Goal: Task Accomplishment & Management: Complete application form

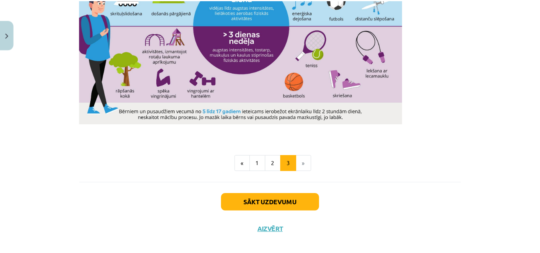
scroll to position [581, 0]
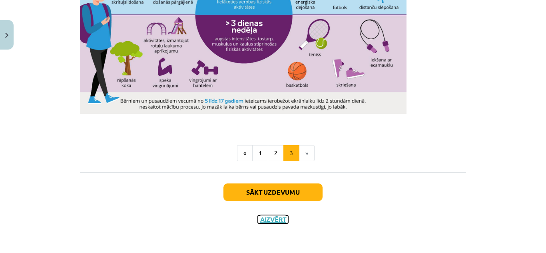
drag, startPoint x: 280, startPoint y: 216, endPoint x: 295, endPoint y: 211, distance: 15.8
click at [280, 216] on button "Aizvērt" at bounding box center [273, 219] width 30 height 8
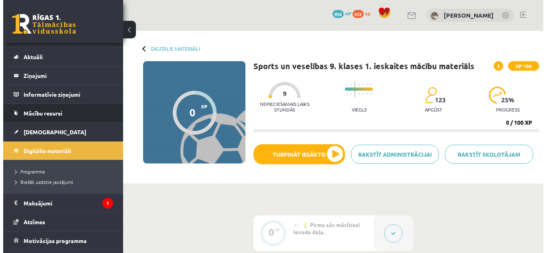
scroll to position [0, 0]
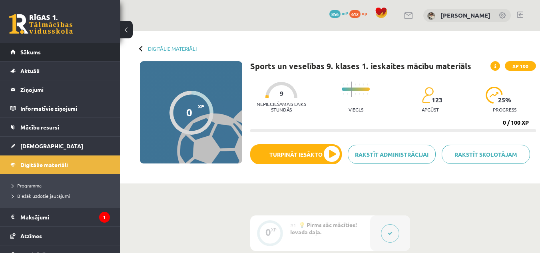
click at [52, 50] on link "Sākums" at bounding box center [59, 52] width 99 height 18
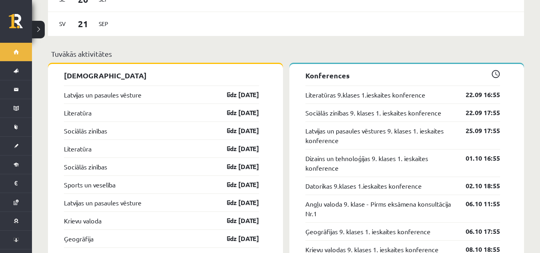
scroll to position [759, 0]
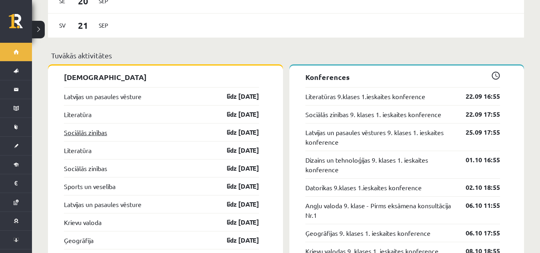
click at [83, 127] on link "Sociālās zinības" at bounding box center [85, 132] width 43 height 10
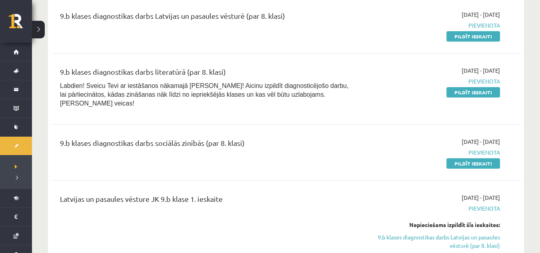
scroll to position [280, 0]
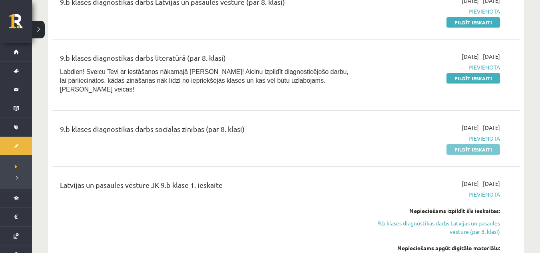
click at [462, 144] on link "Pildīt ieskaiti" at bounding box center [473, 149] width 54 height 10
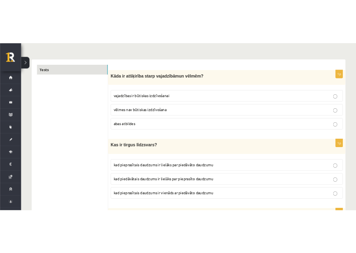
scroll to position [80, 0]
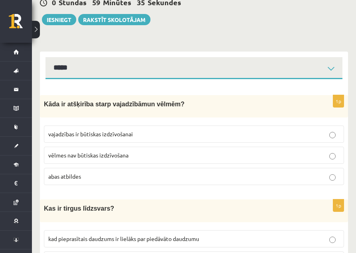
drag, startPoint x: 175, startPoint y: 179, endPoint x: 184, endPoint y: 177, distance: 9.7
click at [176, 179] on p "abas atbildes" at bounding box center [194, 176] width 292 height 8
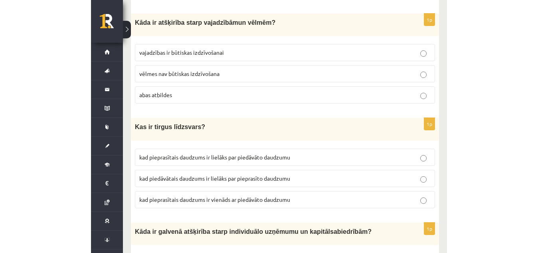
scroll to position [200, 0]
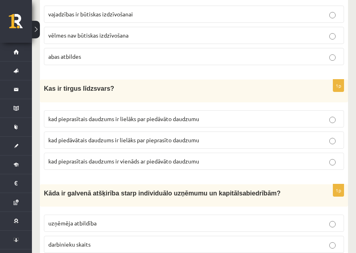
click at [293, 159] on p "kad pieprasītais daudzums ir vienāds ar piedāvāto daudzumu" at bounding box center [194, 161] width 292 height 8
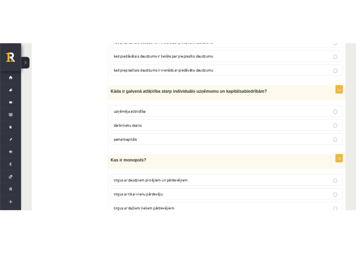
scroll to position [320, 0]
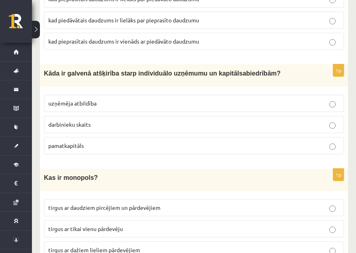
click at [103, 106] on p "uzņēmēja atbildība" at bounding box center [194, 103] width 292 height 8
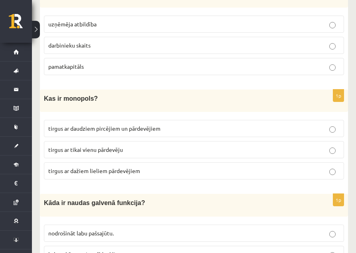
scroll to position [399, 0]
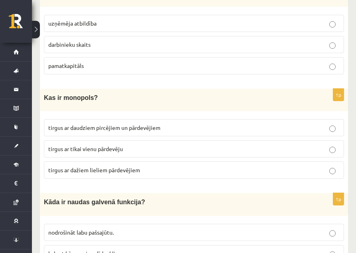
click at [111, 146] on span "tirgus ar tikai vienu pārdevēju" at bounding box center [85, 148] width 75 height 7
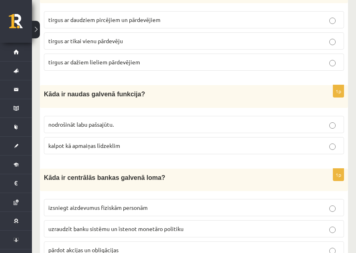
scroll to position [519, 0]
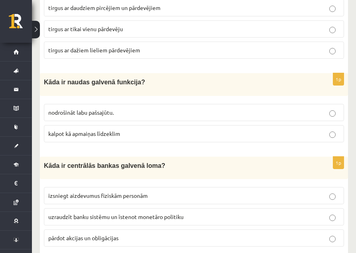
click at [79, 127] on label "kalpot kā apmaiņas līdzeklim" at bounding box center [194, 133] width 300 height 17
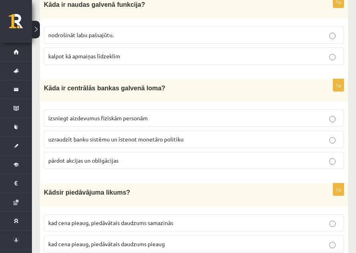
scroll to position [599, 0]
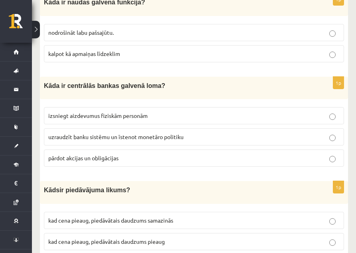
click at [192, 128] on label "uzraudzīt banku sistēmu un īstenot monetāro politiku" at bounding box center [194, 136] width 300 height 17
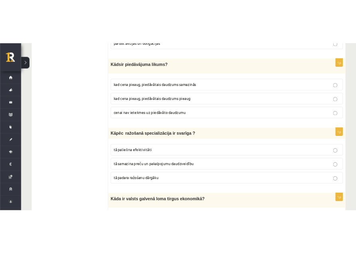
scroll to position [719, 0]
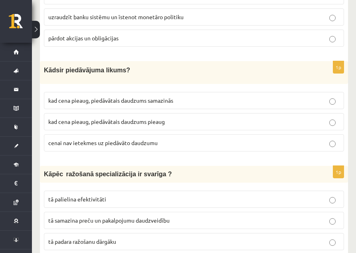
click at [302, 123] on p "kad cena pieaug, piedāvātais daudzums pieaug" at bounding box center [194, 121] width 292 height 8
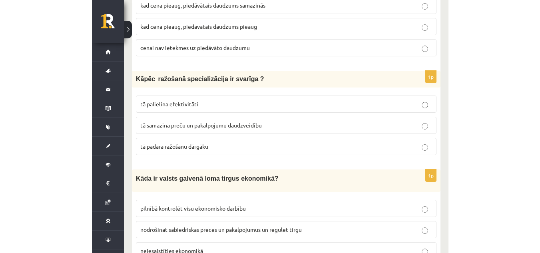
scroll to position [799, 0]
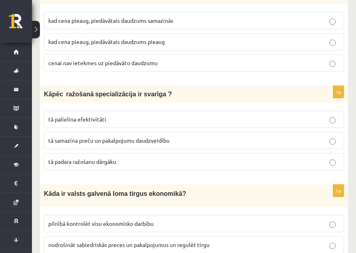
click at [101, 115] on span "tā palielina efektivitāti" at bounding box center [77, 118] width 58 height 7
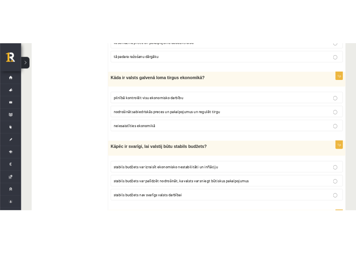
scroll to position [919, 0]
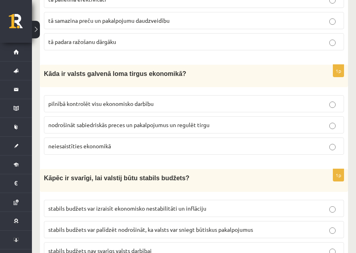
click at [200, 124] on p "nodrošināt sabiedriskās preces un pakalpojumus un regulēt tirgu" at bounding box center [194, 125] width 292 height 8
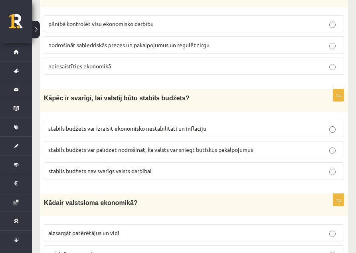
scroll to position [1038, 0]
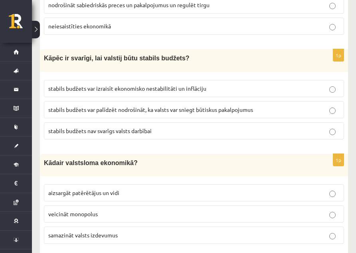
click at [215, 106] on span "stabils budžets var palīdzēt nodrošināt, ka valsts var sniegt būtiskus pakalpoj…" at bounding box center [150, 109] width 205 height 7
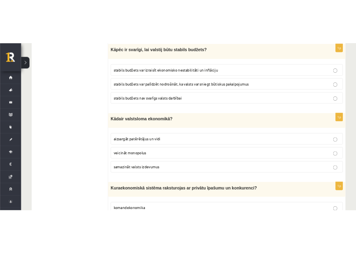
scroll to position [1158, 0]
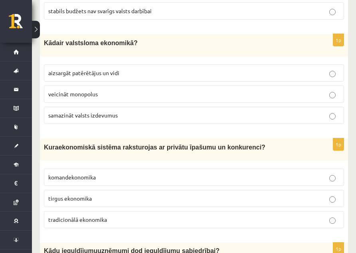
click at [195, 72] on p "aizsargāt patērētājus un vidi" at bounding box center [194, 73] width 292 height 8
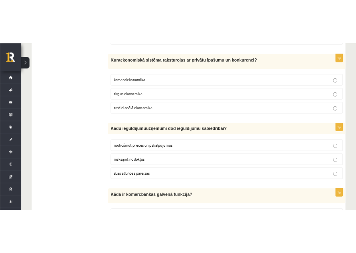
scroll to position [1238, 0]
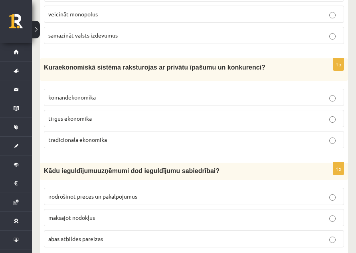
click at [135, 118] on p "tirgus ekonomika" at bounding box center [194, 118] width 292 height 8
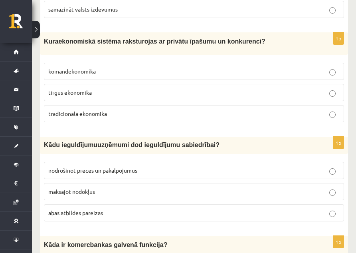
scroll to position [1278, 0]
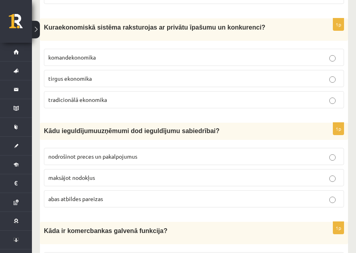
click at [103, 190] on label "abas atbildes pareizas" at bounding box center [194, 198] width 300 height 17
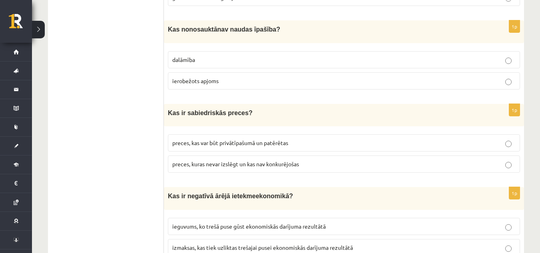
scroll to position [2356, 0]
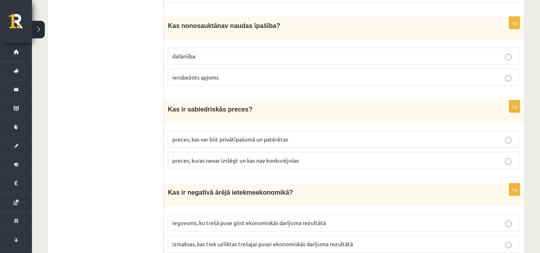
drag, startPoint x: 252, startPoint y: 27, endPoint x: 173, endPoint y: 67, distance: 88.4
click at [173, 73] on span "ierobežots apjoms" at bounding box center [195, 76] width 46 height 7
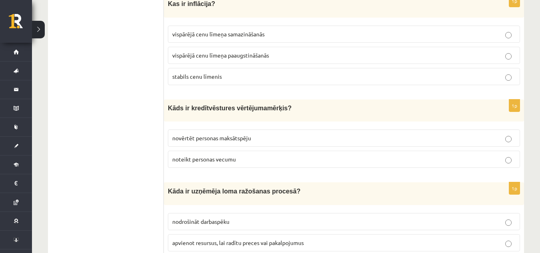
scroll to position [2858, 0]
click at [237, 135] on span "novērtēt personas maksātspēju" at bounding box center [211, 138] width 79 height 7
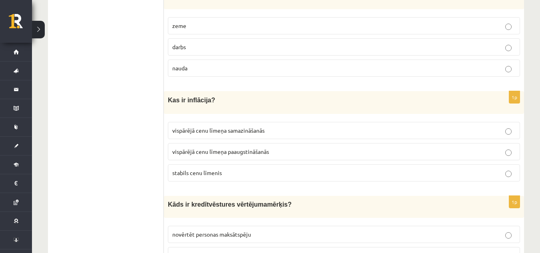
scroll to position [2738, 0]
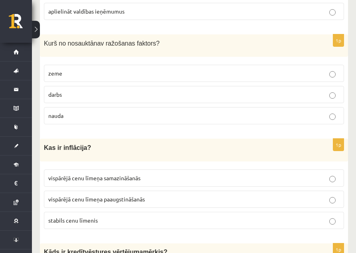
click at [182, 194] on label "vispārējā cenu līmeņa paaugstināšanās" at bounding box center [194, 199] width 300 height 17
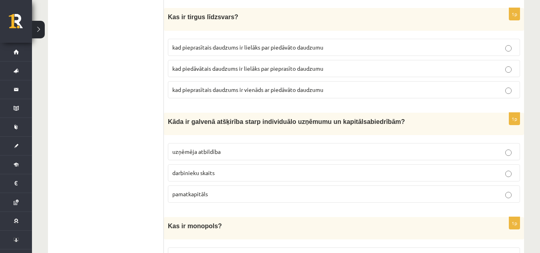
scroll to position [262, 0]
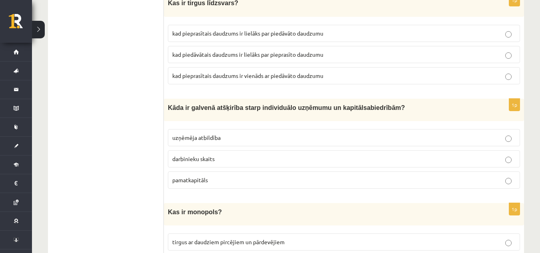
click at [290, 181] on p "pamatkapitāls" at bounding box center [343, 180] width 343 height 8
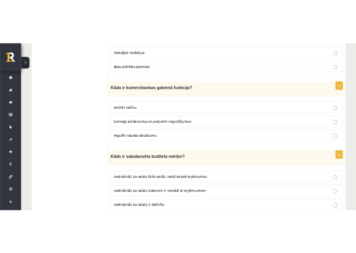
scroll to position [1420, 0]
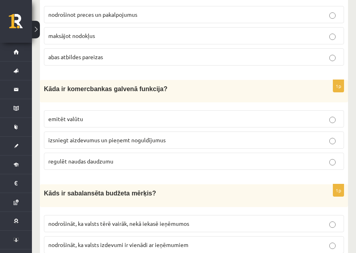
click at [288, 133] on label "izsniegt aizdevumus un pieņemt noguldījumus" at bounding box center [194, 139] width 300 height 17
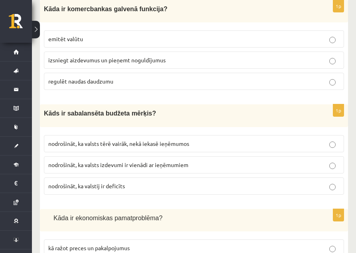
scroll to position [1540, 0]
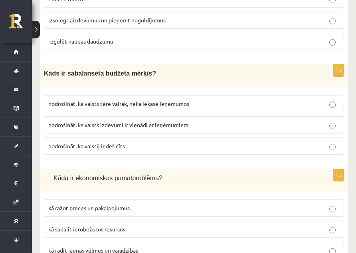
click at [246, 121] on p "nodrošināt, ka valsts izdevumi ir vienādi ar ieņēmumiem" at bounding box center [194, 125] width 292 height 8
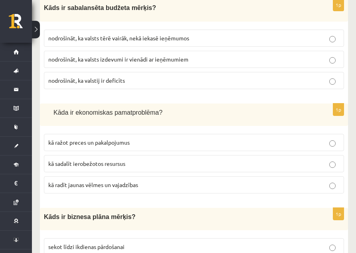
scroll to position [1620, 0]
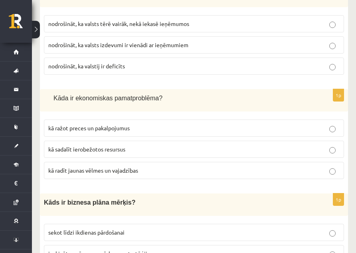
click at [181, 141] on label "kā sadalīt ierobežotos resursus" at bounding box center [194, 149] width 300 height 17
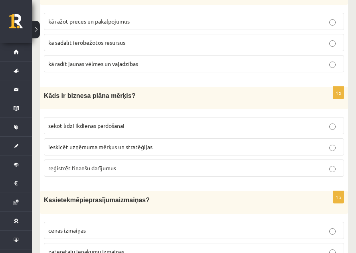
scroll to position [1739, 0]
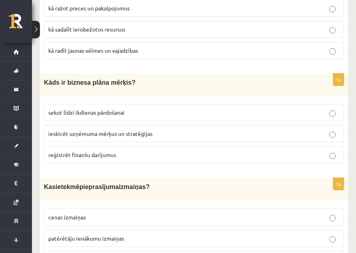
click at [165, 129] on p "ieskicēt uzņēmuma mērķus un stratēģijas" at bounding box center [194, 133] width 292 height 8
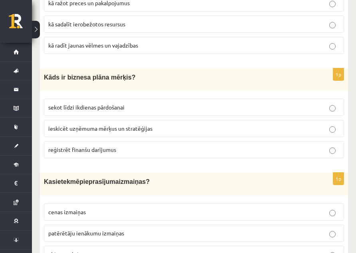
scroll to position [1779, 0]
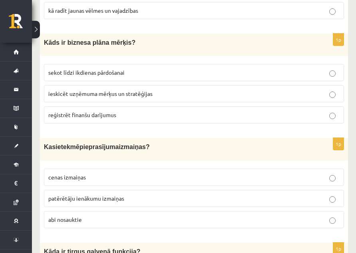
click at [242, 211] on label "abi nosauktie" at bounding box center [194, 219] width 300 height 17
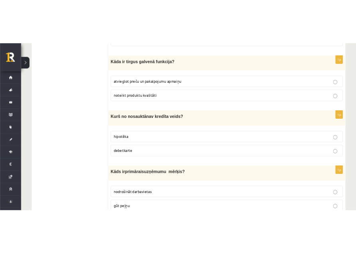
scroll to position [1995, 0]
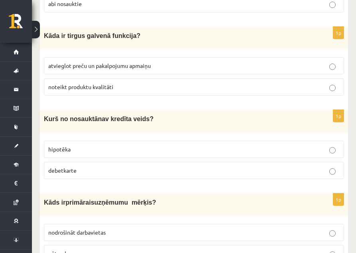
click at [155, 63] on p "atvieglot preču un pakalpojumu apmaiņu" at bounding box center [194, 66] width 292 height 8
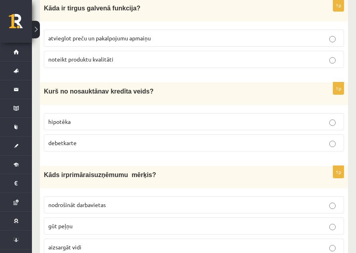
scroll to position [2035, 0]
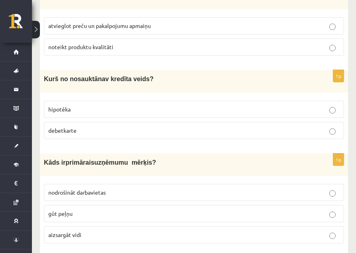
click at [159, 126] on p "debetkarte" at bounding box center [194, 130] width 292 height 8
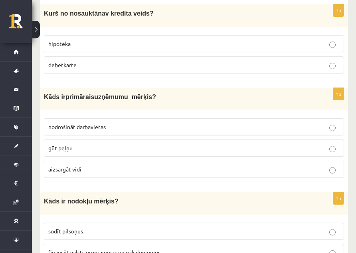
scroll to position [2115, 0]
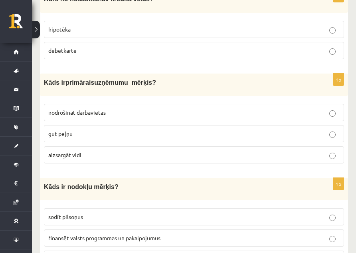
click at [248, 129] on p "gūt peļņu" at bounding box center [194, 133] width 292 height 8
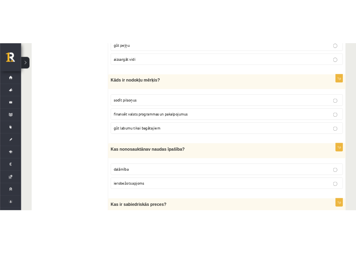
scroll to position [2235, 0]
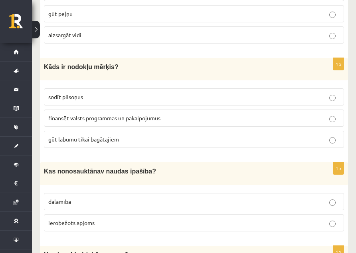
click at [208, 114] on p "finansēt valsts programmas un pakalpojumus" at bounding box center [194, 118] width 292 height 8
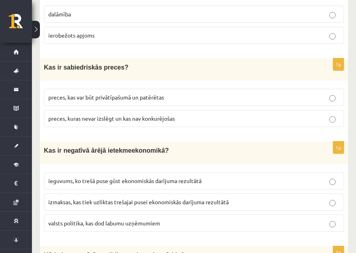
scroll to position [2434, 0]
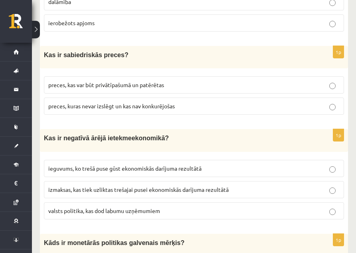
click at [216, 102] on p "preces, kuras nevar izslēgt un kas nav konkurējošas" at bounding box center [194, 106] width 292 height 8
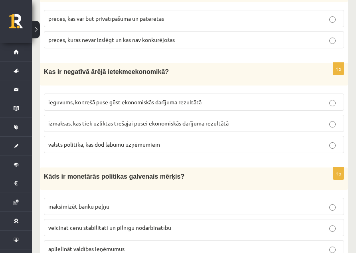
scroll to position [2514, 0]
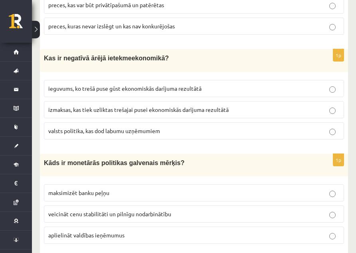
click at [216, 106] on span "izmaksas, kas tiek uzliktas trešajai pusei ekonomiskās darījuma rezultātā" at bounding box center [138, 109] width 181 height 7
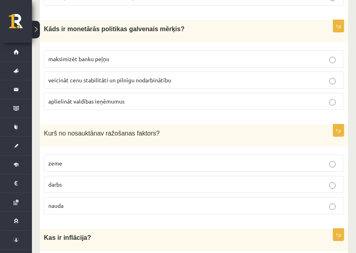
scroll to position [2634, 0]
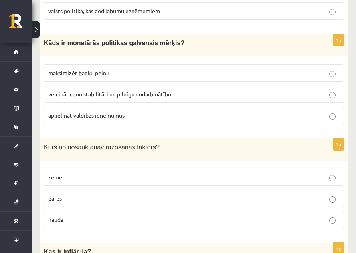
click at [183, 90] on p "veicināt cenu stabilitāti un pilnīgu nodarbinātību" at bounding box center [194, 94] width 292 height 8
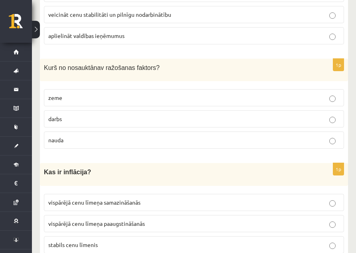
scroll to position [2714, 0]
click at [248, 131] on label "nauda" at bounding box center [194, 139] width 300 height 17
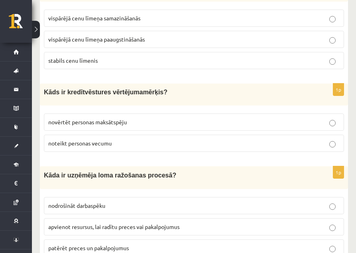
scroll to position [2917, 0]
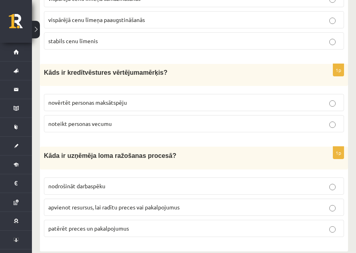
click at [266, 203] on p "apvienot resursus, lai radītu preces vai pakalpojumus" at bounding box center [194, 207] width 292 height 8
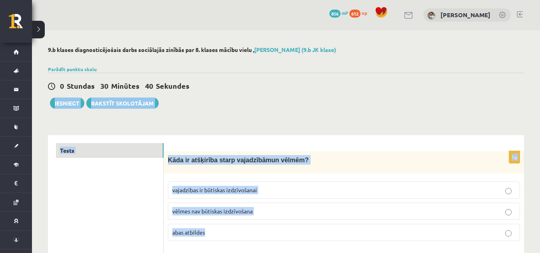
scroll to position [0, 0]
drag, startPoint x: 263, startPoint y: 105, endPoint x: 265, endPoint y: 91, distance: 13.7
click at [203, 85] on div "0 Stundas 30 Minūtes 39 Sekundes" at bounding box center [286, 86] width 476 height 10
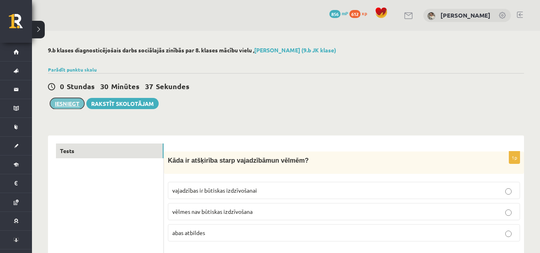
click at [54, 107] on button "Iesniegt" at bounding box center [67, 103] width 34 height 11
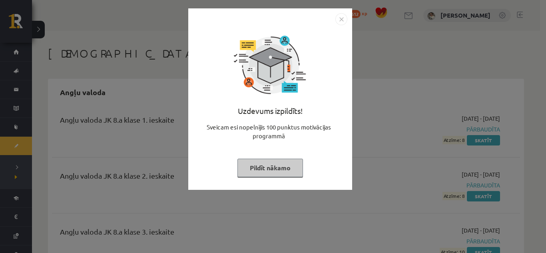
click at [281, 167] on button "Pildīt nākamo" at bounding box center [269, 168] width 65 height 18
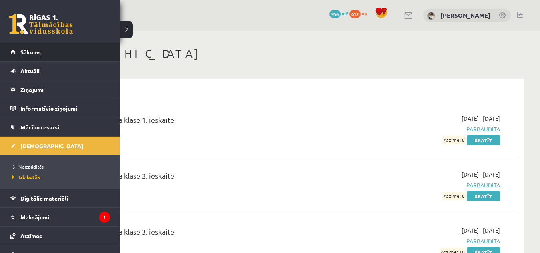
click at [40, 48] on link "Sākums" at bounding box center [59, 52] width 99 height 18
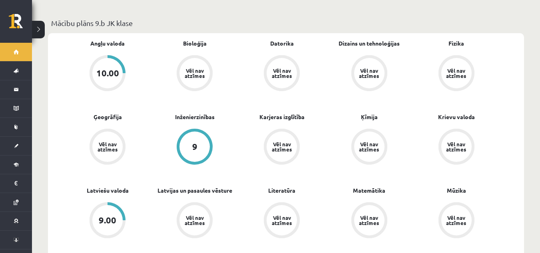
scroll to position [40, 0]
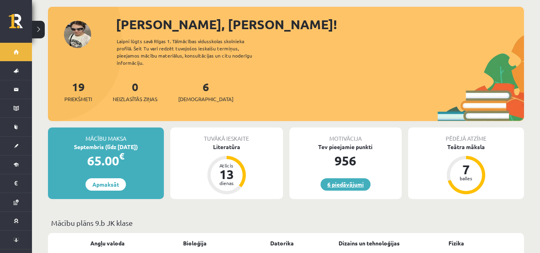
click at [359, 178] on link "6 piedāvājumi" at bounding box center [345, 184] width 50 height 12
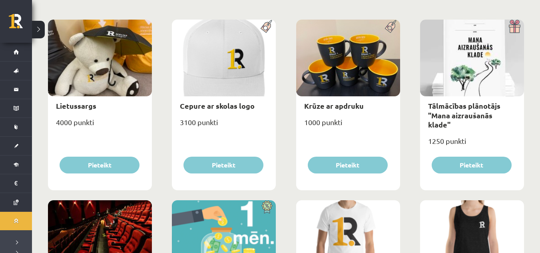
scroll to position [120, 0]
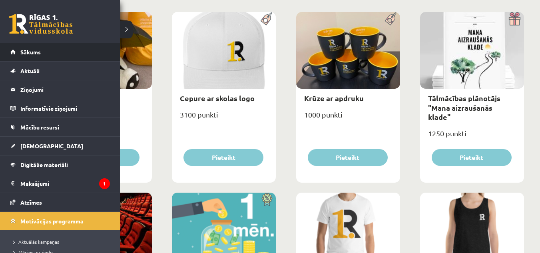
click at [18, 53] on link "Sākums" at bounding box center [59, 52] width 99 height 18
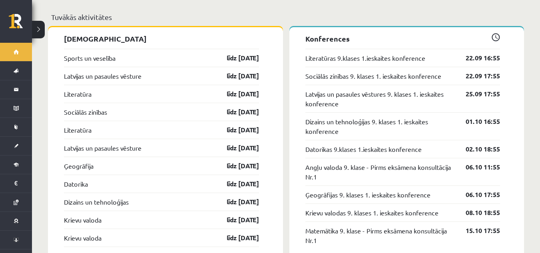
scroll to position [799, 0]
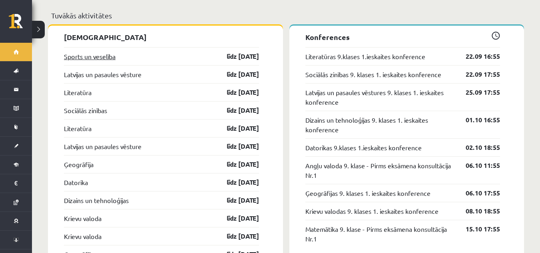
click at [89, 53] on link "Sports un veselība" at bounding box center [90, 57] width 52 height 10
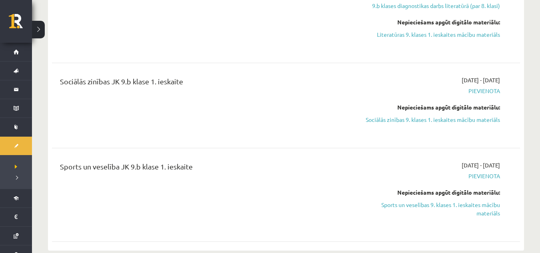
scroll to position [559, 0]
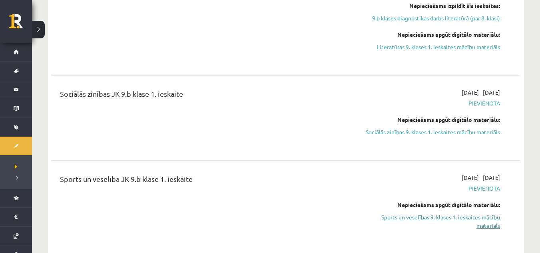
click at [462, 213] on link "Sports un veselības 9. klases 1. ieskaites mācību materiāls" at bounding box center [430, 221] width 139 height 17
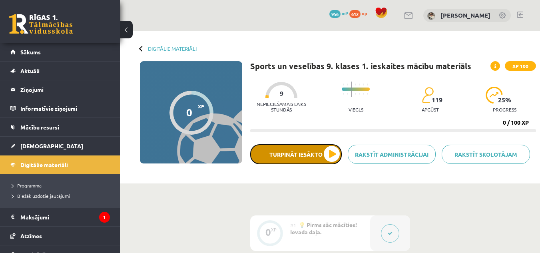
click at [313, 151] on button "Turpināt iesākto" at bounding box center [295, 154] width 91 height 20
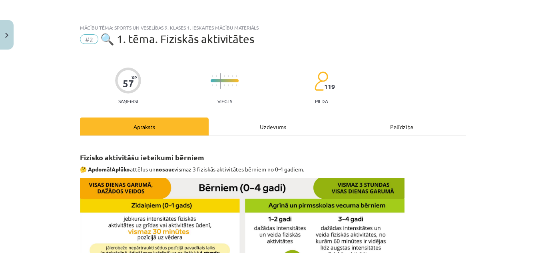
click at [287, 128] on div "Uzdevums" at bounding box center [272, 126] width 129 height 18
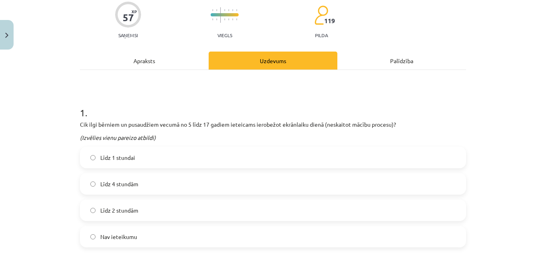
scroll to position [140, 0]
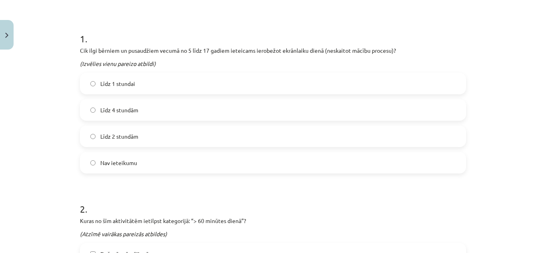
click at [257, 142] on label "Līdz 2 stundām" at bounding box center [273, 136] width 384 height 20
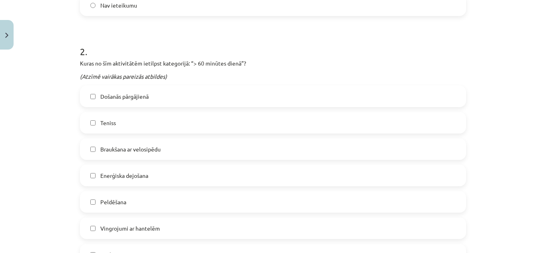
scroll to position [339, 0]
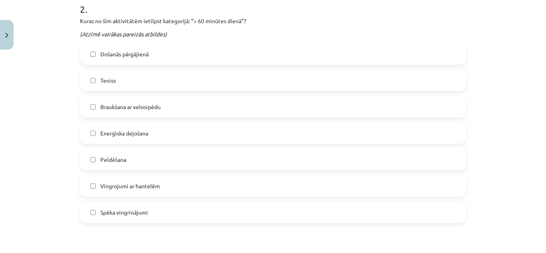
click at [260, 153] on label "Peldēšana" at bounding box center [273, 159] width 384 height 20
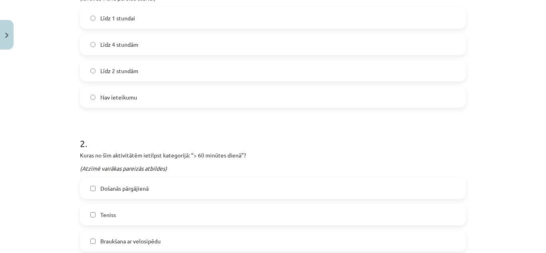
scroll to position [180, 0]
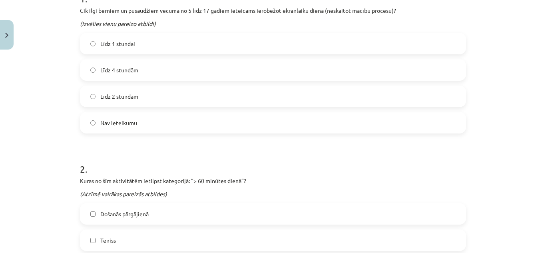
click at [265, 203] on div "Došanās pārgājienā" at bounding box center [273, 214] width 386 height 22
click at [268, 217] on label "Došanās pārgājienā" at bounding box center [273, 214] width 384 height 20
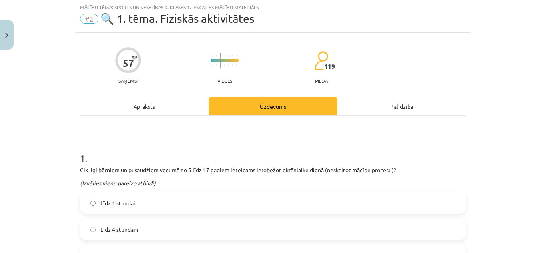
scroll to position [20, 0]
click at [166, 104] on div "Apraksts" at bounding box center [144, 106] width 129 height 18
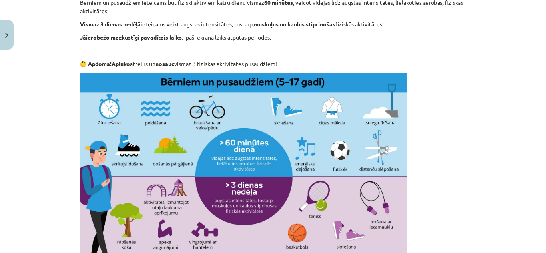
scroll to position [459, 0]
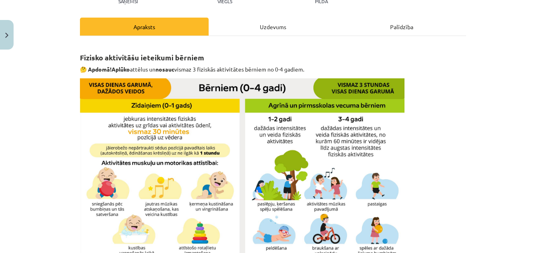
click at [225, 24] on div "Uzdevums" at bounding box center [272, 27] width 129 height 18
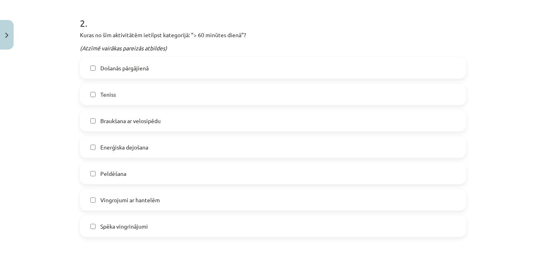
scroll to position [339, 0]
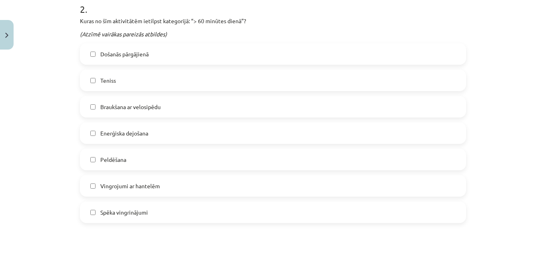
click at [103, 135] on span "Enerģiska dejošana" at bounding box center [124, 133] width 48 height 8
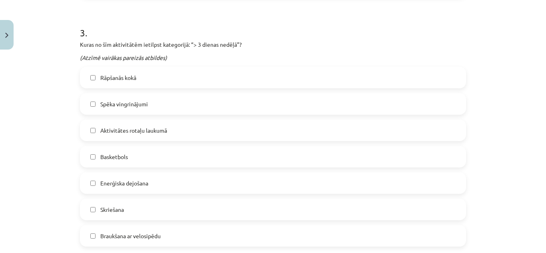
scroll to position [579, 0]
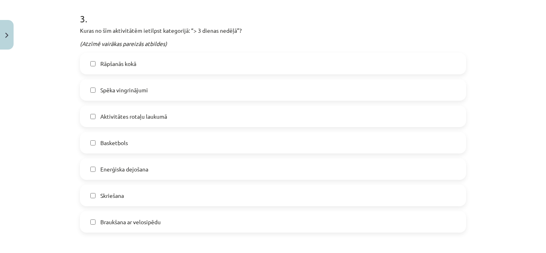
click at [110, 90] on span "Spēka vingrinājumi" at bounding box center [124, 90] width 48 height 8
click at [110, 70] on label "Rāpšanās kokā" at bounding box center [273, 64] width 384 height 20
click at [133, 114] on span "Aktivitātes rotaļu laukumā" at bounding box center [133, 116] width 67 height 8
click at [133, 135] on label "Basketbols" at bounding box center [273, 143] width 384 height 20
click at [131, 196] on label "Skriešana" at bounding box center [273, 195] width 384 height 20
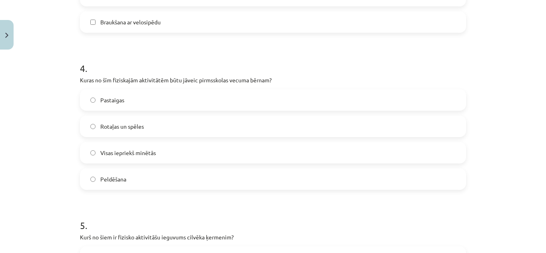
scroll to position [819, 0]
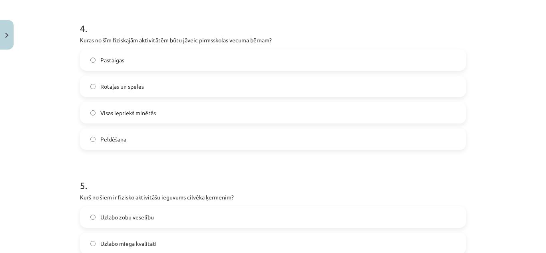
drag, startPoint x: 533, startPoint y: 0, endPoint x: 227, endPoint y: 216, distance: 374.0
click at [227, 216] on label "Uzlabo zobu veselību" at bounding box center [273, 217] width 384 height 20
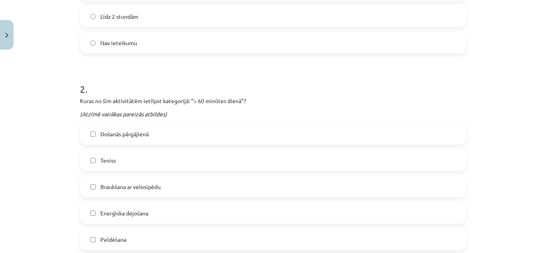
scroll to position [100, 0]
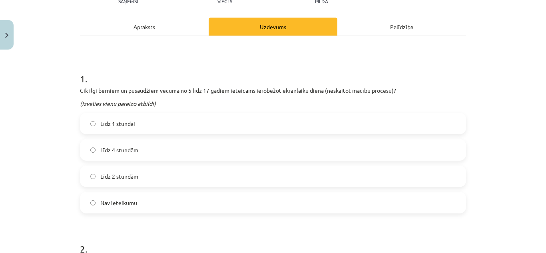
click at [165, 25] on div "Apraksts" at bounding box center [144, 27] width 129 height 18
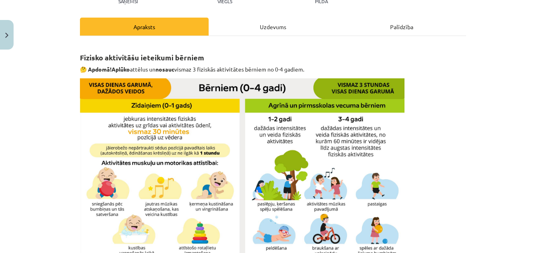
scroll to position [140, 0]
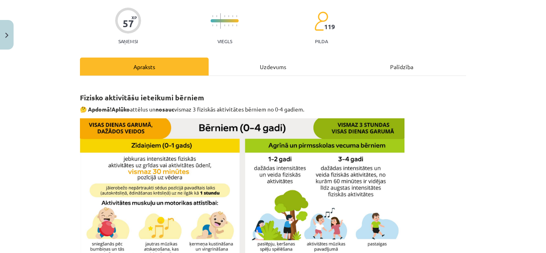
click at [242, 67] on div "Uzdevums" at bounding box center [272, 67] width 129 height 18
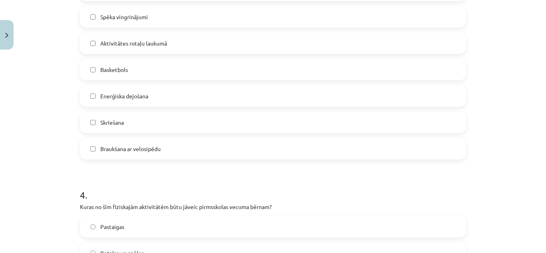
scroll to position [779, 0]
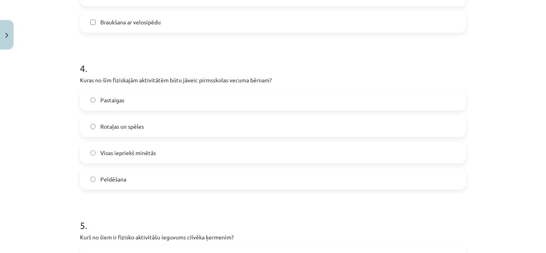
click at [108, 97] on span "Pastaigas" at bounding box center [112, 100] width 24 height 8
click at [136, 179] on label "Peldēšana" at bounding box center [273, 179] width 384 height 20
click at [128, 148] on label "Visas iepriekš minētās" at bounding box center [273, 153] width 384 height 20
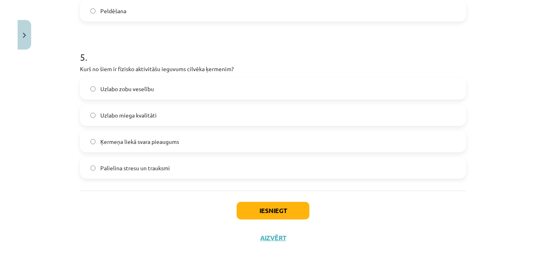
scroll to position [939, 0]
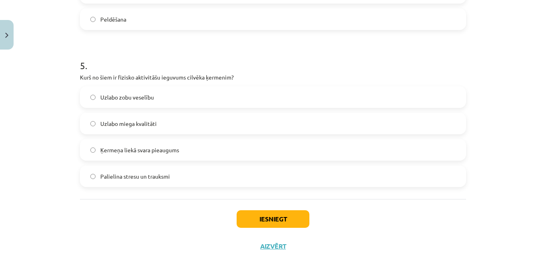
click at [135, 123] on span "Uzlabo miega kvalitāti" at bounding box center [128, 123] width 56 height 8
click at [268, 213] on button "Iesniegt" at bounding box center [272, 219] width 73 height 18
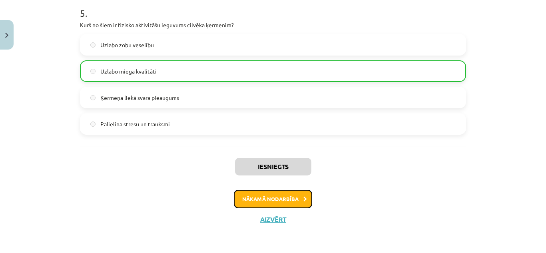
click at [273, 200] on button "Nākamā nodarbība" at bounding box center [273, 199] width 78 height 18
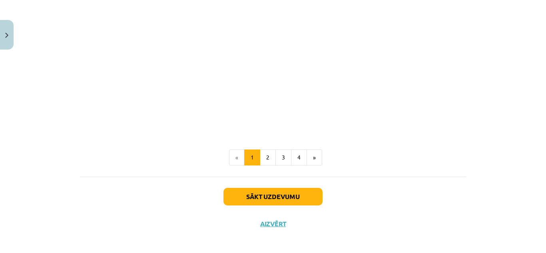
scroll to position [314, 0]
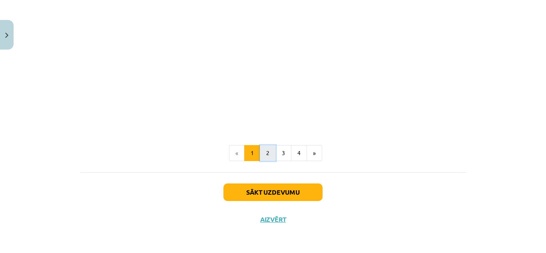
click at [260, 153] on button "2" at bounding box center [268, 153] width 16 height 16
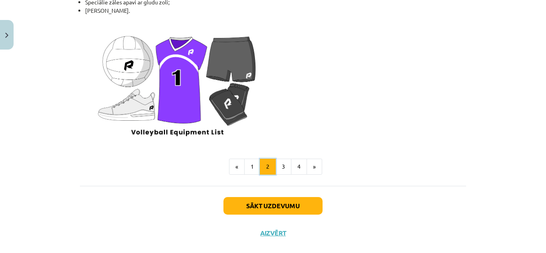
scroll to position [1048, 0]
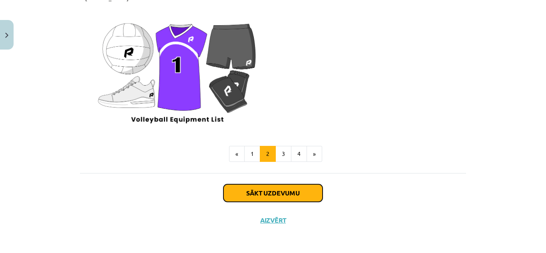
click at [292, 192] on button "Sākt uzdevumu" at bounding box center [272, 193] width 99 height 18
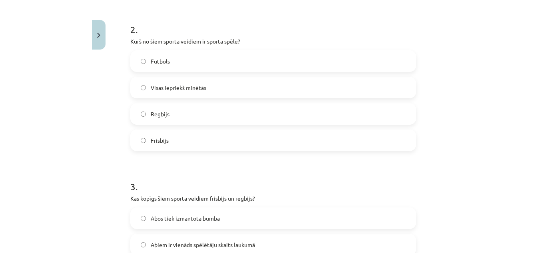
scroll to position [339, 0]
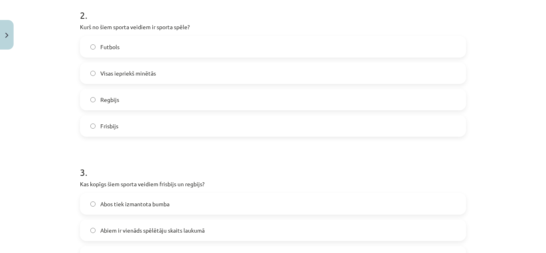
drag, startPoint x: 360, startPoint y: 74, endPoint x: 361, endPoint y: 153, distance: 78.3
click at [355, 167] on h1 "3 ." at bounding box center [273, 165] width 386 height 25
click at [242, 69] on label "Visas iepriekš minētās" at bounding box center [273, 73] width 384 height 20
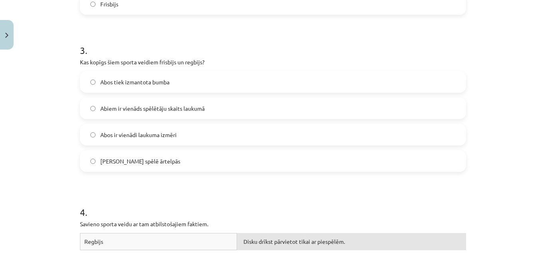
scroll to position [499, 0]
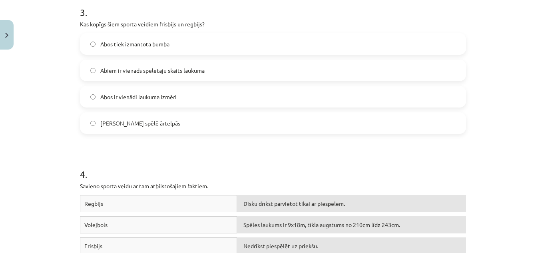
drag, startPoint x: 535, startPoint y: 0, endPoint x: 236, endPoint y: 109, distance: 317.8
click at [236, 109] on div "Abos tiek izmantota bumba Abiem ir vienāds spēlētāju skaits laukumā Abos ir vie…" at bounding box center [273, 83] width 386 height 101
click at [248, 130] on label "[PERSON_NAME] spēlē ārtelpās" at bounding box center [273, 123] width 384 height 20
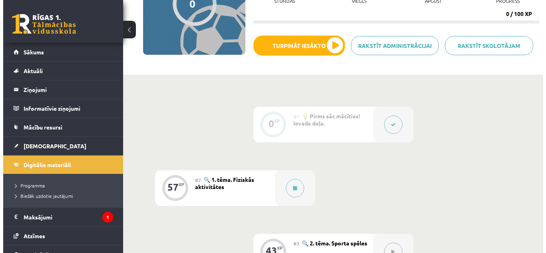
scroll to position [120, 0]
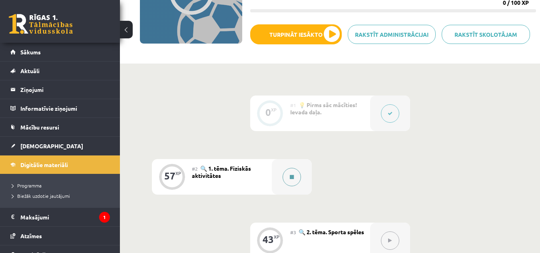
click at [290, 177] on icon at bounding box center [292, 177] width 4 height 5
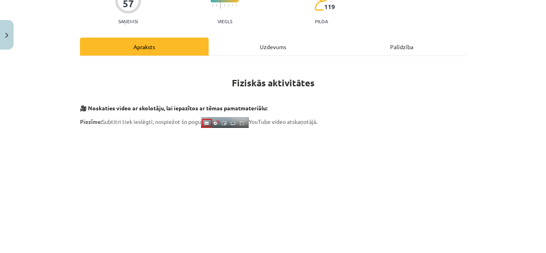
click at [268, 52] on div "Uzdevums" at bounding box center [272, 47] width 129 height 18
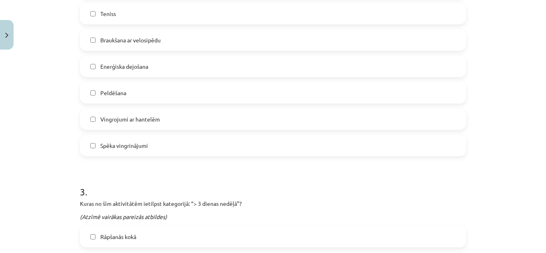
scroll to position [326, 0]
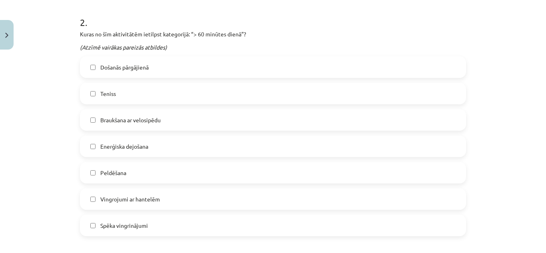
click at [170, 75] on label "Došanās pārgājienā" at bounding box center [273, 67] width 384 height 20
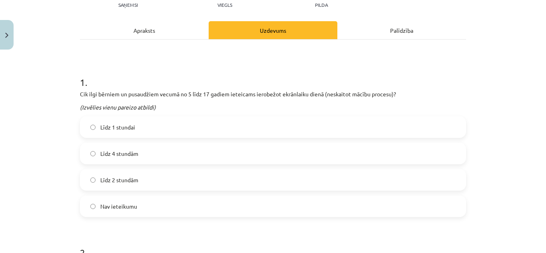
scroll to position [87, 0]
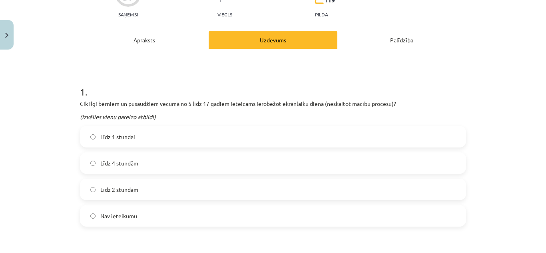
click at [171, 45] on div "Apraksts" at bounding box center [144, 40] width 129 height 18
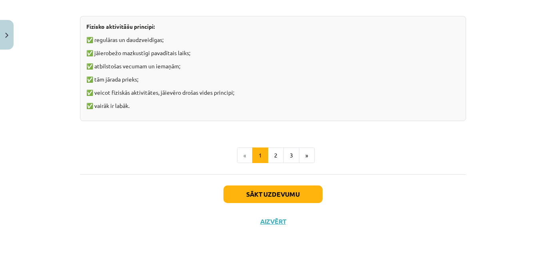
scroll to position [640, 0]
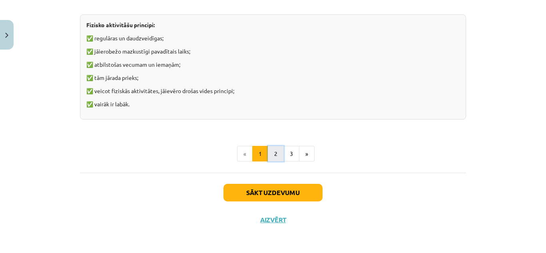
click at [271, 155] on button "2" at bounding box center [276, 154] width 16 height 16
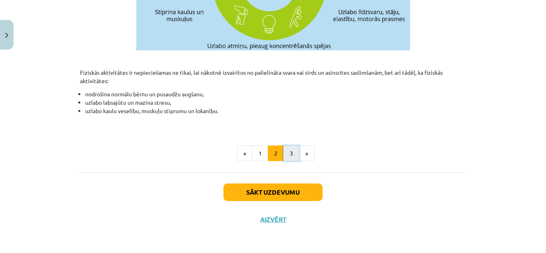
click at [287, 150] on button "3" at bounding box center [291, 153] width 16 height 16
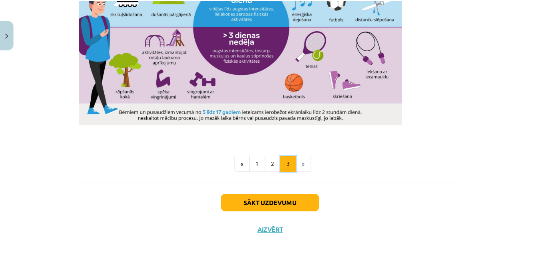
scroll to position [581, 0]
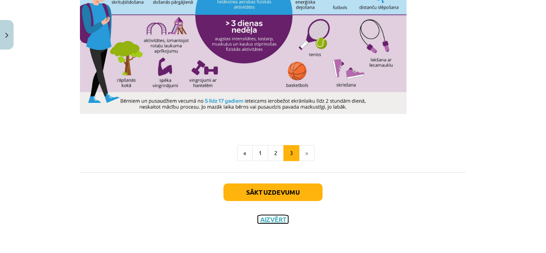
click at [271, 221] on button "Aizvērt" at bounding box center [273, 219] width 30 height 8
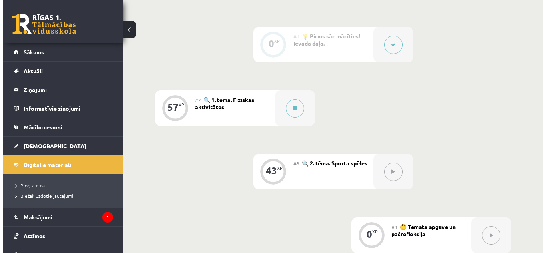
scroll to position [240, 0]
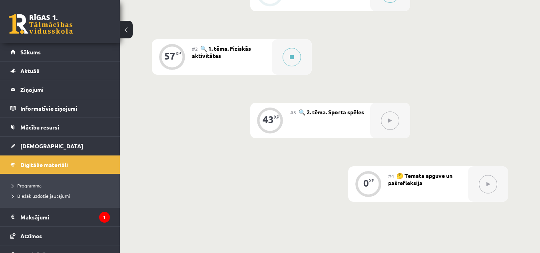
click at [385, 118] on button at bounding box center [390, 120] width 18 height 18
click at [294, 67] on div at bounding box center [292, 57] width 40 height 36
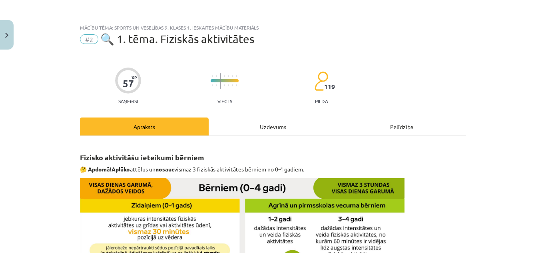
click at [276, 128] on div "Uzdevums" at bounding box center [272, 126] width 129 height 18
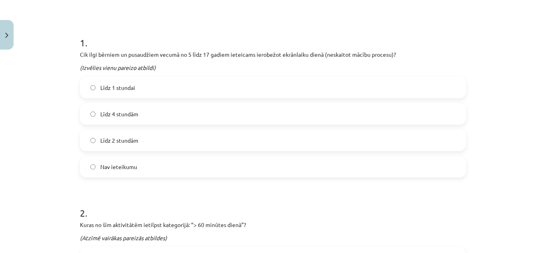
scroll to position [140, 0]
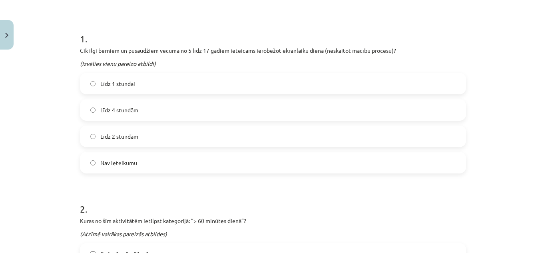
click at [173, 134] on label "Līdz 2 stundām" at bounding box center [273, 136] width 384 height 20
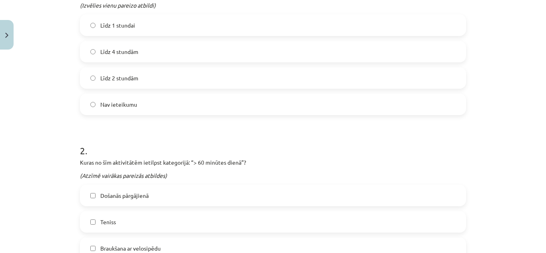
scroll to position [260, 0]
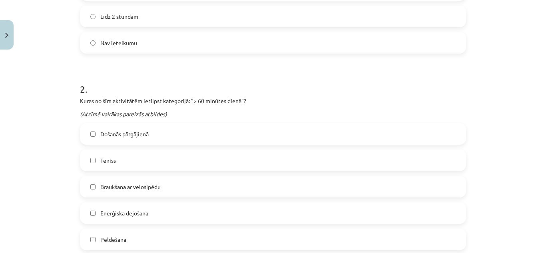
click at [188, 136] on label "Došanās pārgājienā" at bounding box center [273, 134] width 384 height 20
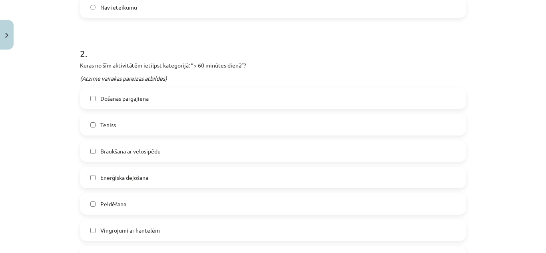
scroll to position [339, 0]
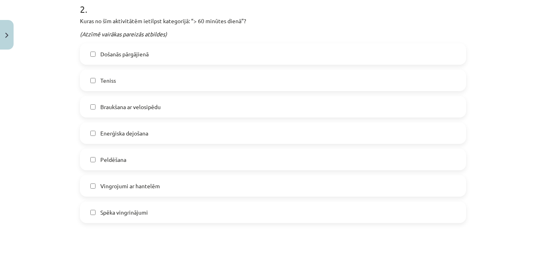
click at [190, 111] on label "Braukšana ar velosipēdu" at bounding box center [273, 107] width 384 height 20
click at [184, 138] on label "Enerģiska dejošana" at bounding box center [273, 133] width 384 height 20
drag, startPoint x: 148, startPoint y: 157, endPoint x: 143, endPoint y: 167, distance: 11.8
click at [146, 158] on label "Peldēšana" at bounding box center [273, 159] width 384 height 20
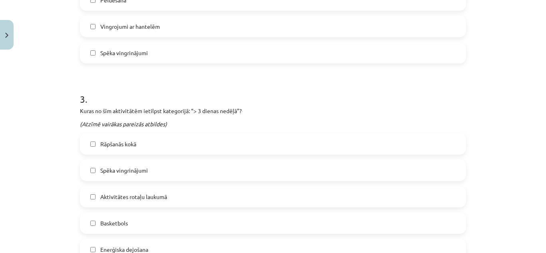
scroll to position [499, 0]
click at [140, 132] on div "3 . Kuras no šīm aktivitātēm ietilpst kategorijā: “> 3 dienas nedēļā”? (Atzīmē …" at bounding box center [273, 195] width 386 height 233
click at [142, 146] on label "Rāpšanās kokā" at bounding box center [273, 143] width 384 height 20
click at [147, 164] on label "Spēka vingrinājumi" at bounding box center [273, 170] width 384 height 20
click at [161, 197] on span "Aktivitātes rotaļu laukumā" at bounding box center [133, 196] width 67 height 8
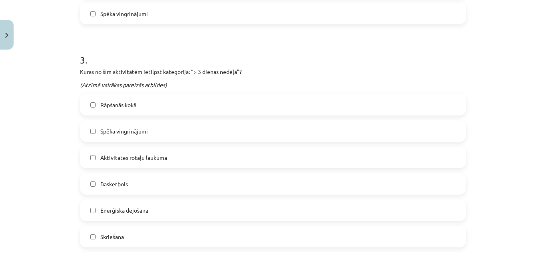
scroll to position [579, 0]
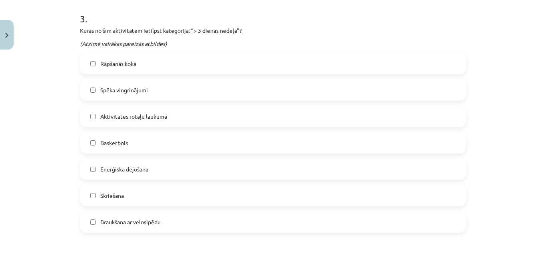
click at [150, 141] on label "Basketbols" at bounding box center [273, 143] width 384 height 20
click at [135, 187] on label "Skriešana" at bounding box center [273, 195] width 384 height 20
click at [139, 212] on label "Braukšana ar velosipēdu" at bounding box center [273, 222] width 384 height 20
click at [140, 222] on span "Braukšana ar velosipēdu" at bounding box center [130, 222] width 60 height 8
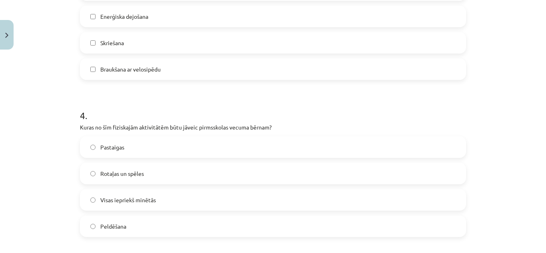
scroll to position [819, 0]
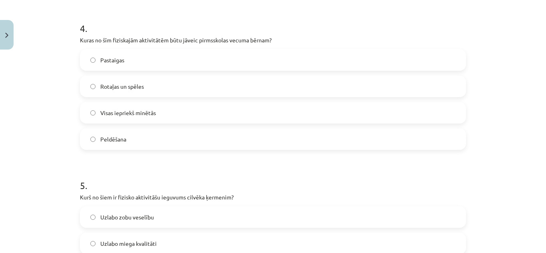
click at [179, 96] on label "Rotaļas un spēles" at bounding box center [273, 86] width 384 height 20
click at [204, 54] on label "Pastaigas" at bounding box center [273, 60] width 384 height 20
click at [168, 118] on label "Visas iepriekš minētās" at bounding box center [273, 113] width 384 height 20
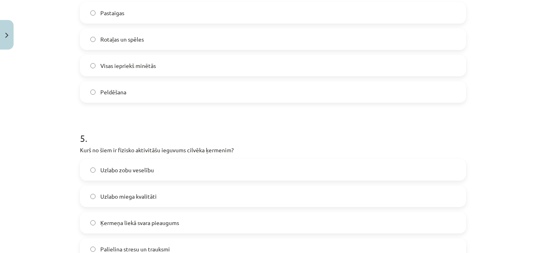
scroll to position [939, 0]
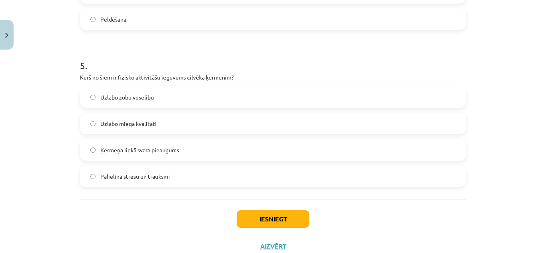
click at [168, 117] on label "Uzlabo miega kvalitāti" at bounding box center [273, 123] width 384 height 20
click at [276, 215] on button "Iesniegt" at bounding box center [272, 219] width 73 height 18
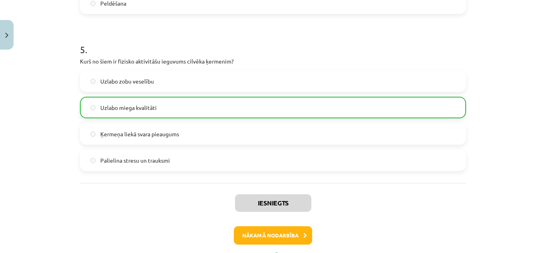
scroll to position [991, 0]
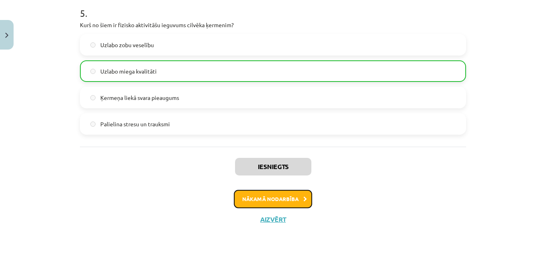
click at [276, 203] on button "Nākamā nodarbība" at bounding box center [273, 199] width 78 height 18
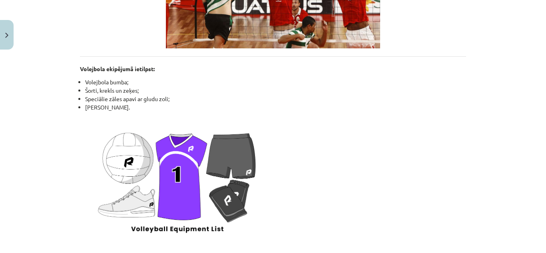
scroll to position [1048, 0]
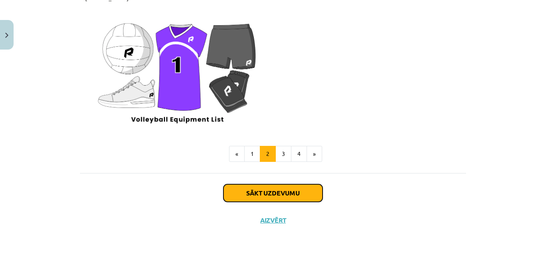
click at [286, 196] on button "Sākt uzdevumu" at bounding box center [272, 193] width 99 height 18
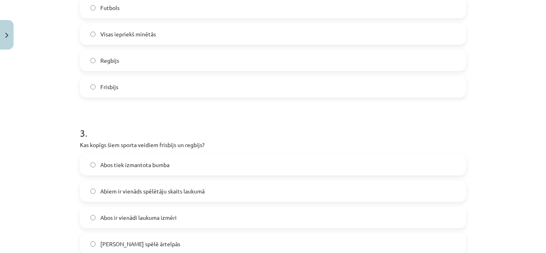
scroll to position [379, 0]
click at [314, 33] on label "Visas iepriekš minētās" at bounding box center [273, 33] width 384 height 20
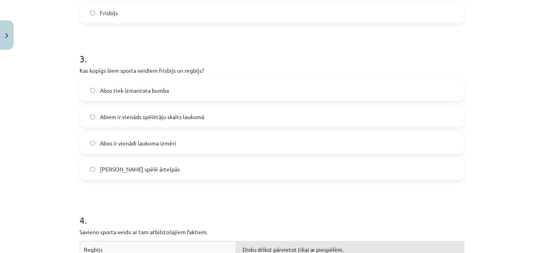
scroll to position [459, 0]
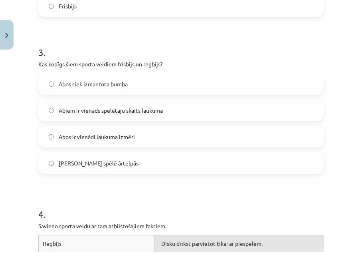
click at [195, 156] on label "Abus spēlē ārtelpās" at bounding box center [181, 163] width 284 height 20
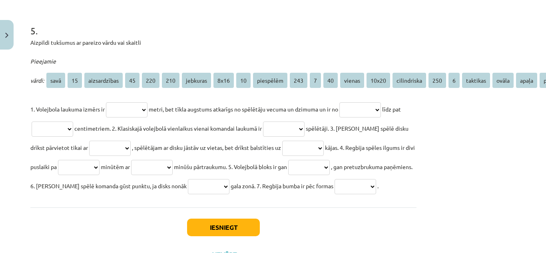
scroll to position [819, 49]
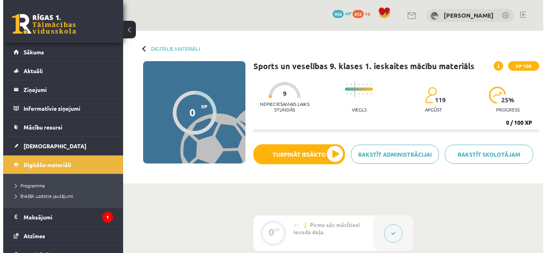
scroll to position [240, 0]
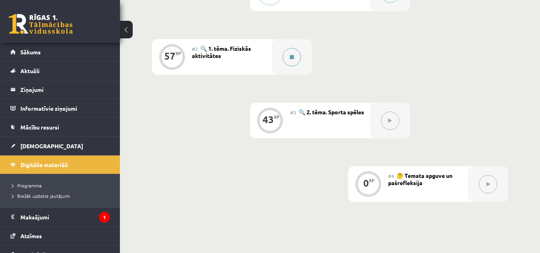
click at [297, 57] on button at bounding box center [291, 57] width 18 height 18
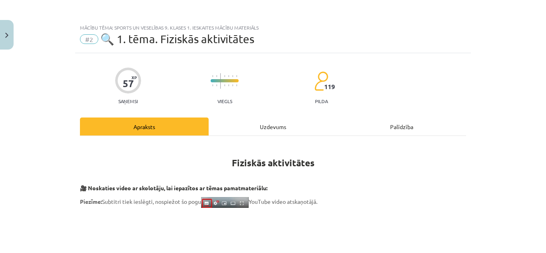
click at [273, 132] on div "Uzdevums" at bounding box center [272, 126] width 129 height 18
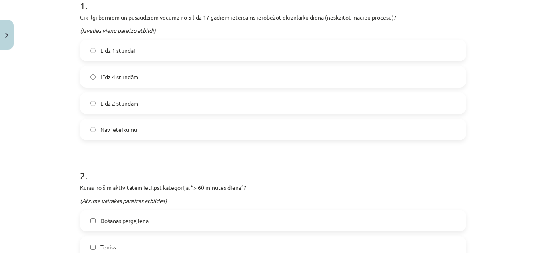
scroll to position [180, 0]
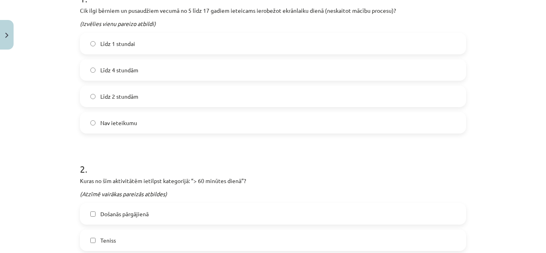
click at [159, 99] on label "Līdz 2 stundām" at bounding box center [273, 96] width 384 height 20
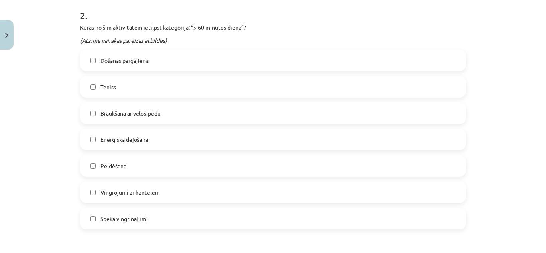
scroll to position [339, 0]
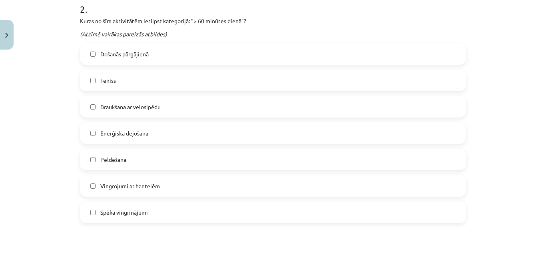
click at [135, 60] on label "Došanās pārgājienā" at bounding box center [273, 54] width 384 height 20
click at [144, 103] on span "Braukšana ar velosipēdu" at bounding box center [130, 107] width 60 height 8
click at [141, 144] on div "Došanās pārgājienā Teniss Braukšana ar velosipēdu Enerģiska dejošana Peldēšana …" at bounding box center [273, 133] width 386 height 180
click at [141, 142] on label "Enerģiska dejošana" at bounding box center [273, 133] width 384 height 20
click at [128, 154] on label "Peldēšana" at bounding box center [273, 159] width 384 height 20
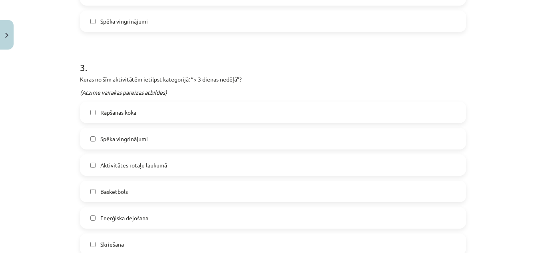
scroll to position [539, 0]
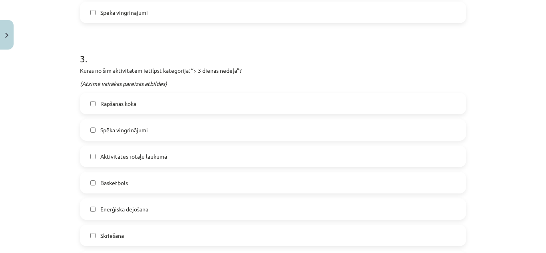
click at [168, 105] on label "Rāpšanās kokā" at bounding box center [273, 103] width 384 height 20
click at [179, 134] on label "Spēka vingrinājumi" at bounding box center [273, 130] width 384 height 20
click at [175, 154] on label "Aktivitātes rotaļu laukumā" at bounding box center [273, 156] width 384 height 20
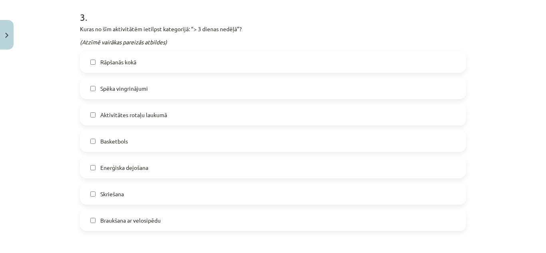
scroll to position [619, 0]
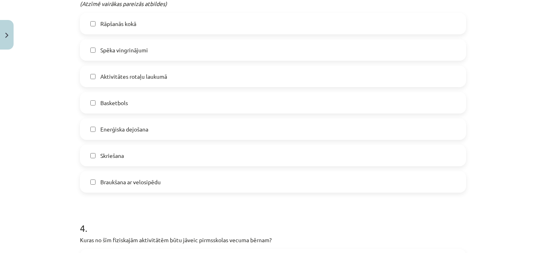
click at [226, 92] on div "Basketbols" at bounding box center [273, 103] width 386 height 22
click at [225, 99] on label "Basketbols" at bounding box center [273, 103] width 384 height 20
click at [195, 158] on label "Skriešana" at bounding box center [273, 155] width 384 height 20
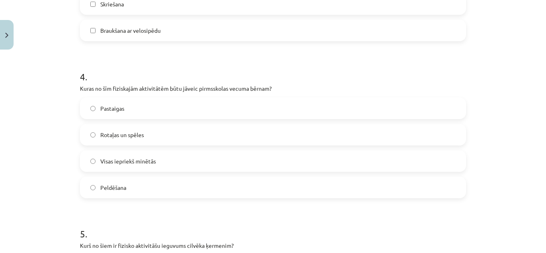
scroll to position [779, 0]
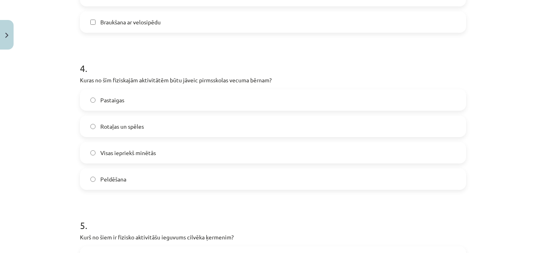
click at [229, 151] on label "Visas iepriekš minētās" at bounding box center [273, 153] width 384 height 20
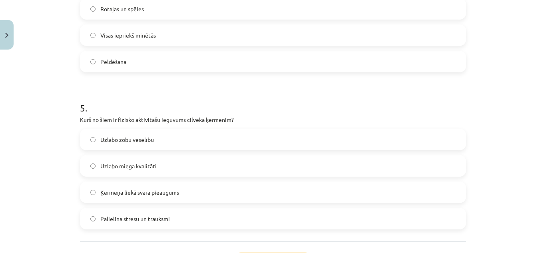
scroll to position [899, 0]
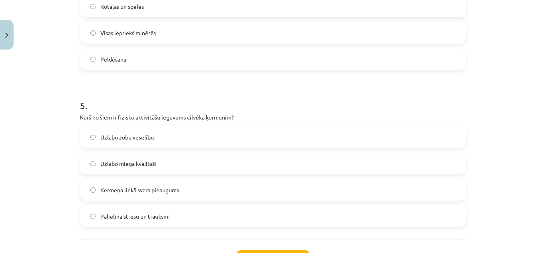
click at [178, 159] on label "Uzlabo miega kvalitāti" at bounding box center [273, 163] width 384 height 20
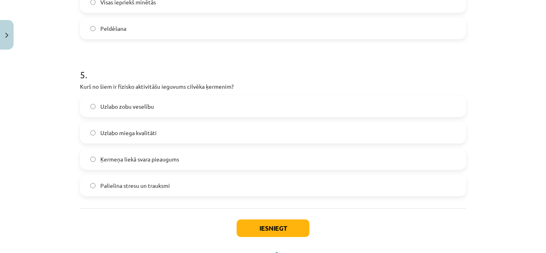
scroll to position [965, 0]
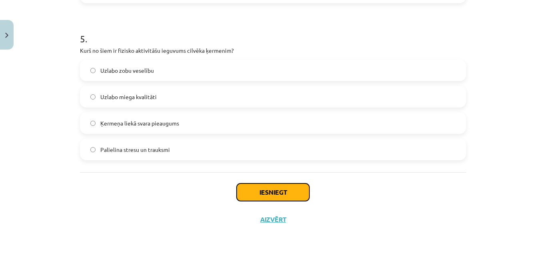
click at [272, 195] on button "Iesniegt" at bounding box center [272, 192] width 73 height 18
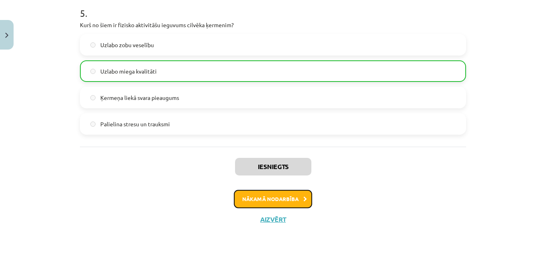
click at [298, 196] on button "Nākamā nodarbība" at bounding box center [273, 199] width 78 height 18
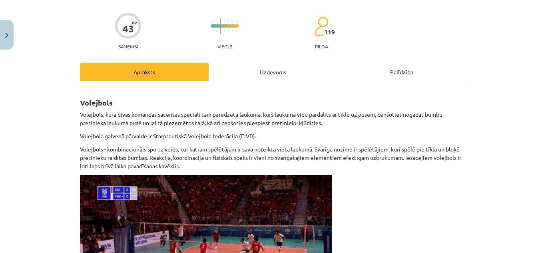
scroll to position [20, 0]
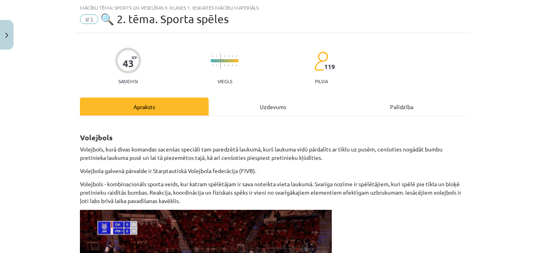
click at [250, 109] on div "Uzdevums" at bounding box center [272, 106] width 129 height 18
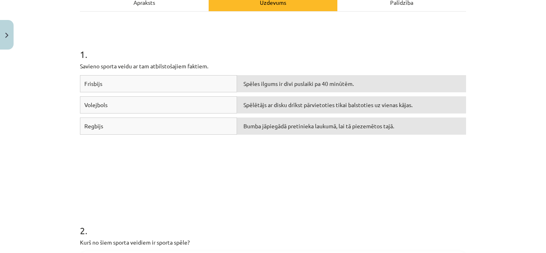
scroll to position [140, 0]
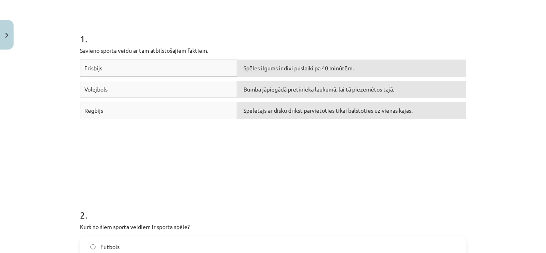
click at [271, 125] on div "Frisbijs Spēles ilgums ir divi puslaiki pa 40 minūtēm. Volejbols Bumba jāpiegād…" at bounding box center [273, 120] width 386 height 120
click at [271, 107] on div "Spēlētājs ar disku drīkst pārvietoties tikai balstoties uz vienas kājas." at bounding box center [351, 110] width 229 height 17
drag, startPoint x: 271, startPoint y: 107, endPoint x: 274, endPoint y: 71, distance: 35.3
click at [274, 71] on div "Frisbijs Spēles ilgums ir divi puslaiki pa 40 minūtēm. Volejbols Bumba jāpiegād…" at bounding box center [273, 120] width 386 height 120
click at [282, 121] on div "Regbijs Spēlētājs ar disku drīkst pārvietoties tikai balstoties uz vienas kājas." at bounding box center [273, 112] width 386 height 21
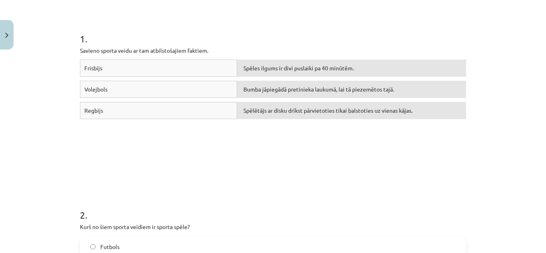
drag, startPoint x: 282, startPoint y: 121, endPoint x: 274, endPoint y: 116, distance: 10.1
click at [273, 119] on div "Regbijs Spēlētājs ar disku drīkst pārvietoties tikai balstoties uz vienas kājas." at bounding box center [273, 112] width 386 height 21
click at [339, 154] on div "Frisbijs Spēlētājs ar disku drīkst pārvietoties tikai balstoties uz vienas kāja…" at bounding box center [273, 120] width 386 height 120
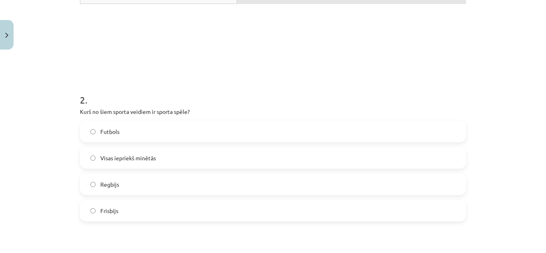
scroll to position [300, 0]
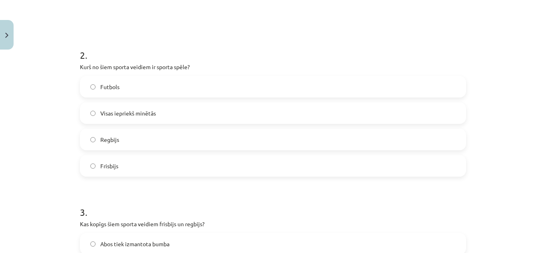
drag, startPoint x: 143, startPoint y: 118, endPoint x: 139, endPoint y: 122, distance: 6.5
click at [142, 121] on label "Visas iepriekš minētās" at bounding box center [273, 113] width 384 height 20
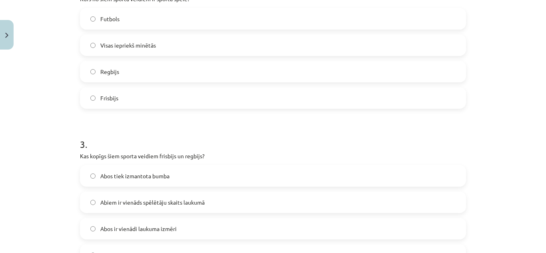
scroll to position [419, 0]
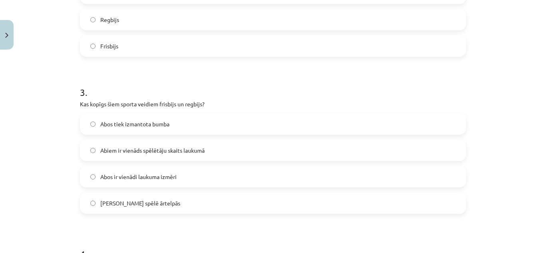
click at [143, 212] on label "Abus spēlē ārtelpās" at bounding box center [273, 203] width 384 height 20
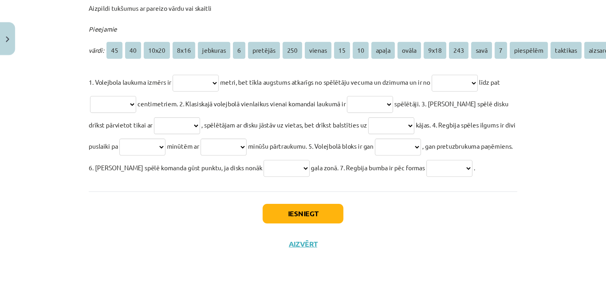
scroll to position [851, 0]
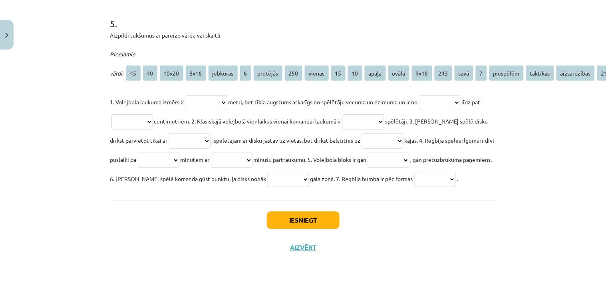
drag, startPoint x: 536, startPoint y: 0, endPoint x: 346, endPoint y: 200, distance: 275.7
click at [346, 200] on div "Iesniegt Aizvērt" at bounding box center [303, 228] width 386 height 56
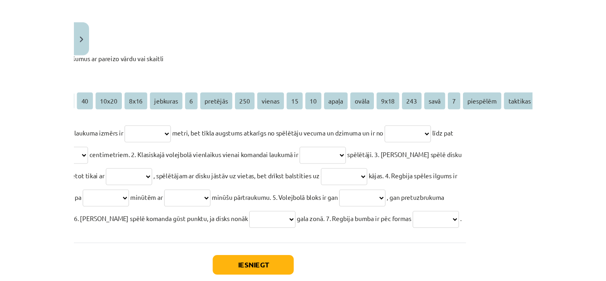
scroll to position [809, 11]
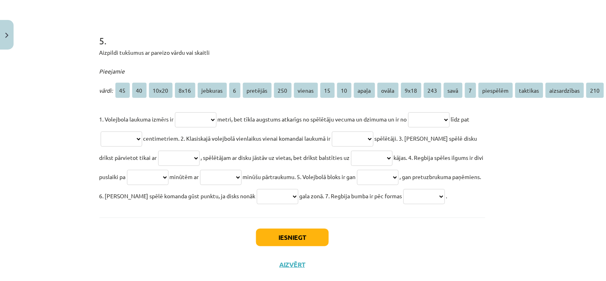
click at [205, 115] on select "**********" at bounding box center [196, 119] width 42 height 15
select select "***"
click at [175, 112] on select "**********" at bounding box center [196, 119] width 42 height 15
click at [450, 113] on select "**********" at bounding box center [429, 119] width 42 height 15
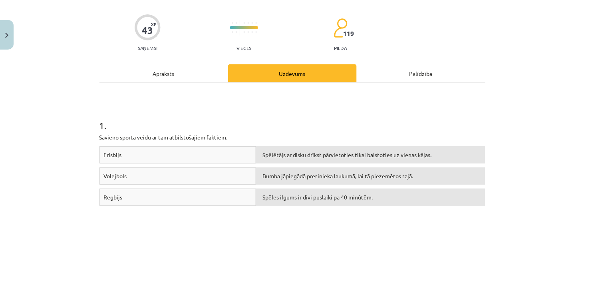
scroll to position [53, 11]
click at [180, 82] on div "Apraksts" at bounding box center [163, 74] width 129 height 18
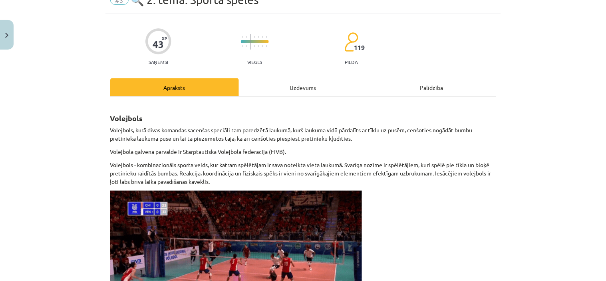
scroll to position [0, 0]
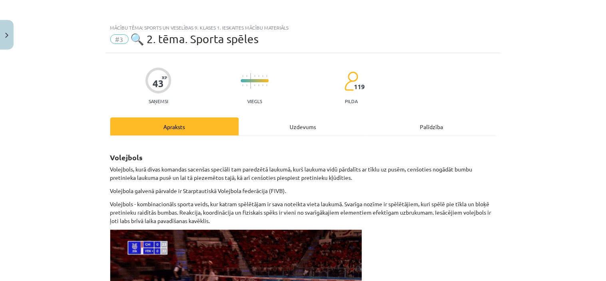
click at [273, 129] on div "Uzdevums" at bounding box center [303, 126] width 129 height 18
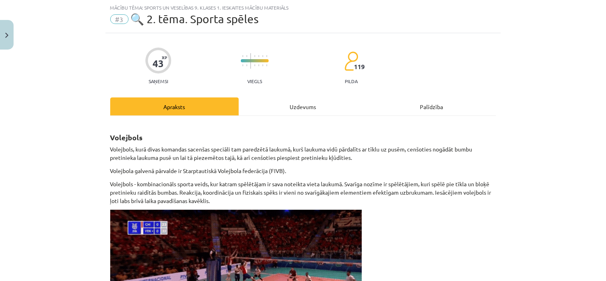
select select "***"
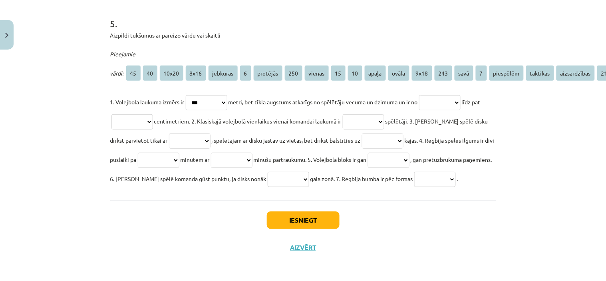
scroll to position [851, 0]
click at [438, 95] on select "**********" at bounding box center [440, 102] width 42 height 15
click at [365, 114] on select "**********" at bounding box center [364, 121] width 42 height 15
click at [534, 110] on div "Mācību tēma: Sports un veselības 9. klases 1. ieskaites mācību materiāls #3 🔍 2…" at bounding box center [303, 140] width 606 height 281
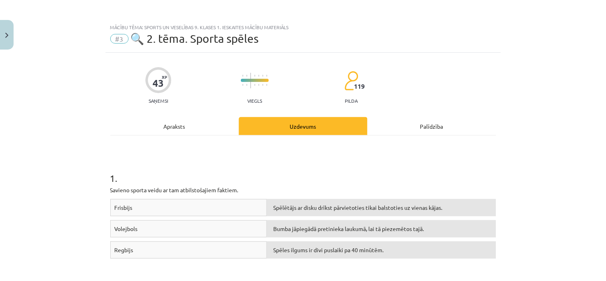
scroll to position [0, 0]
click at [208, 125] on div "Apraksts" at bounding box center [174, 126] width 129 height 18
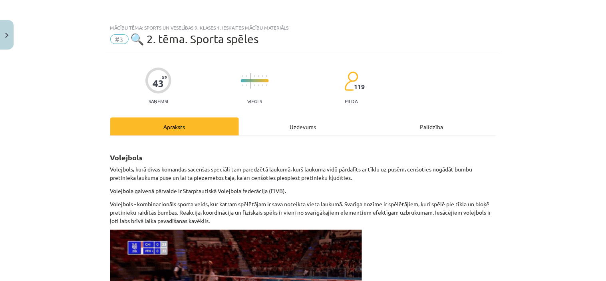
click at [264, 128] on div "Uzdevums" at bounding box center [303, 126] width 129 height 18
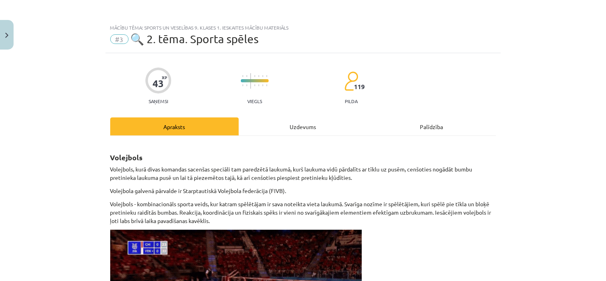
select select "***"
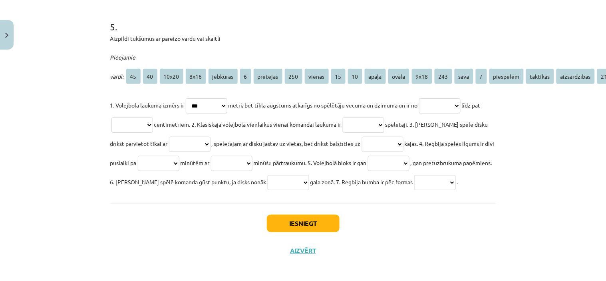
scroll to position [807, 0]
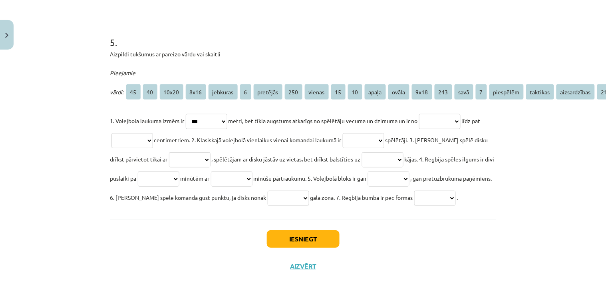
click at [384, 144] on select "**********" at bounding box center [364, 140] width 42 height 15
select select "*"
click at [358, 133] on select "**********" at bounding box center [364, 140] width 42 height 15
click at [210, 160] on select "**********" at bounding box center [190, 159] width 42 height 15
click at [255, 160] on span ", spēlētājam ar disku jāstāv uz vietas, bet drīkst balstīties uz" at bounding box center [286, 158] width 149 height 7
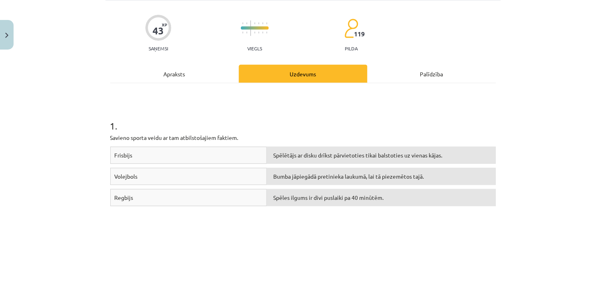
click at [199, 82] on div "Apraksts" at bounding box center [174, 74] width 129 height 18
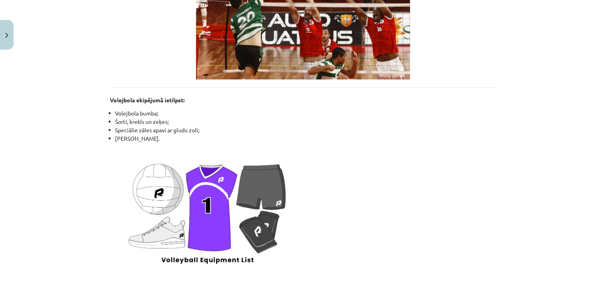
scroll to position [1020, 0]
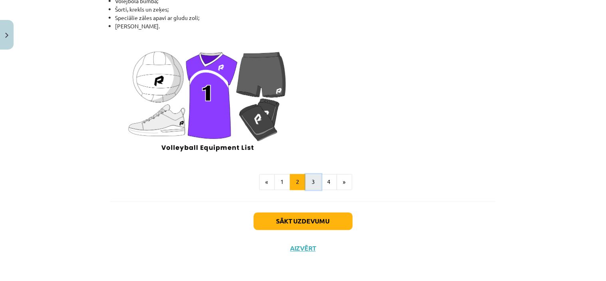
click at [314, 182] on button "3" at bounding box center [314, 182] width 16 height 16
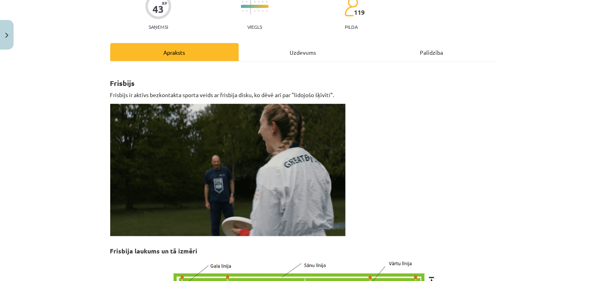
scroll to position [0, 0]
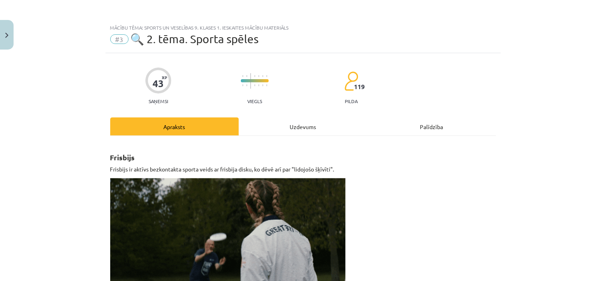
click at [270, 121] on div "Uzdevums" at bounding box center [303, 126] width 129 height 18
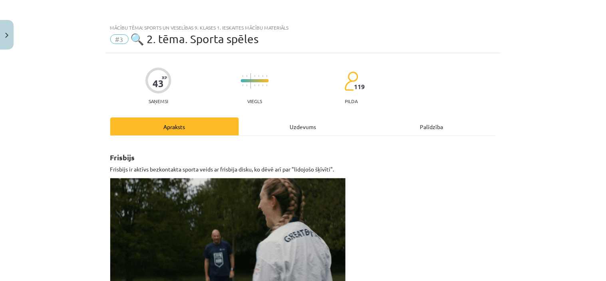
select select "***"
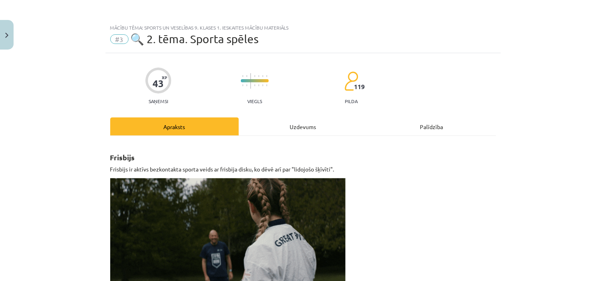
select select "*"
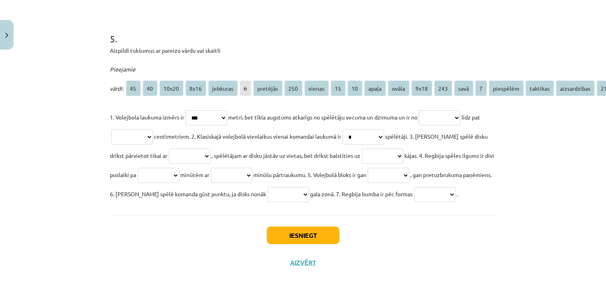
scroll to position [807, 0]
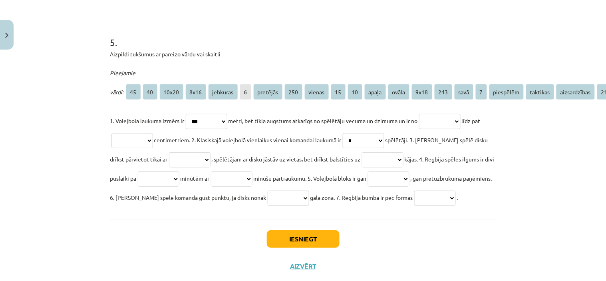
click at [195, 157] on select "**********" at bounding box center [190, 159] width 42 height 15
click at [252, 181] on select "**********" at bounding box center [232, 178] width 42 height 15
click at [168, 207] on p "**********" at bounding box center [303, 159] width 386 height 96
click at [309, 200] on select "**********" at bounding box center [289, 198] width 42 height 15
click at [320, 207] on p "**********" at bounding box center [303, 159] width 386 height 96
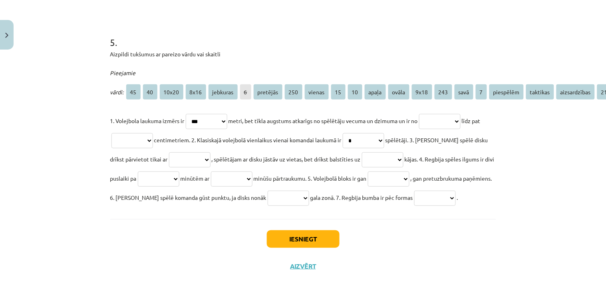
click at [196, 160] on select "**********" at bounding box center [190, 159] width 42 height 15
click at [400, 153] on select "**********" at bounding box center [383, 159] width 42 height 15
click at [306, 46] on h1 "5 ." at bounding box center [303, 35] width 386 height 25
click at [455, 117] on select "**********" at bounding box center [440, 121] width 42 height 15
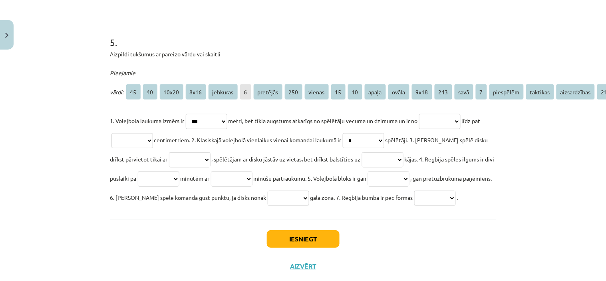
drag, startPoint x: 410, startPoint y: 158, endPoint x: 414, endPoint y: 164, distance: 7.2
click at [403, 160] on select "**********" at bounding box center [383, 159] width 42 height 15
click at [498, 132] on div "Mācību tēma: Sports un veselības 9. klases 1. ieskaites mācību materiāls #3 🔍 2…" at bounding box center [303, 140] width 606 height 281
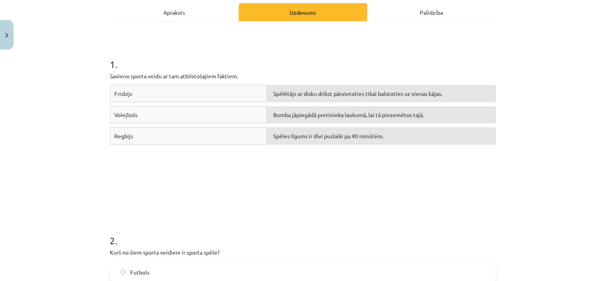
scroll to position [8, 0]
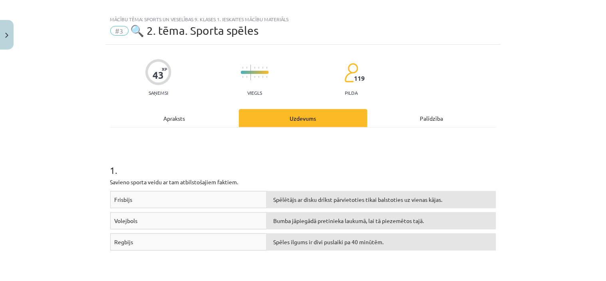
click at [188, 113] on div "Apraksts" at bounding box center [174, 118] width 129 height 18
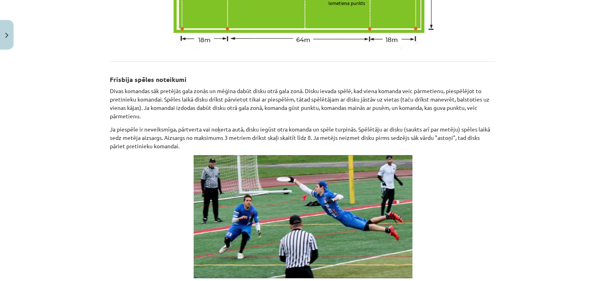
scroll to position [419, 0]
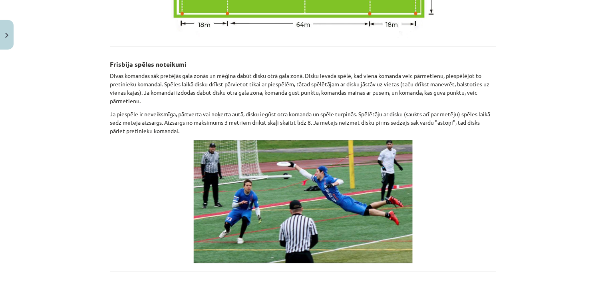
drag, startPoint x: 337, startPoint y: 0, endPoint x: 298, endPoint y: 44, distance: 59.4
click at [329, 53] on div "Frisbijs Frisbijs ir aktīvs bezkontakta sporta veids ar frisbija disku, ko dēvē…" at bounding box center [303, 91] width 386 height 734
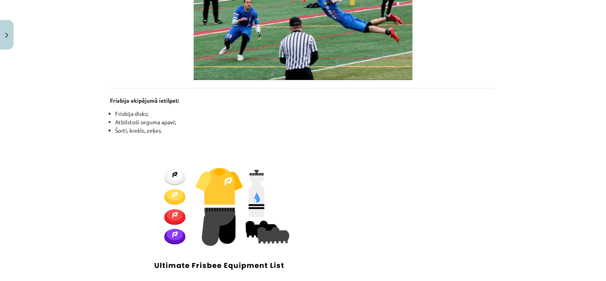
scroll to position [721, 0]
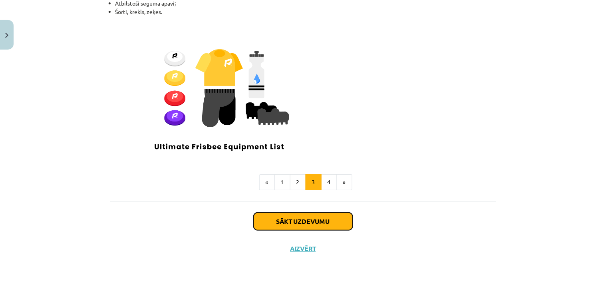
click at [286, 216] on button "Sākt uzdevumu" at bounding box center [303, 221] width 99 height 18
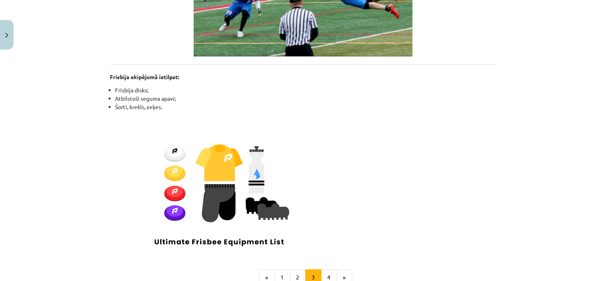
select select "***"
select select "*"
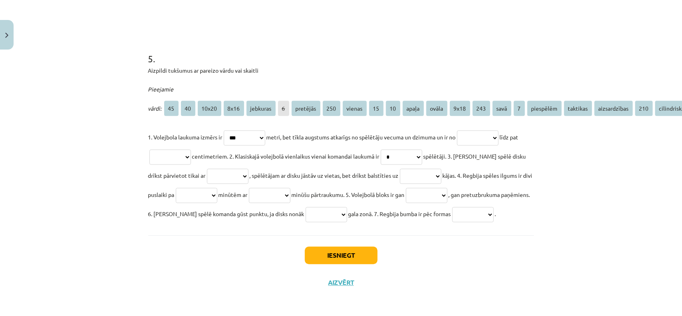
scroll to position [807, 0]
drag, startPoint x: 582, startPoint y: 0, endPoint x: 458, endPoint y: 249, distance: 278.3
click at [458, 249] on div "Iesniegt Aizvērt" at bounding box center [341, 263] width 386 height 56
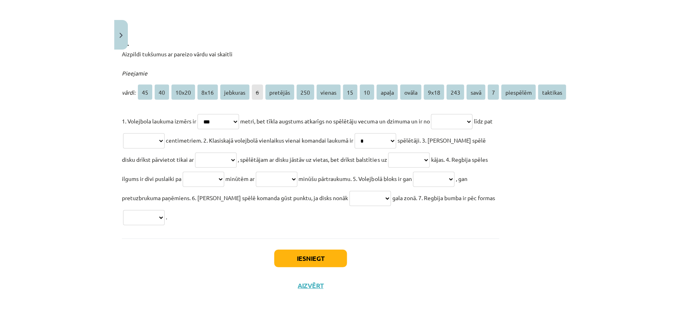
scroll to position [772, 0]
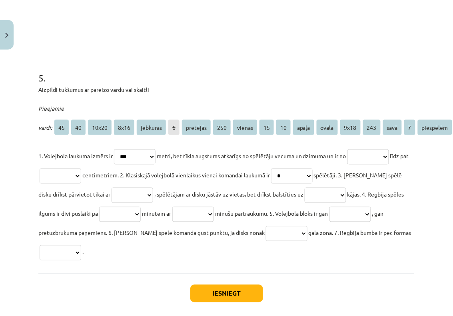
click at [134, 154] on select "**********" at bounding box center [135, 156] width 42 height 15
select select "****"
click at [116, 149] on select "**********" at bounding box center [135, 156] width 42 height 15
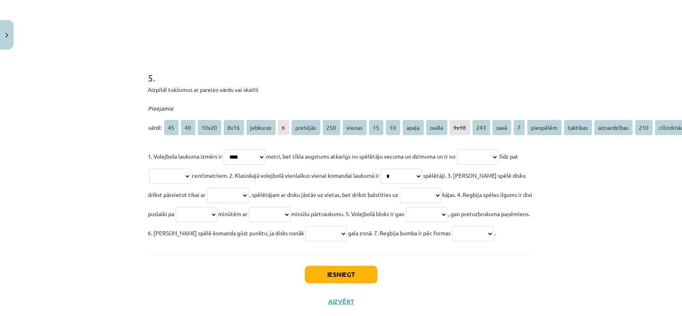
click at [191, 173] on select "**********" at bounding box center [170, 176] width 42 height 15
click at [498, 154] on select "**********" at bounding box center [478, 156] width 42 height 15
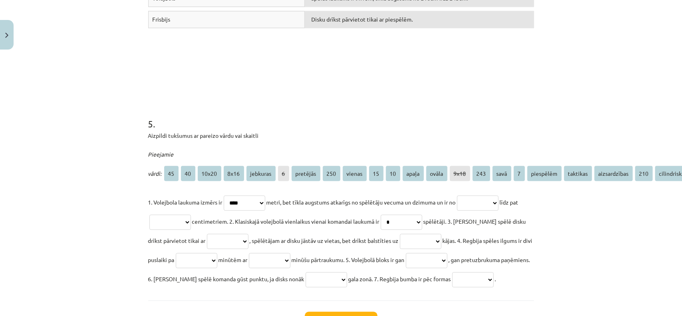
scroll to position [672, 0]
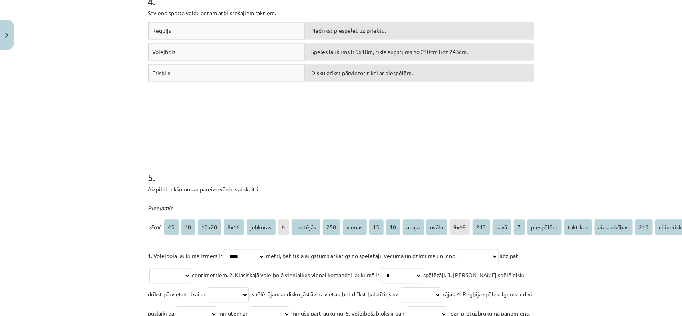
click at [498, 252] on select "**********" at bounding box center [478, 256] width 42 height 15
select select "***"
click at [466, 249] on select "**********" at bounding box center [478, 256] width 42 height 15
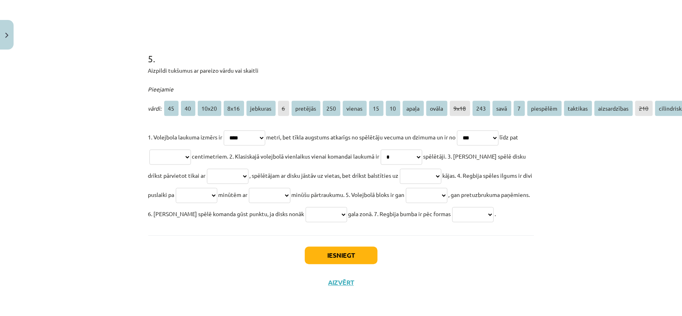
scroll to position [817, 0]
click at [191, 149] on select "**********" at bounding box center [170, 156] width 42 height 15
select select "***"
click at [155, 149] on select "**********" at bounding box center [170, 156] width 42 height 15
click at [219, 169] on select "**********" at bounding box center [228, 176] width 42 height 15
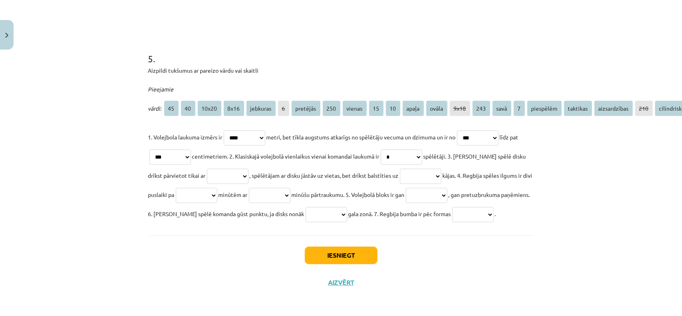
click at [539, 116] on div "Mācību tēma: Sports un veselības 9. klases 1. ieskaites mācību materiāls #3 🔍 2…" at bounding box center [341, 158] width 682 height 316
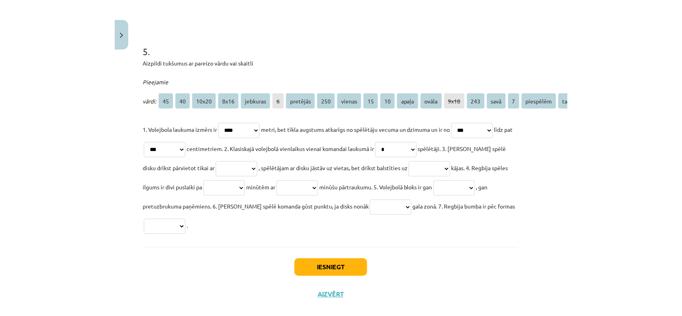
scroll to position [798, 9]
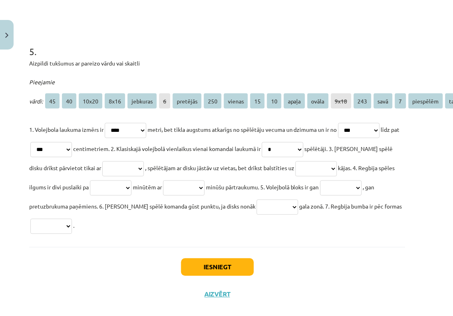
click at [320, 196] on select "**********" at bounding box center [341, 188] width 42 height 15
select select "**********"
click at [320, 196] on select "**********" at bounding box center [341, 188] width 42 height 15
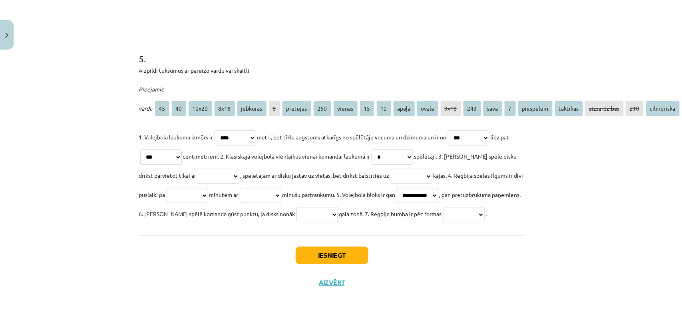
click at [281, 188] on select "**********" at bounding box center [261, 195] width 42 height 15
click at [208, 188] on select "**********" at bounding box center [188, 195] width 42 height 15
select select "**"
click at [197, 188] on select "**********" at bounding box center [188, 195] width 42 height 15
click at [281, 193] on select "**********" at bounding box center [261, 195] width 42 height 15
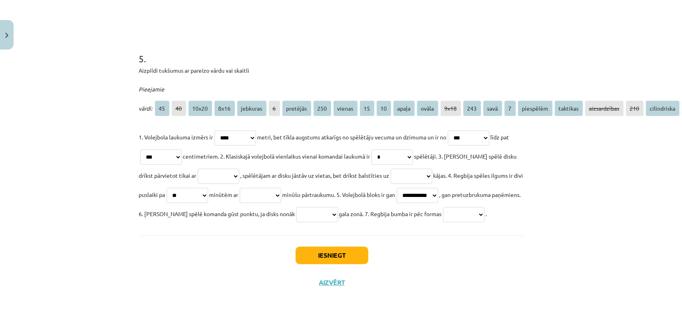
click at [373, 191] on span "minūšu pārtraukumu. 5. Volejbolā bloks ir gan" at bounding box center [338, 194] width 113 height 7
click at [338, 207] on select "**********" at bounding box center [317, 214] width 42 height 15
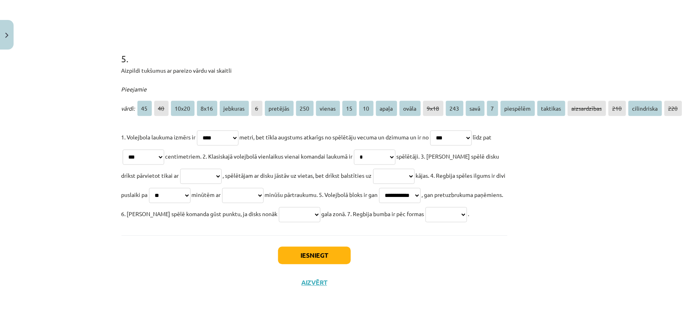
scroll to position [798, 31]
click at [320, 207] on select "**********" at bounding box center [300, 214] width 42 height 15
click at [242, 213] on p "**********" at bounding box center [314, 175] width 386 height 96
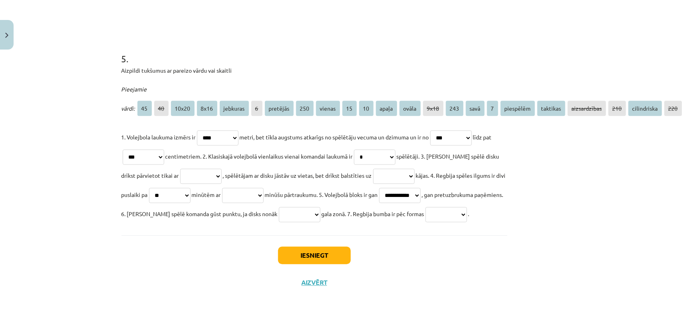
click at [320, 207] on select "**********" at bounding box center [300, 214] width 42 height 15
click at [397, 240] on div "Iesniegt Aizvērt" at bounding box center [314, 263] width 386 height 56
click at [320, 207] on select "**********" at bounding box center [300, 214] width 42 height 15
click at [268, 216] on p "**********" at bounding box center [314, 175] width 386 height 96
click at [183, 169] on select "**********" at bounding box center [201, 176] width 42 height 15
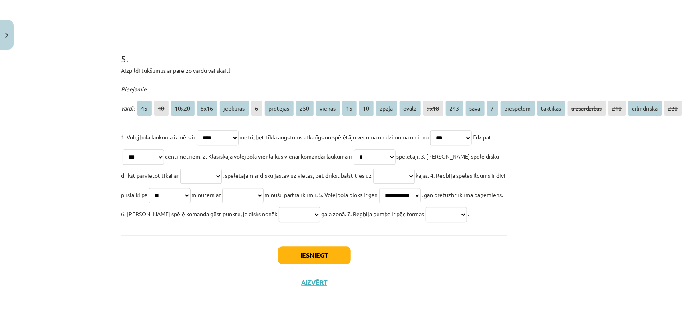
click at [210, 198] on p "**********" at bounding box center [314, 175] width 386 height 96
click at [214, 169] on select "**********" at bounding box center [201, 176] width 42 height 15
click at [264, 188] on select "**********" at bounding box center [243, 195] width 42 height 15
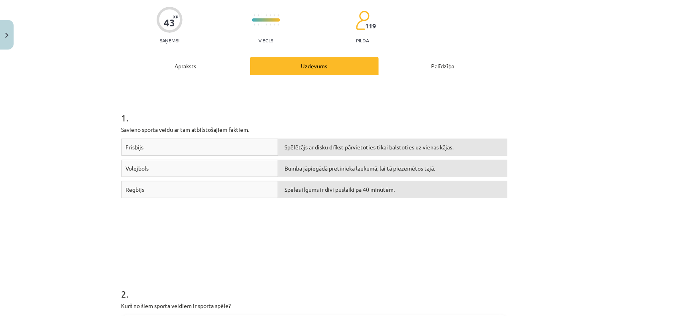
scroll to position [0, 31]
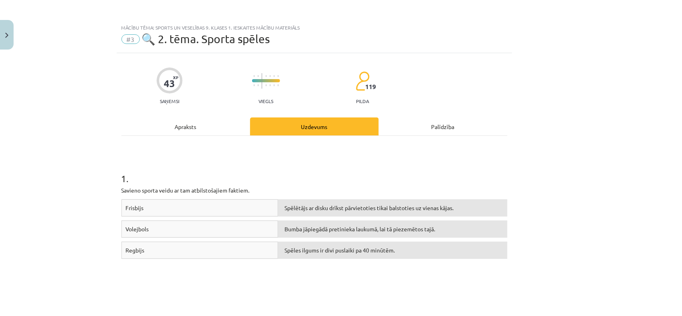
click at [162, 128] on div "Apraksts" at bounding box center [185, 126] width 129 height 18
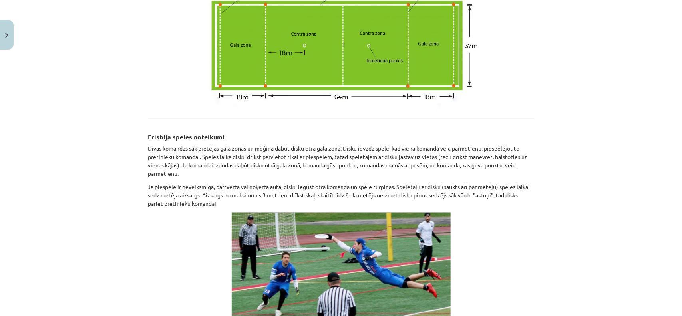
scroll to position [369, 0]
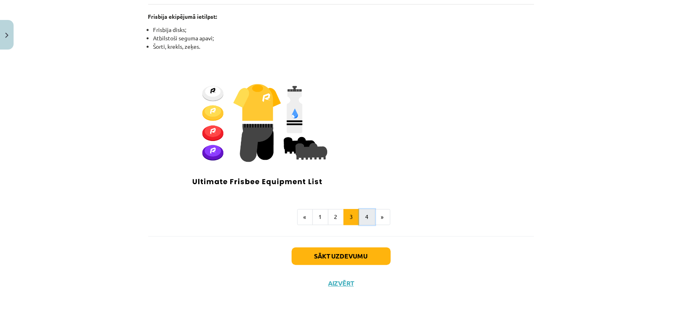
click at [366, 212] on button "4" at bounding box center [367, 217] width 16 height 16
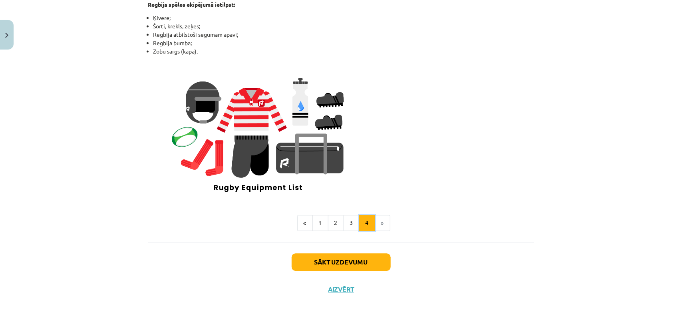
scroll to position [727, 0]
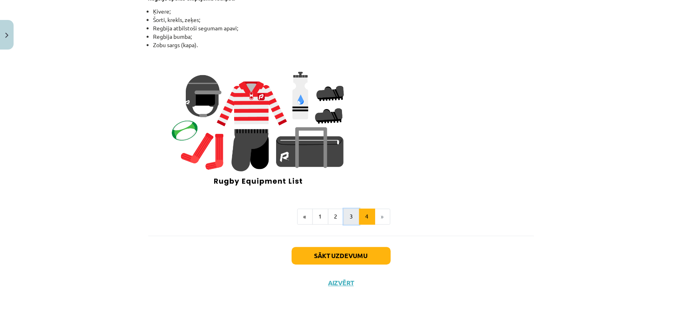
click at [345, 223] on button "3" at bounding box center [351, 216] width 16 height 16
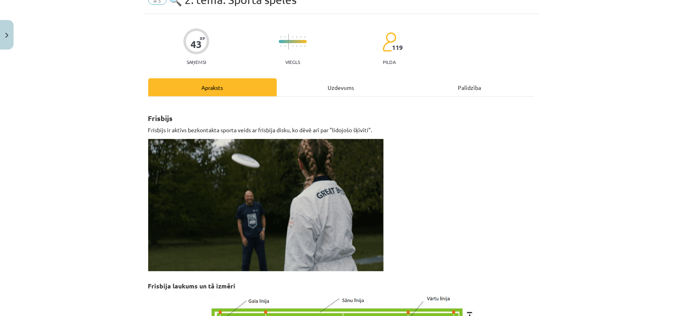
scroll to position [0, 0]
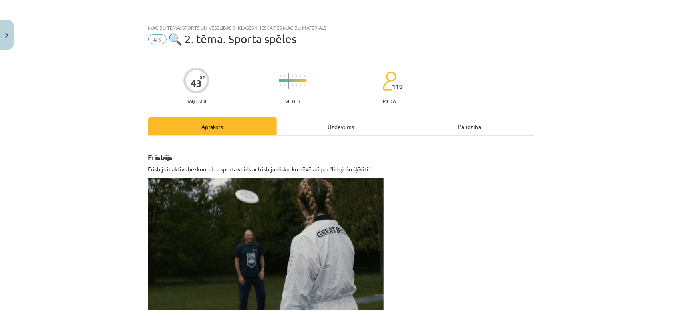
click at [353, 132] on div "Uzdevums" at bounding box center [341, 126] width 129 height 18
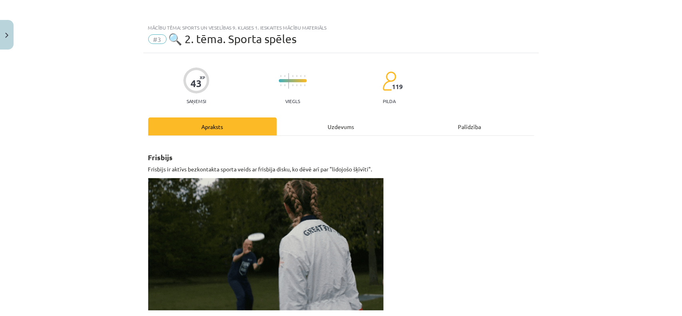
select select "****"
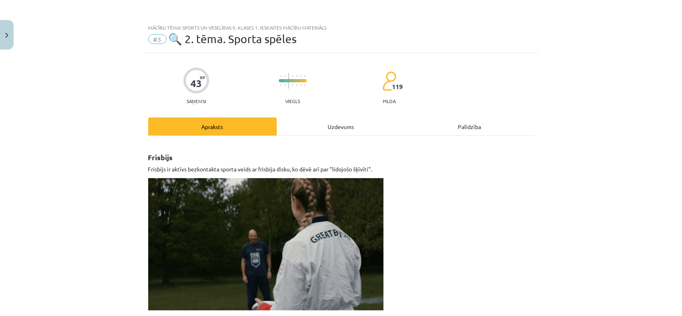
select select "***"
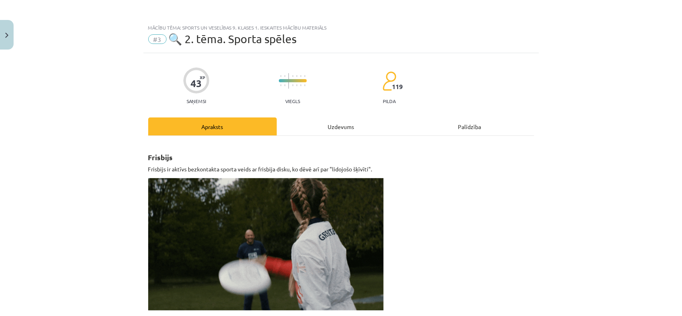
select select "***"
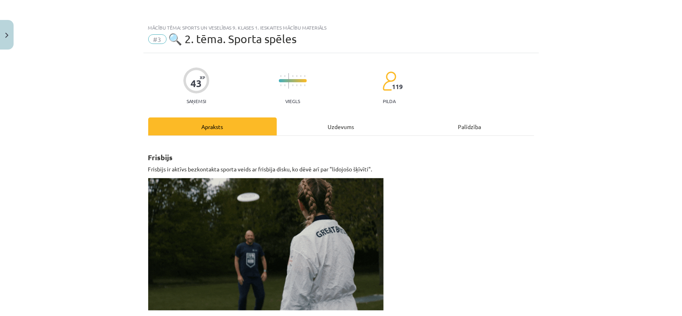
select select "*"
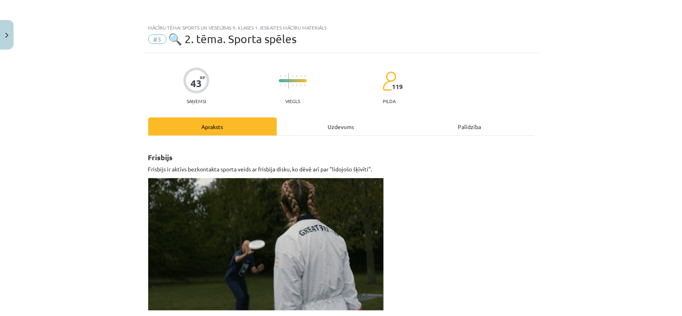
select select "**"
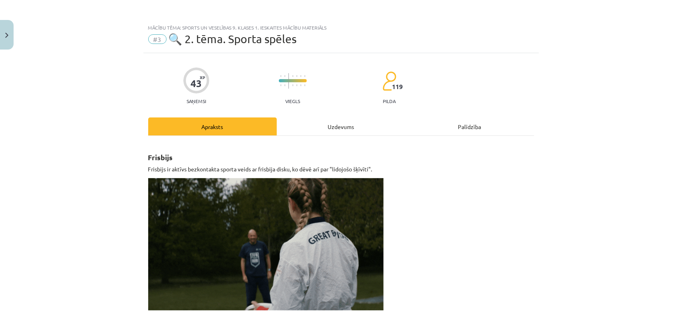
select select "**********"
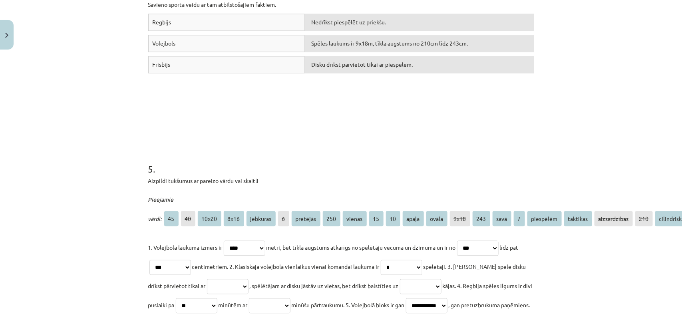
scroll to position [817, 0]
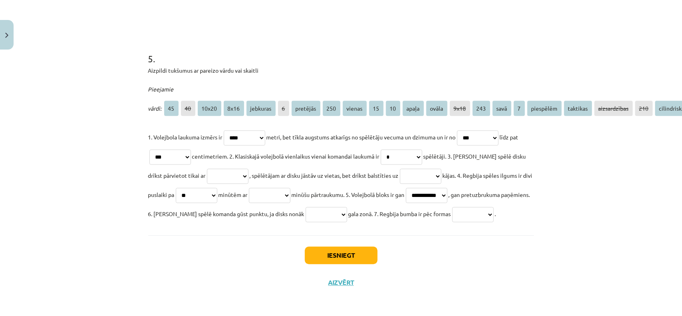
drag, startPoint x: 301, startPoint y: 166, endPoint x: 292, endPoint y: 169, distance: 9.1
click at [290, 188] on select "**********" at bounding box center [270, 195] width 42 height 15
drag, startPoint x: 584, startPoint y: 186, endPoint x: 586, endPoint y: 117, distance: 69.1
click at [539, 177] on div "Mācību tēma: Sports un veselības 9. klases 1. ieskaites mācību materiāls #3 🔍 2…" at bounding box center [341, 158] width 682 height 316
click at [522, 158] on p "**********" at bounding box center [341, 175] width 386 height 96
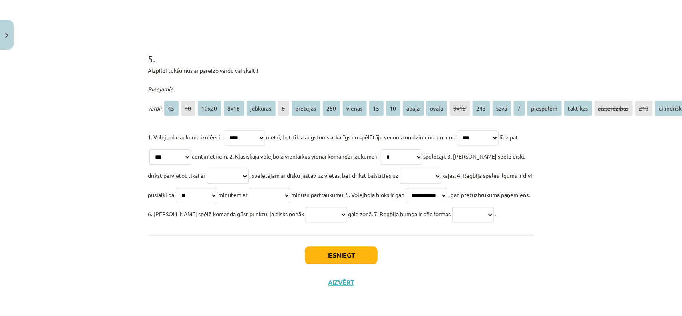
click at [539, 171] on div "Mācību tēma: Sports un veselības 9. klases 1. ieskaites mācību materiāls #3 🔍 2…" at bounding box center [341, 158] width 682 height 316
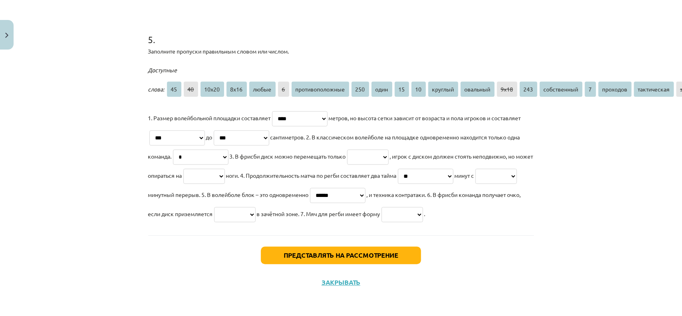
click at [475, 184] on select "**********" at bounding box center [496, 176] width 42 height 15
click at [475, 179] on select "**********" at bounding box center [503, 176] width 56 height 15
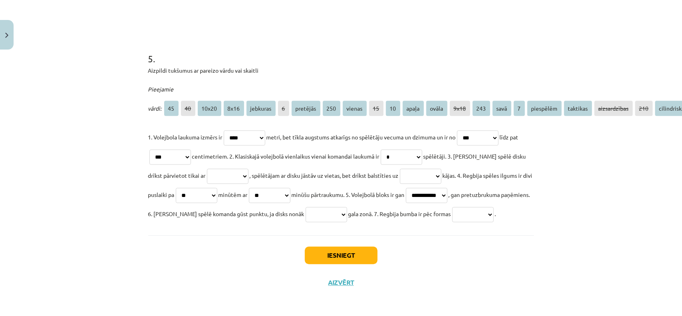
drag, startPoint x: 482, startPoint y: 223, endPoint x: 478, endPoint y: 224, distance: 4.3
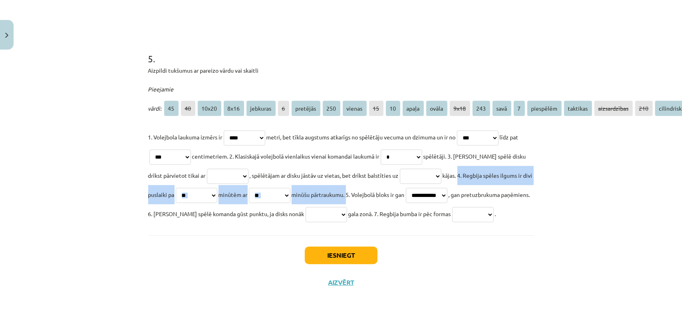
drag, startPoint x: 473, startPoint y: 145, endPoint x: 396, endPoint y: 171, distance: 81.7
click at [396, 171] on p "**********" at bounding box center [341, 175] width 386 height 96
copy p "**********"
click at [290, 188] on select "**********" at bounding box center [270, 195] width 42 height 15
select select "**"
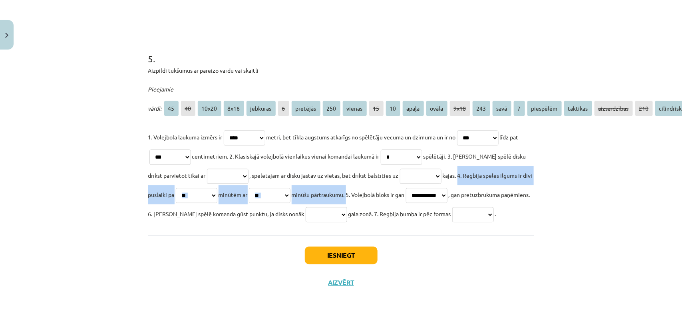
click at [290, 188] on select "**********" at bounding box center [270, 195] width 42 height 15
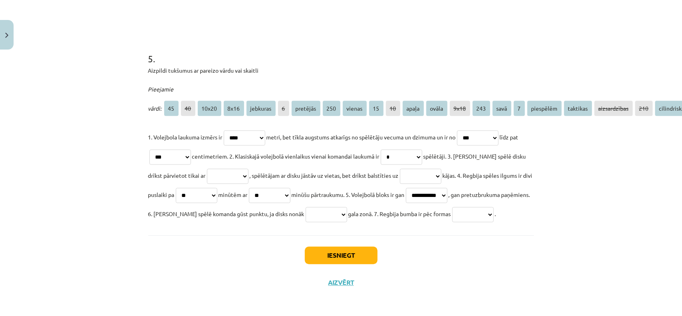
click at [218, 210] on p "**********" at bounding box center [341, 175] width 386 height 96
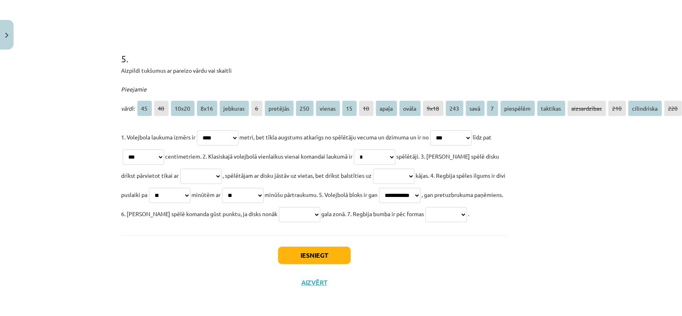
scroll to position [817, 31]
drag, startPoint x: 681, startPoint y: 2, endPoint x: 468, endPoint y: 275, distance: 346.2
click at [468, 252] on div "Iesniegt Aizvērt" at bounding box center [314, 263] width 386 height 56
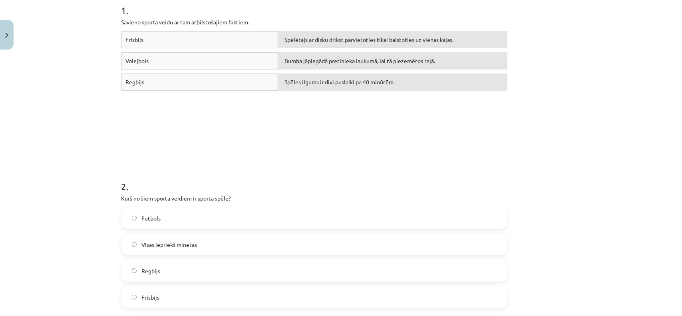
scroll to position [18, 31]
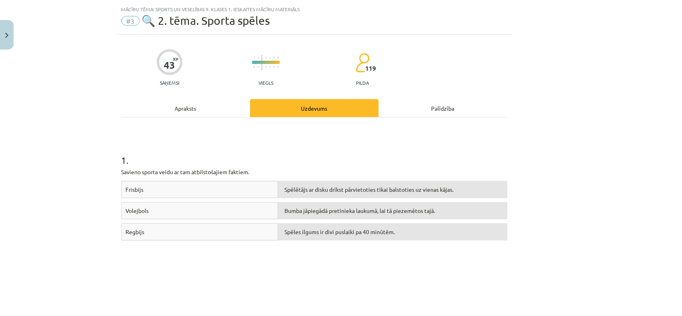
click at [188, 103] on div "Apraksts" at bounding box center [185, 108] width 129 height 18
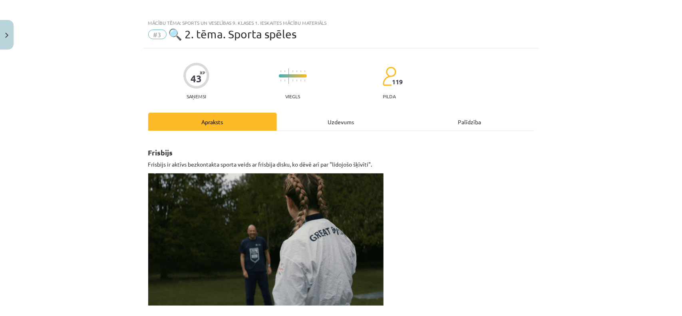
scroll to position [0, 0]
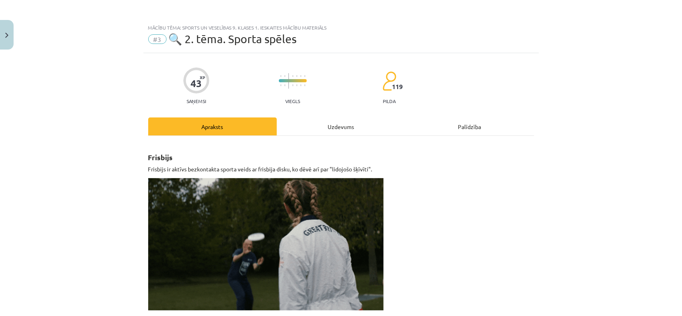
click at [337, 126] on div "Uzdevums" at bounding box center [341, 126] width 129 height 18
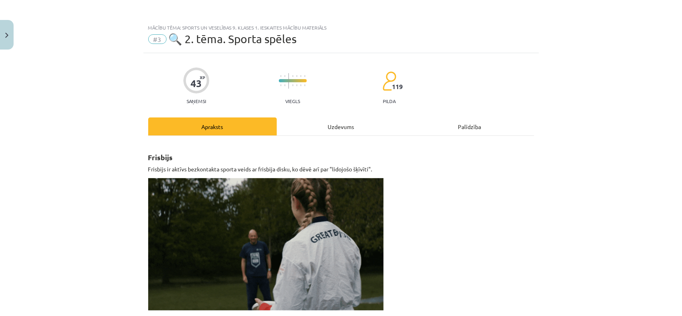
select select "****"
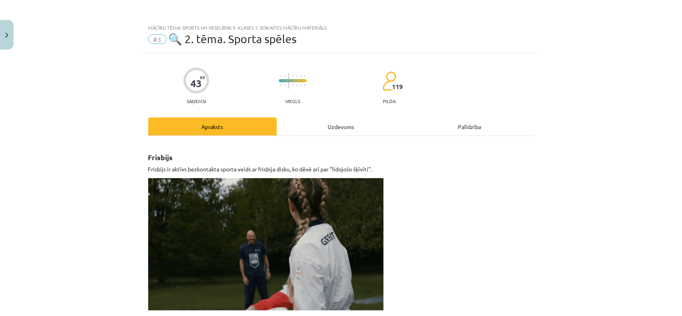
select select "***"
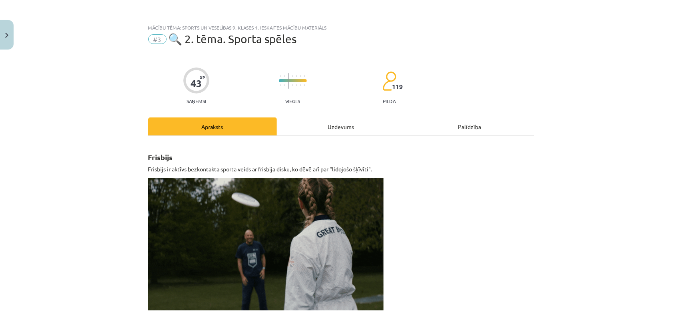
select select "***"
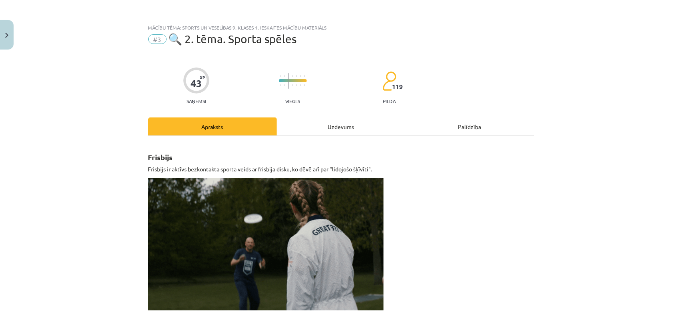
select select "*"
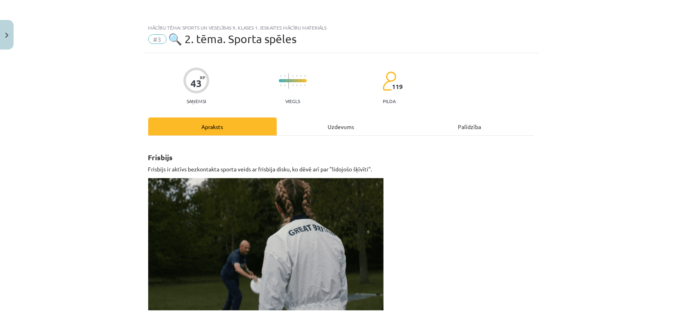
select select "**"
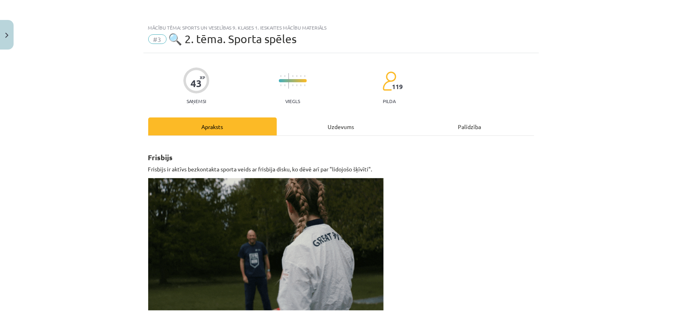
select select "**"
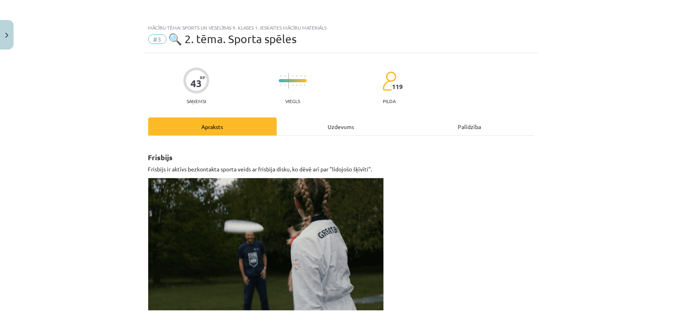
select select "**********"
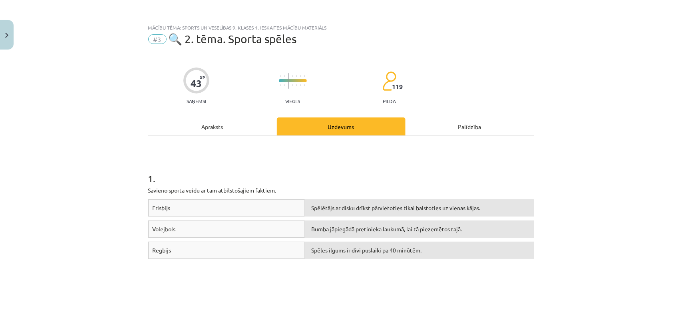
scroll to position [20, 0]
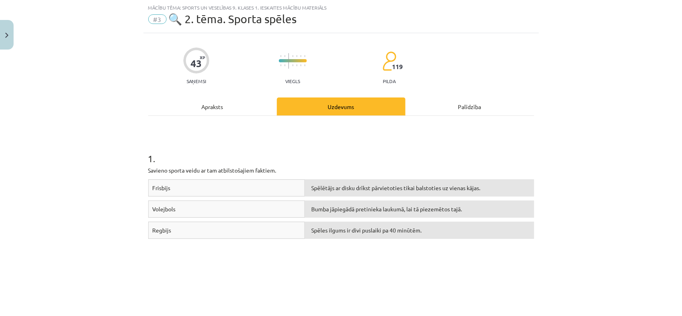
click at [208, 111] on div "Apraksts" at bounding box center [212, 106] width 129 height 18
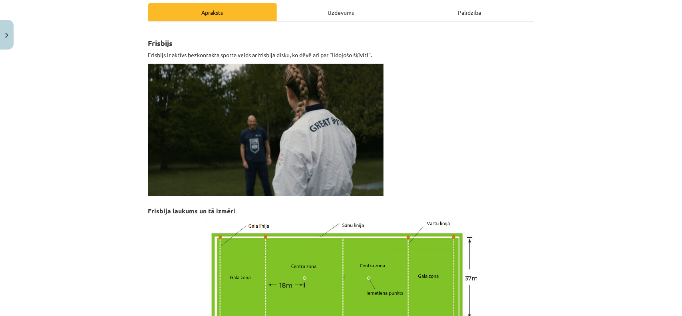
scroll to position [0, 0]
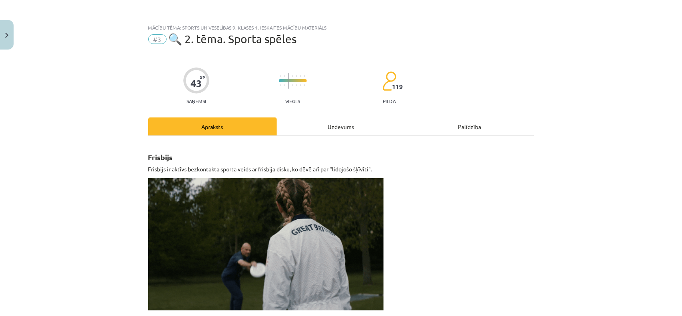
click at [337, 124] on div "Uzdevums" at bounding box center [341, 126] width 129 height 18
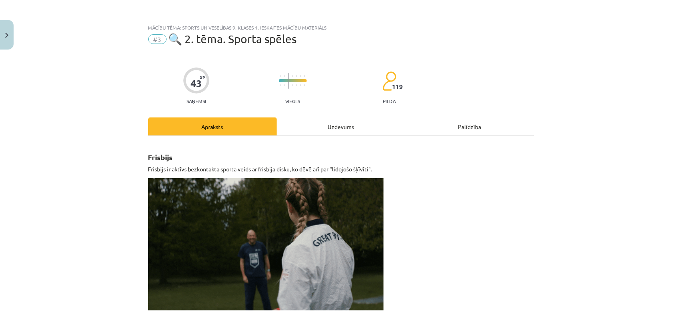
select select "****"
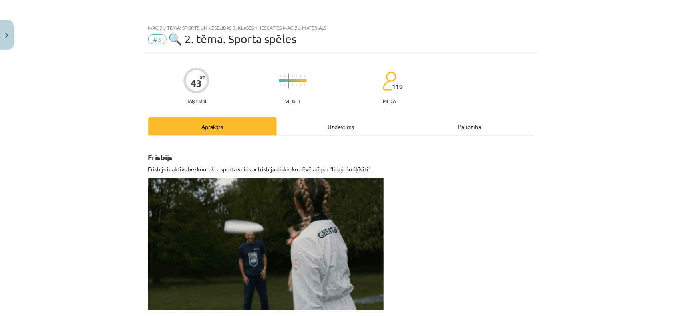
select select "***"
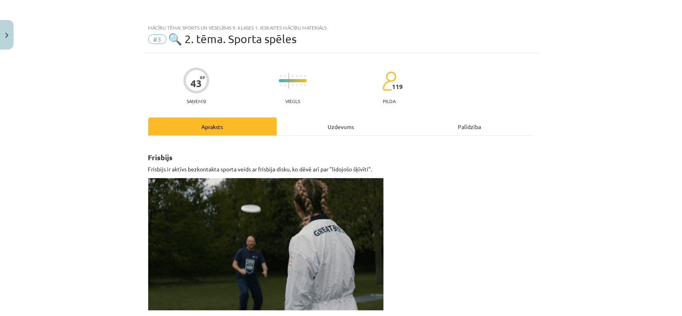
select select "***"
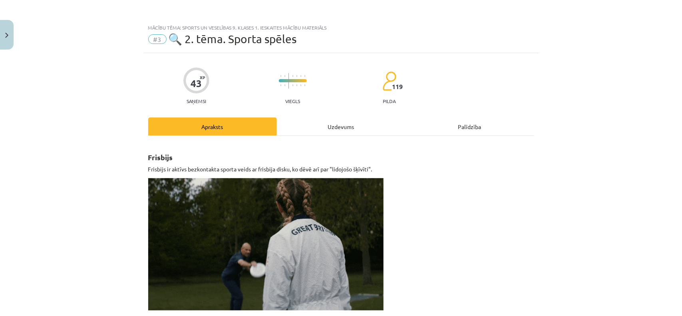
select select "*"
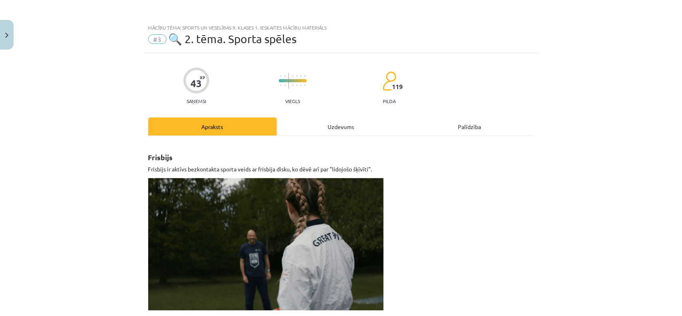
select select "**"
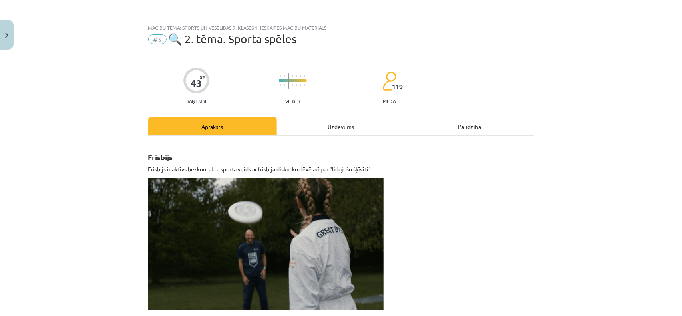
select select "**"
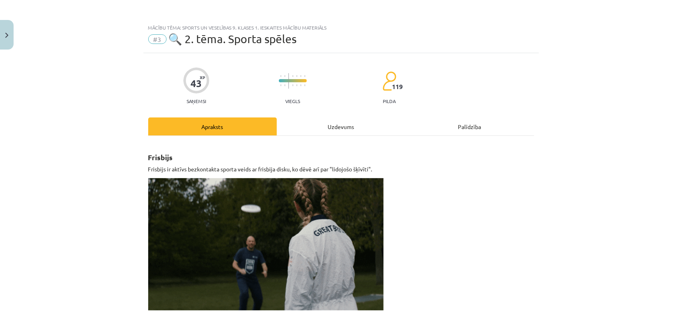
select select "**********"
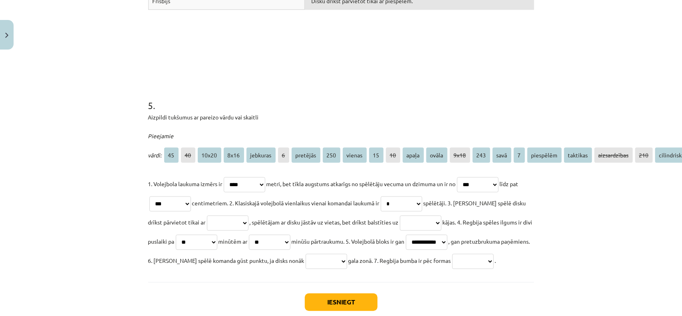
scroll to position [817, 0]
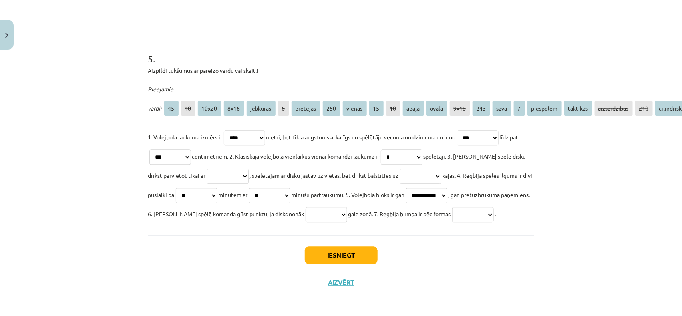
click at [230, 169] on select "**********" at bounding box center [228, 176] width 42 height 15
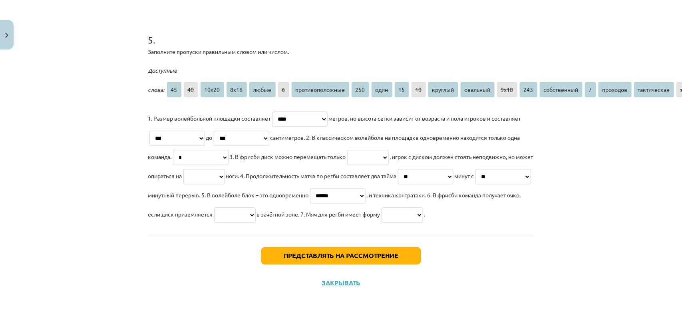
click at [372, 158] on select "**********" at bounding box center [368, 157] width 42 height 15
click at [539, 149] on div "Тема исследования: Спорт и здоровье. Материалы для подготовки к тесту 1 класса,…" at bounding box center [341, 158] width 682 height 316
click at [225, 174] on select "**********" at bounding box center [204, 176] width 42 height 15
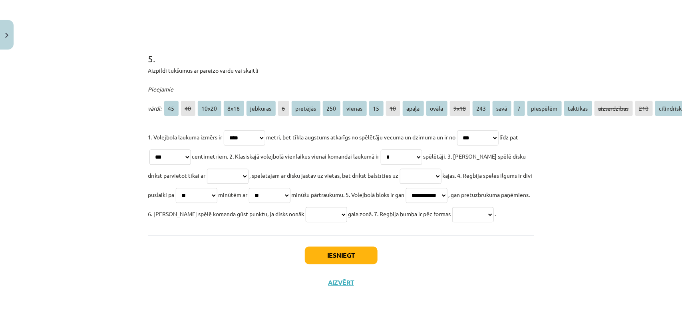
click at [441, 169] on select "**********" at bounding box center [421, 176] width 42 height 15
select select "********"
click at [407, 169] on select "**********" at bounding box center [421, 176] width 42 height 15
click at [452, 212] on select "**********" at bounding box center [473, 214] width 42 height 15
select select "*****"
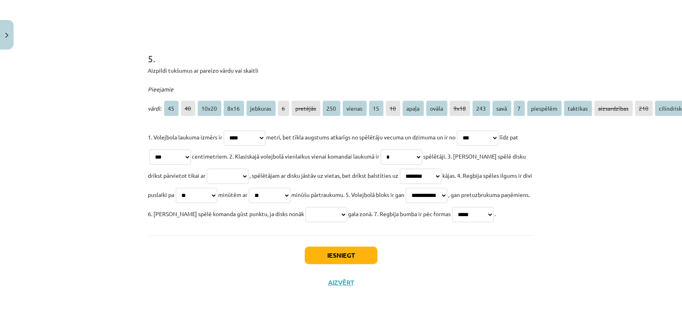
click at [452, 207] on select "**********" at bounding box center [473, 214] width 42 height 15
click at [452, 208] on select "**********" at bounding box center [473, 214] width 42 height 15
click at [334, 212] on p "**********" at bounding box center [341, 175] width 386 height 96
click at [347, 207] on select "**********" at bounding box center [327, 214] width 42 height 15
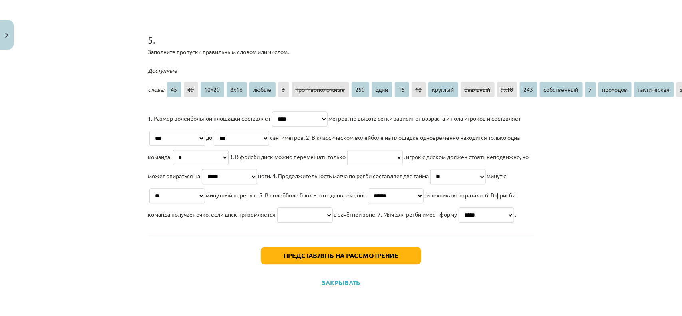
click at [312, 213] on select "**********" at bounding box center [305, 214] width 56 height 15
click at [296, 207] on select "**********" at bounding box center [305, 214] width 56 height 15
click at [333, 210] on select "**********" at bounding box center [305, 214] width 56 height 15
select select "********"
click at [296, 207] on select "**********" at bounding box center [305, 214] width 56 height 15
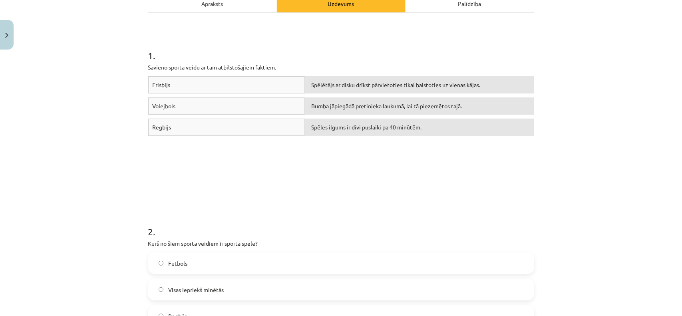
scroll to position [0, 0]
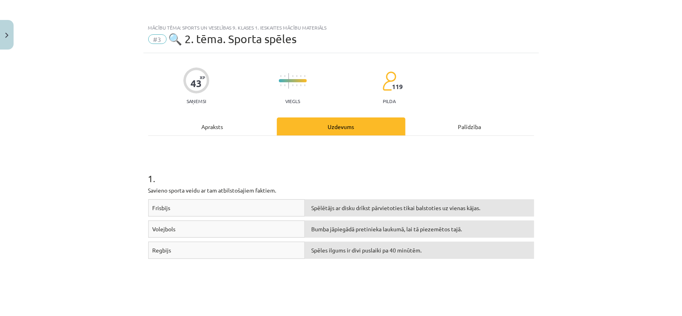
click at [241, 124] on div "Apraksts" at bounding box center [212, 126] width 129 height 18
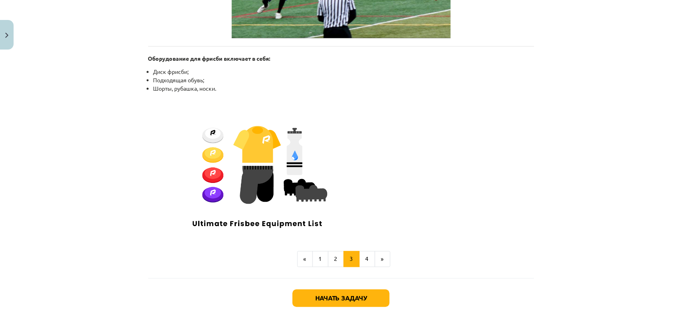
scroll to position [686, 0]
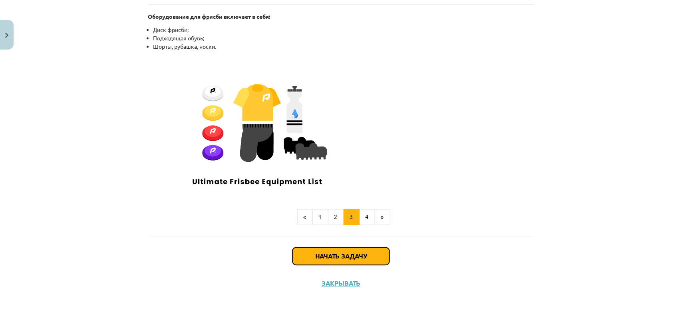
click at [322, 251] on button "Начать задачу" at bounding box center [340, 256] width 97 height 18
select select "****"
select select "***"
select select "*"
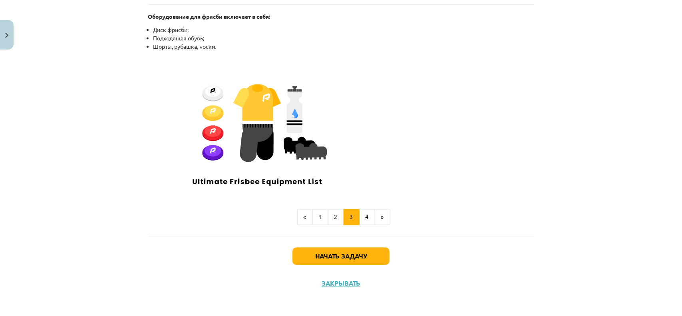
select select "********"
select select "**"
select select "**********"
select select "********"
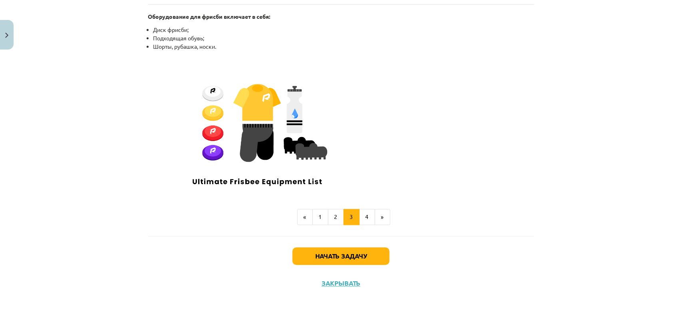
select select "*****"
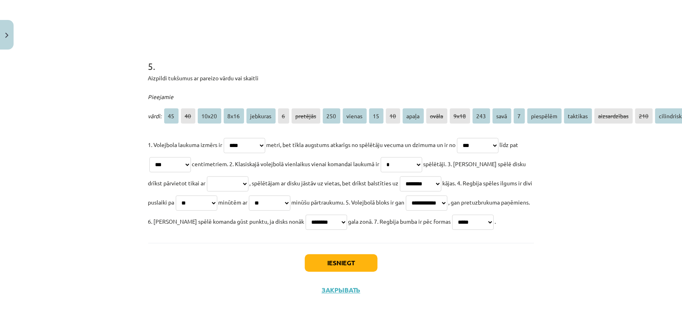
scroll to position [817, 0]
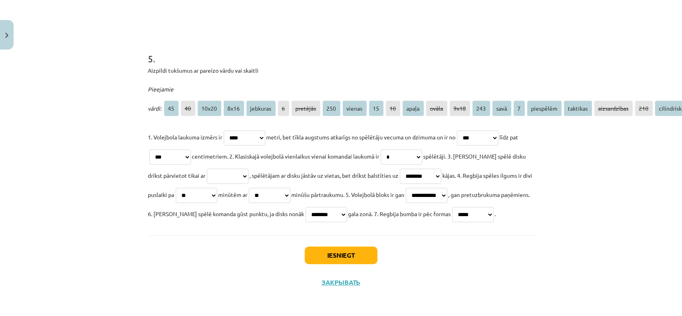
click at [429, 169] on select "**********" at bounding box center [421, 176] width 42 height 15
click at [232, 169] on select "**********" at bounding box center [228, 176] width 42 height 15
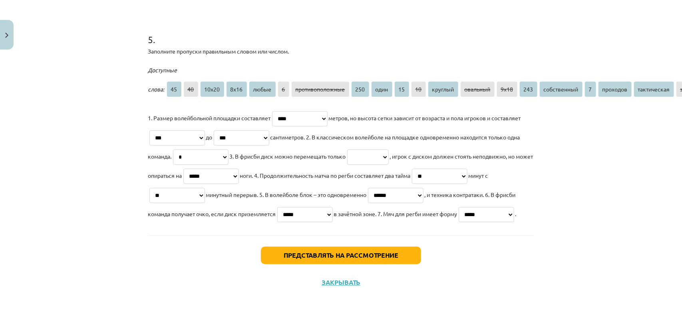
click at [254, 223] on p "**********" at bounding box center [341, 165] width 386 height 115
click at [351, 149] on select "**********" at bounding box center [368, 156] width 42 height 15
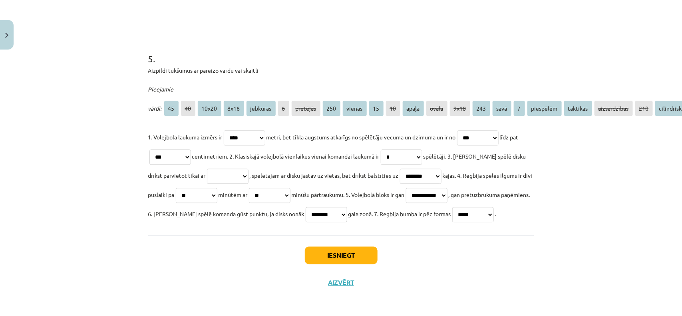
click at [246, 169] on select "**********" at bounding box center [228, 176] width 42 height 15
select select "********"
click at [207, 169] on select "**********" at bounding box center [228, 176] width 42 height 15
click at [338, 246] on button "Iesniegt" at bounding box center [341, 255] width 73 height 18
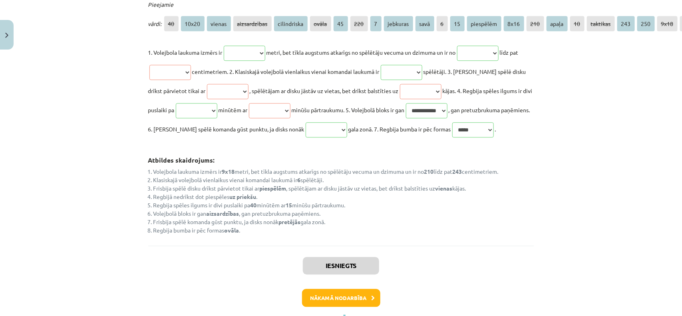
scroll to position [899, 0]
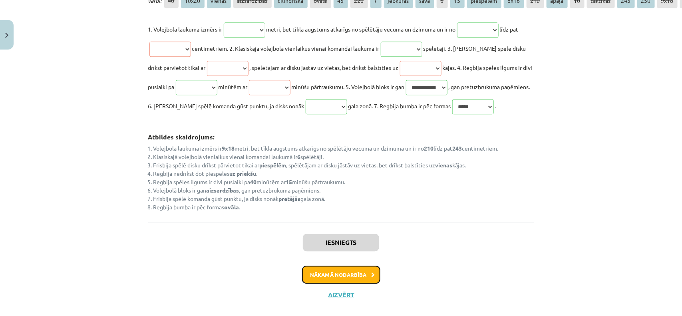
click at [361, 252] on button "Nākamā nodarbība" at bounding box center [341, 275] width 78 height 18
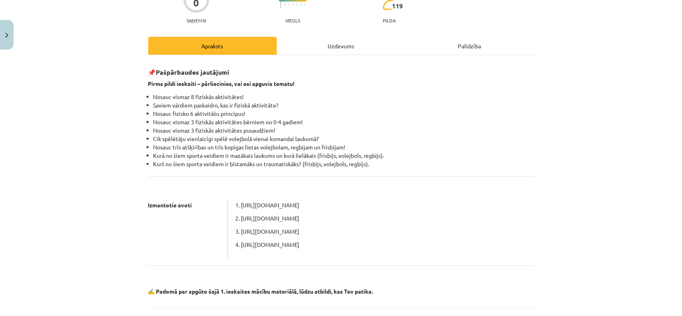
scroll to position [153, 0]
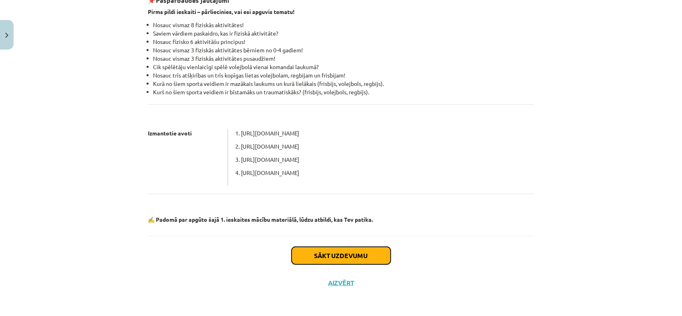
click at [360, 252] on button "Sākt uzdevumu" at bounding box center [341, 256] width 99 height 18
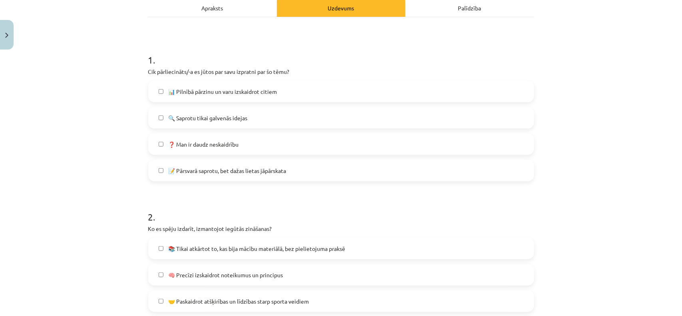
scroll to position [120, 0]
click at [186, 117] on span "🔍 Saprotu tikai galvenās idejas" at bounding box center [207, 117] width 79 height 8
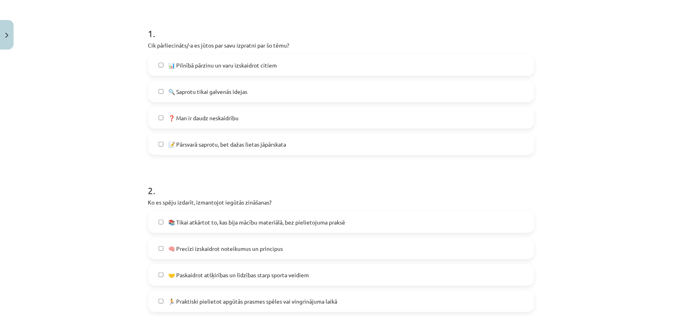
scroll to position [170, 0]
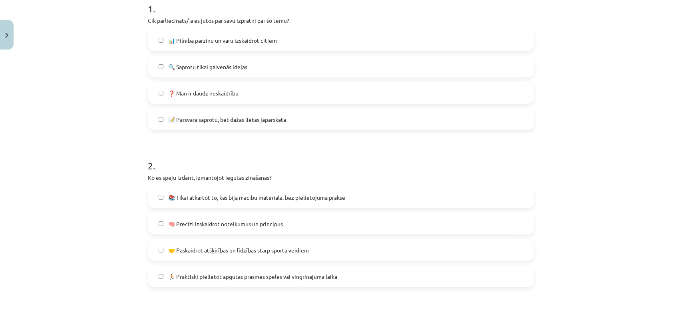
click at [240, 44] on span "📊 Pilnībā pārzinu un varu izskaidrot citiem" at bounding box center [222, 40] width 109 height 8
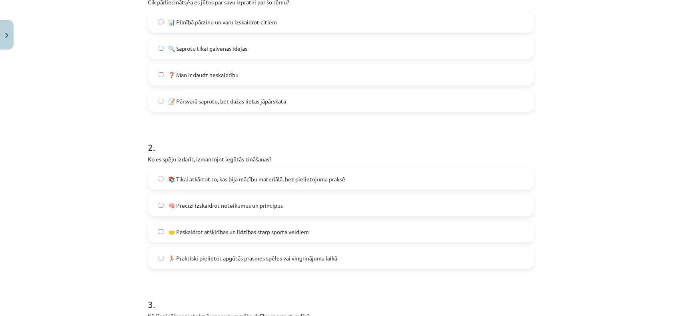
scroll to position [220, 0]
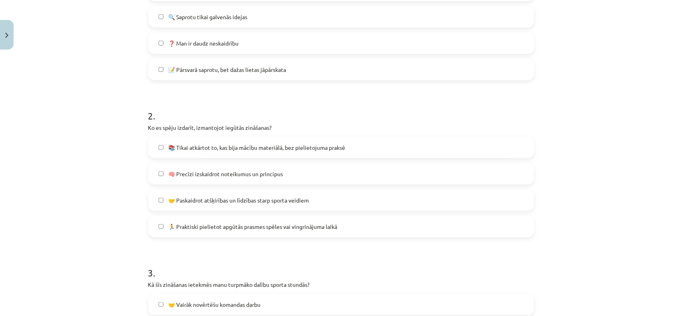
click at [232, 18] on span "🔍 Saprotu tikai galvenās idejas" at bounding box center [207, 17] width 79 height 8
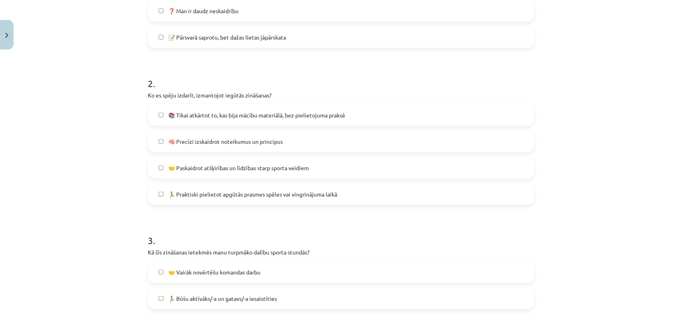
scroll to position [270, 0]
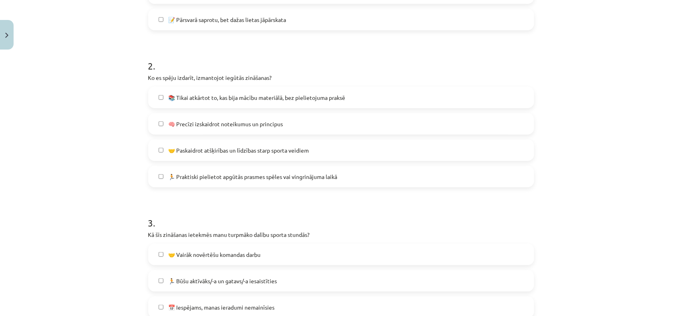
click at [252, 156] on label "🤝 Paskaidrot atšķirības un līdzības starp sporta veidiem" at bounding box center [341, 150] width 384 height 20
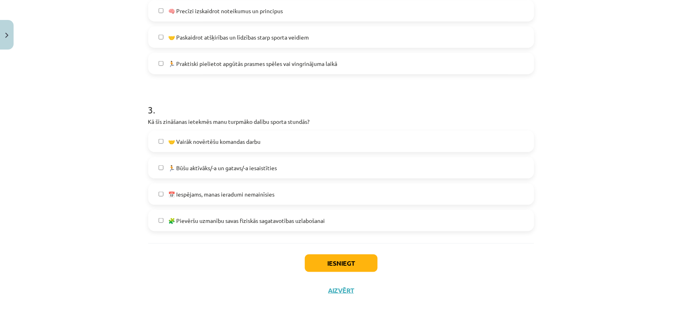
scroll to position [390, 0]
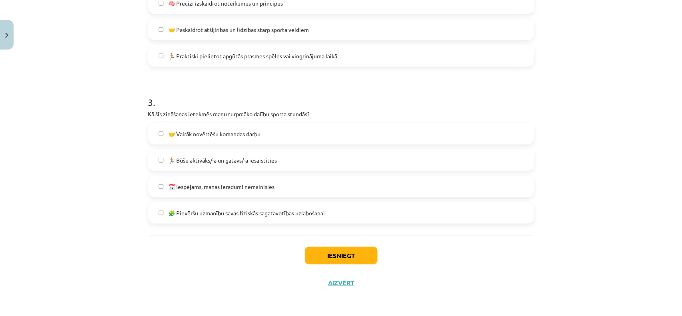
click at [194, 160] on span "🏃 Būšu aktīvāks/-a un gatavs/-a iesaistīties" at bounding box center [222, 160] width 109 height 8
click at [338, 252] on button "Iesniegt" at bounding box center [341, 256] width 73 height 18
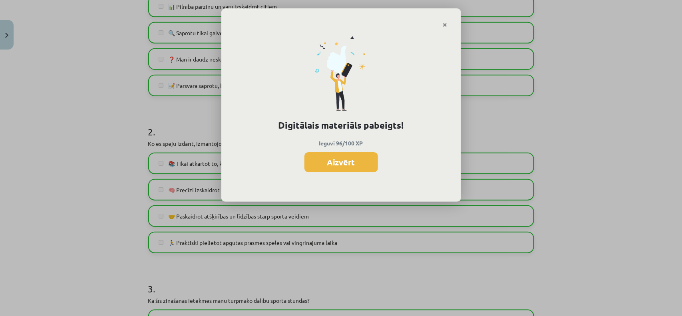
scroll to position [191, 0]
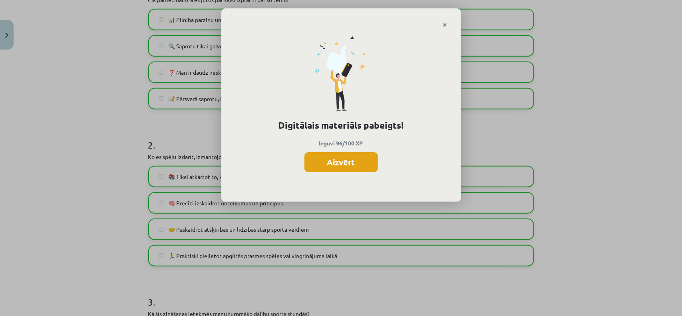
click at [353, 164] on button "Aizvērt" at bounding box center [340, 162] width 73 height 20
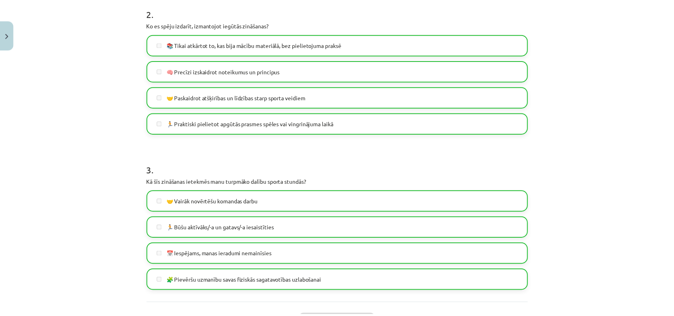
scroll to position [390, 0]
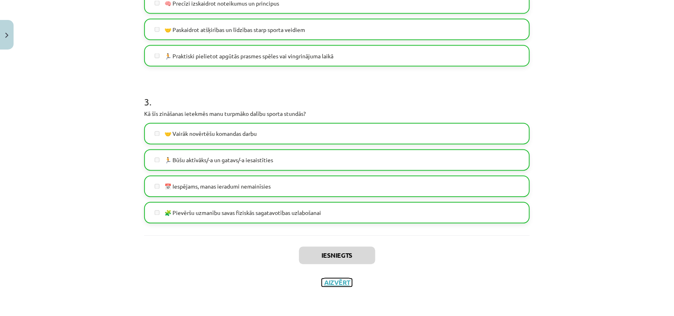
click at [334, 252] on button "Aizvērt" at bounding box center [337, 283] width 30 height 8
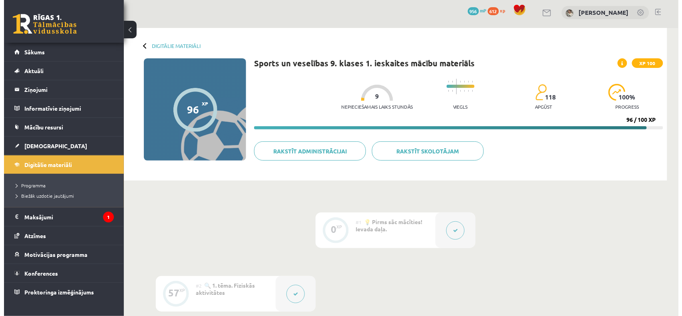
scroll to position [0, 0]
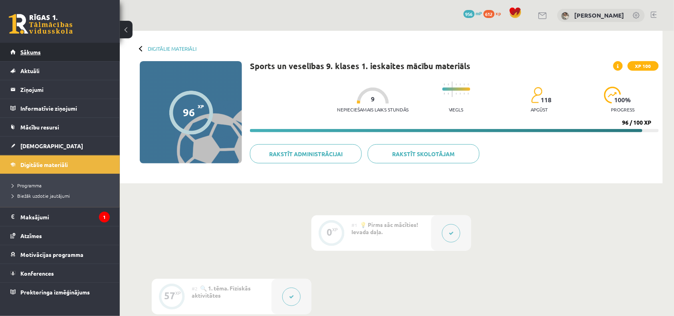
click at [26, 50] on span "Sākums" at bounding box center [30, 51] width 20 height 7
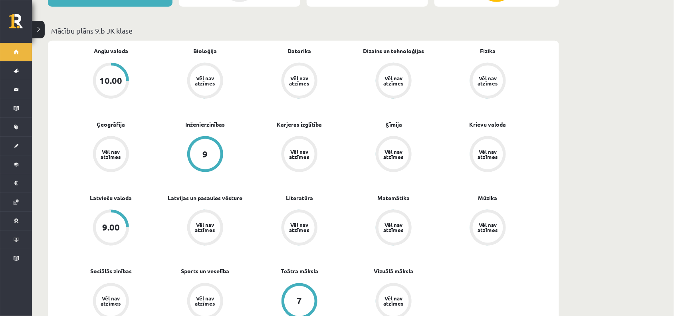
scroll to position [250, 0]
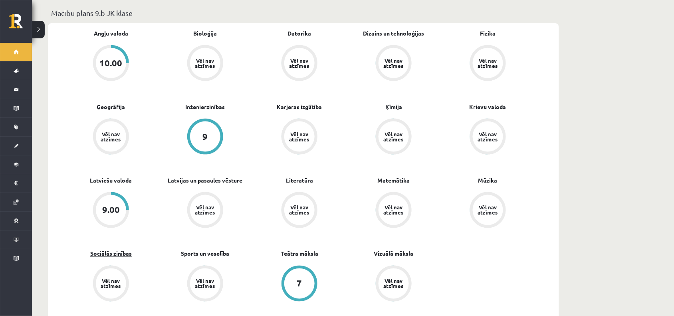
click at [120, 250] on link "Sociālās zinības" at bounding box center [111, 254] width 42 height 8
drag, startPoint x: 248, startPoint y: 270, endPoint x: 335, endPoint y: 268, distance: 86.7
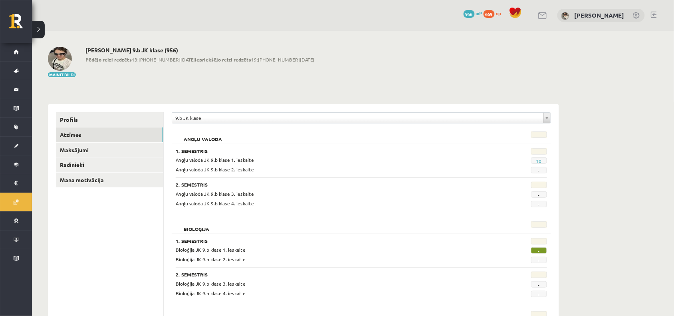
drag, startPoint x: 0, startPoint y: 0, endPoint x: 228, endPoint y: 224, distance: 320.0
click at [228, 224] on div "Bioloģija" at bounding box center [330, 226] width 320 height 11
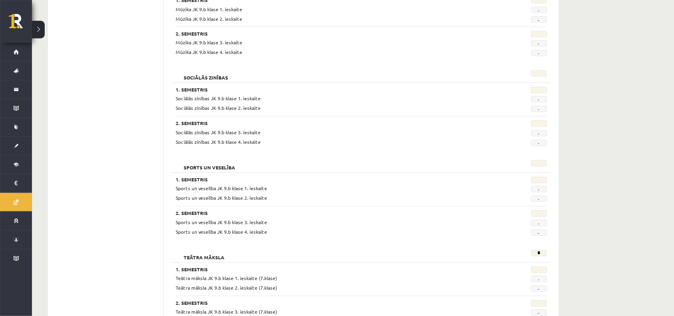
scroll to position [1298, 0]
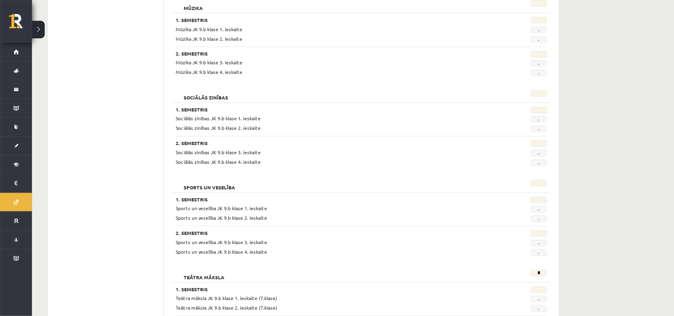
click at [536, 122] on span "-" at bounding box center [539, 119] width 16 height 6
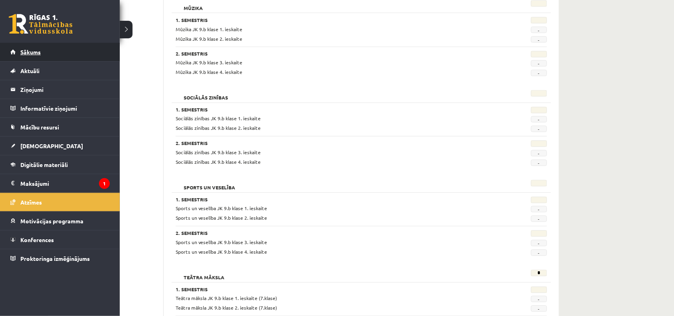
click at [25, 46] on link "Sākums" at bounding box center [59, 52] width 99 height 18
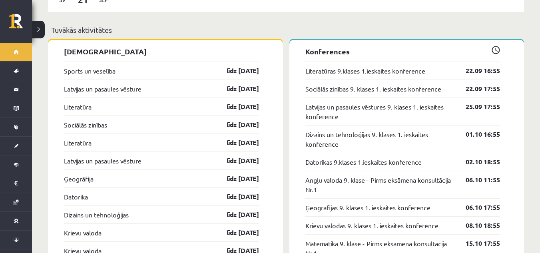
scroll to position [799, 0]
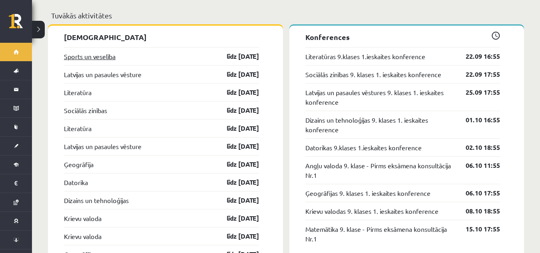
click at [87, 52] on link "Sports un veselība" at bounding box center [90, 57] width 52 height 10
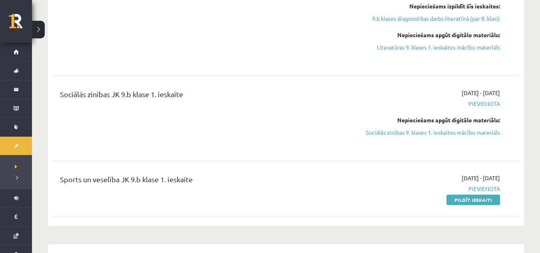
scroll to position [559, 0]
drag, startPoint x: 486, startPoint y: 189, endPoint x: 305, endPoint y: 42, distance: 232.8
click at [486, 194] on link "Pildīt ieskaiti" at bounding box center [473, 199] width 54 height 10
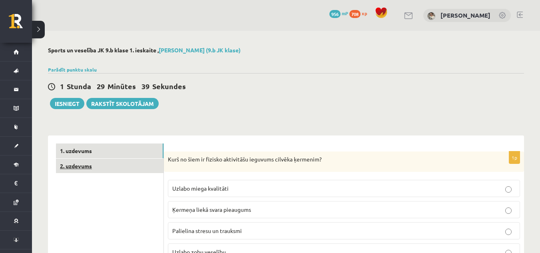
click at [141, 161] on link "2. uzdevums" at bounding box center [109, 166] width 107 height 15
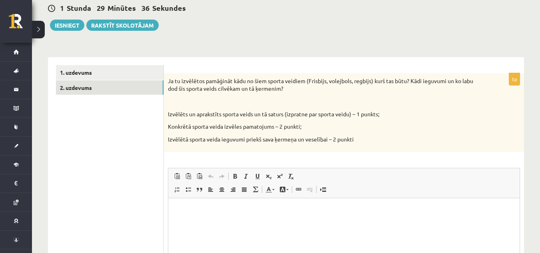
scroll to position [64, 0]
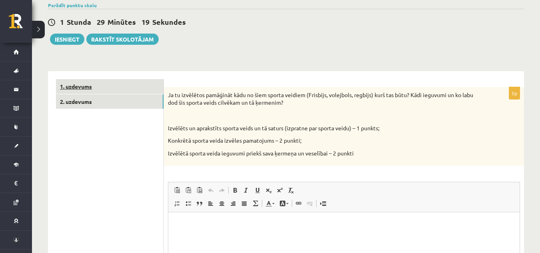
click at [121, 91] on link "1. uzdevums" at bounding box center [109, 86] width 107 height 15
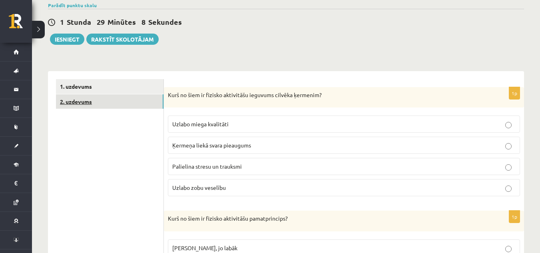
click at [65, 104] on link "2. uzdevums" at bounding box center [109, 101] width 107 height 15
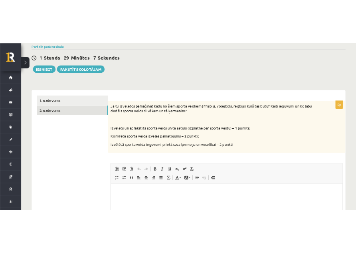
scroll to position [0, 0]
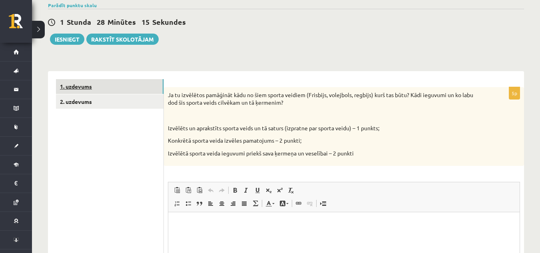
click at [129, 88] on link "1. uzdevums" at bounding box center [109, 86] width 107 height 15
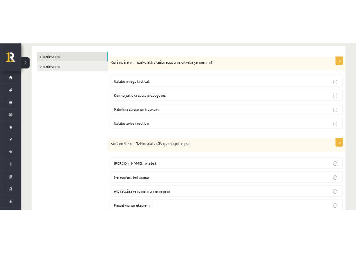
scroll to position [144, 0]
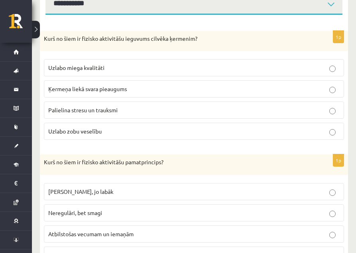
click at [114, 134] on p "Uzlabo zobu veselību" at bounding box center [194, 131] width 292 height 8
click at [155, 68] on p "Uzlabo miega kvalitāti" at bounding box center [194, 68] width 292 height 8
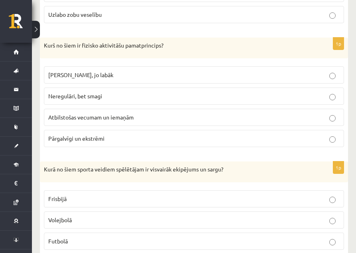
scroll to position [264, 0]
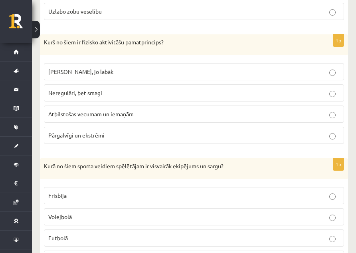
click at [141, 111] on p "Atbilstošas vecumam un iemaņām" at bounding box center [194, 114] width 292 height 8
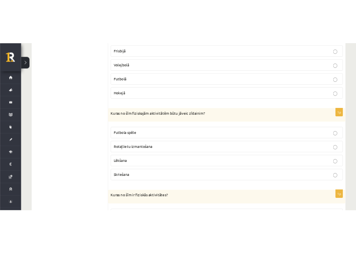
scroll to position [384, 0]
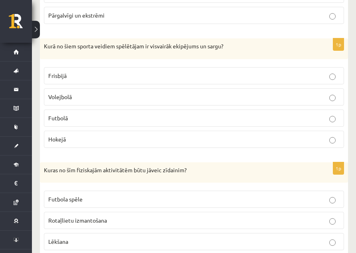
click at [123, 139] on p "Hokejā" at bounding box center [194, 139] width 292 height 8
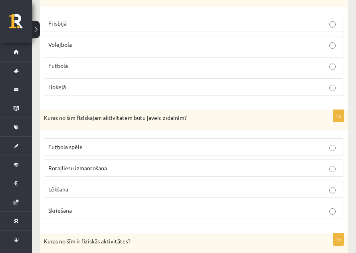
scroll to position [464, 0]
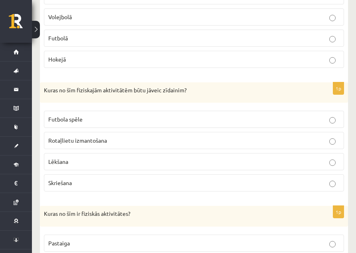
click at [101, 141] on span "Rotaļlietu izmantošana" at bounding box center [77, 140] width 59 height 7
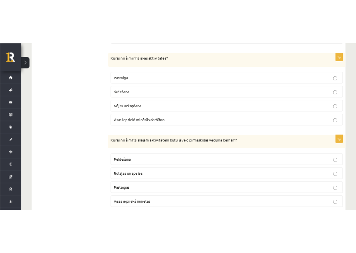
scroll to position [637, 0]
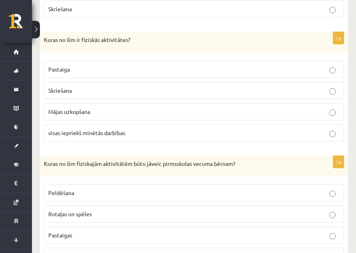
click at [99, 133] on span "visas iepriekš minētās darbības" at bounding box center [86, 132] width 77 height 7
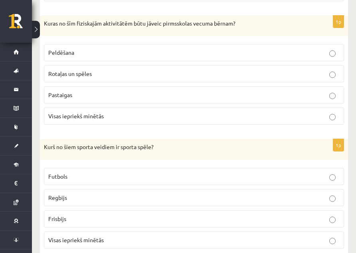
scroll to position [797, 0]
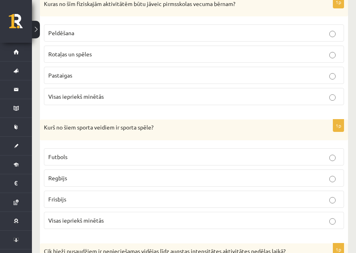
click at [154, 94] on p "Visas iepriekš minētās" at bounding box center [194, 96] width 292 height 8
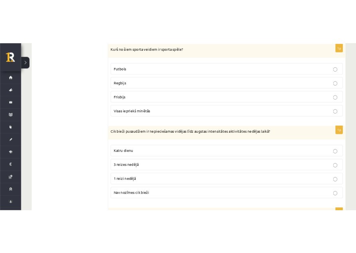
scroll to position [877, 0]
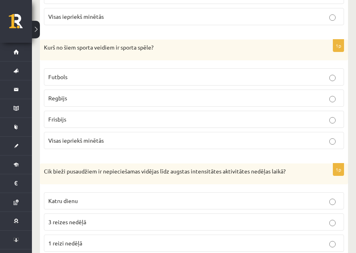
click at [126, 143] on p "Visas iepriekš minētās" at bounding box center [194, 140] width 292 height 8
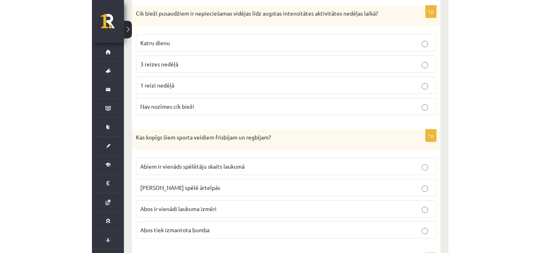
scroll to position [1037, 0]
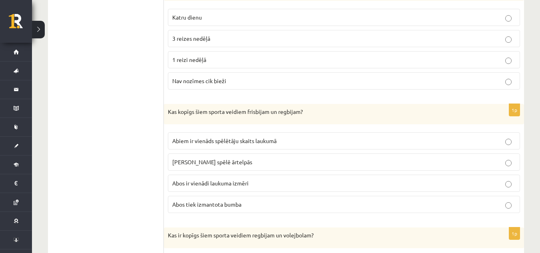
click at [336, 15] on p "Katru dienu" at bounding box center [343, 17] width 343 height 8
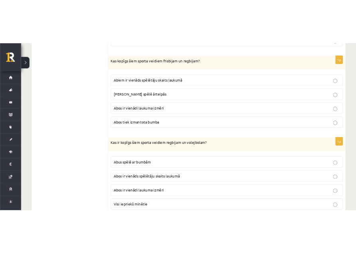
scroll to position [1128, 0]
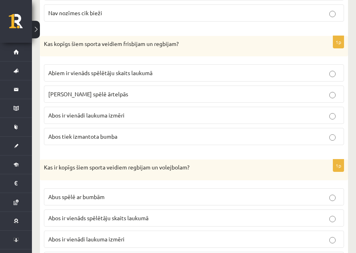
click at [139, 135] on p "Abos tiek izmantota bumba" at bounding box center [194, 136] width 292 height 8
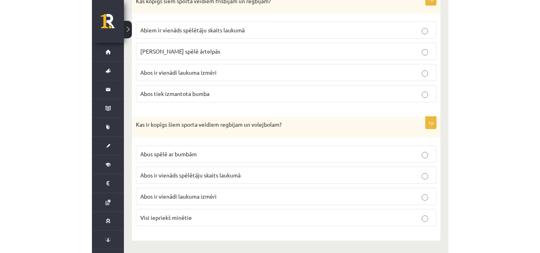
scroll to position [1152, 0]
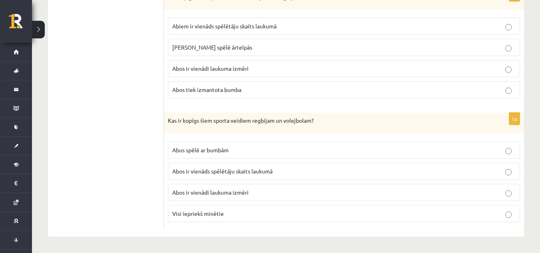
click at [282, 147] on p "Abus spēlē ar bumbām" at bounding box center [343, 150] width 343 height 8
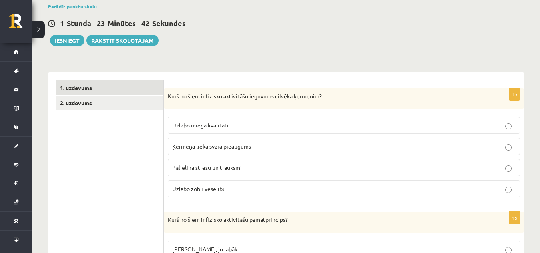
scroll to position [0, 0]
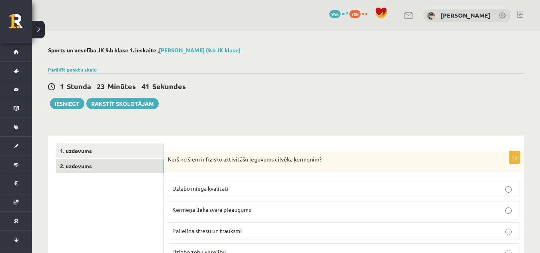
click at [137, 166] on link "2. uzdevums" at bounding box center [109, 166] width 107 height 15
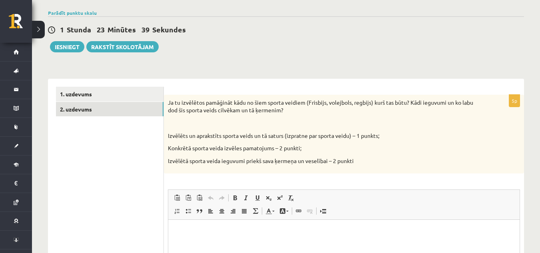
scroll to position [80, 0]
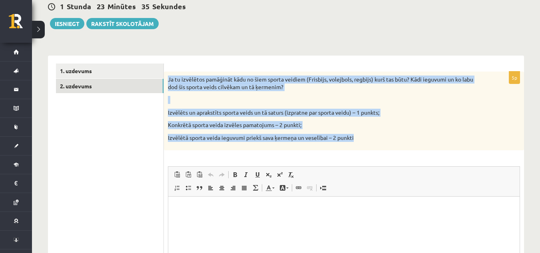
drag, startPoint x: 168, startPoint y: 79, endPoint x: 392, endPoint y: 145, distance: 233.8
click at [392, 145] on div "Ja tu izvēlētos pamāģināt kādu no šiem sporta veidiem (Frisbijs, volejbols, reg…" at bounding box center [344, 110] width 360 height 79
copy div "Ja tu izvēlētos pamāģināt kādu no šiem sporta veidiem (Frisbijs, volejbols, reg…"
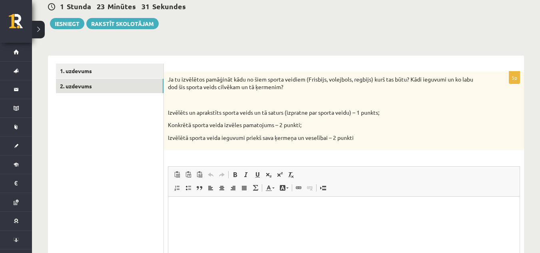
drag, startPoint x: 421, startPoint y: 16, endPoint x: 418, endPoint y: 20, distance: 4.9
click at [419, 19] on div "1 Stunda 23 Minūtes 31 Sekundes Ieskaite saglabāta! Iesniegt Rakstīt skolotājam" at bounding box center [286, 11] width 476 height 36
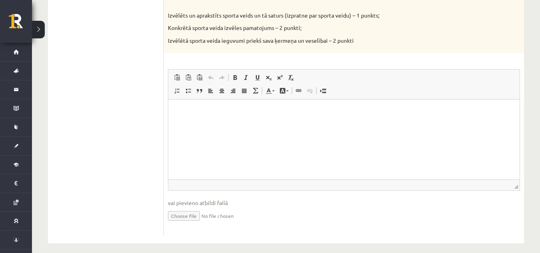
scroll to position [184, 0]
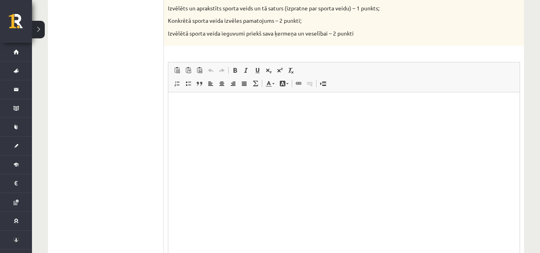
drag, startPoint x: 516, startPoint y: 179, endPoint x: 522, endPoint y: 263, distance: 83.7
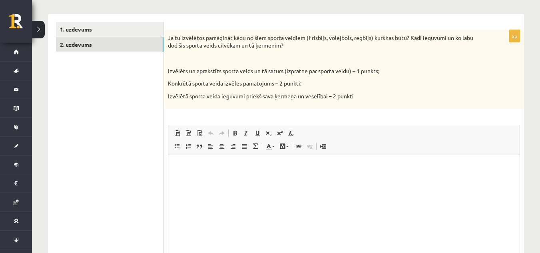
scroll to position [108, 0]
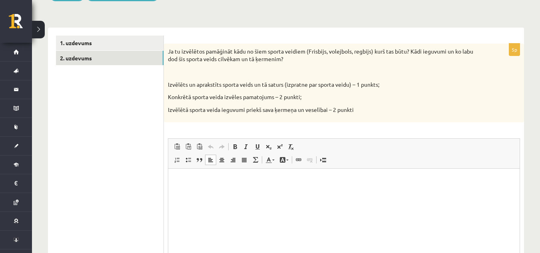
click at [218, 193] on html at bounding box center [343, 181] width 351 height 24
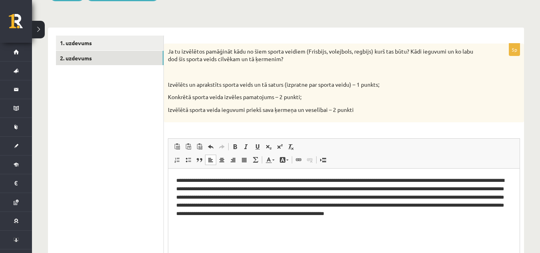
click at [516, 90] on div "Ja tu izvēlētos pamāģināt kādu no šiem sporta veidiem (Frisbijs, volejbols, reg…" at bounding box center [344, 83] width 360 height 79
click at [251, 183] on p "**********" at bounding box center [343, 198] width 335 height 42
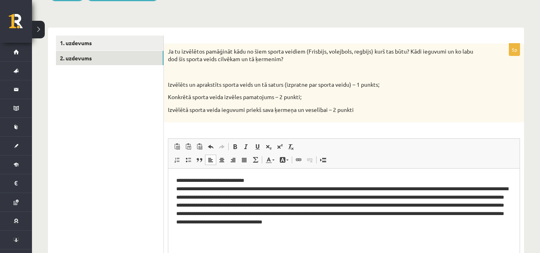
click at [342, 189] on p "**********" at bounding box center [343, 202] width 335 height 50
click at [341, 189] on p "**********" at bounding box center [343, 202] width 335 height 50
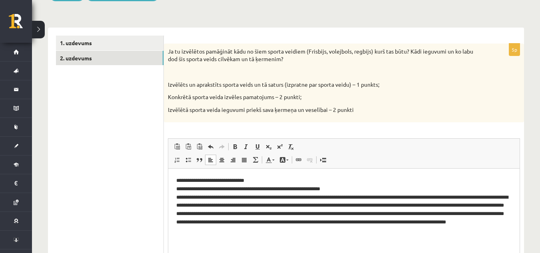
click at [422, 196] on p "**********" at bounding box center [343, 206] width 335 height 58
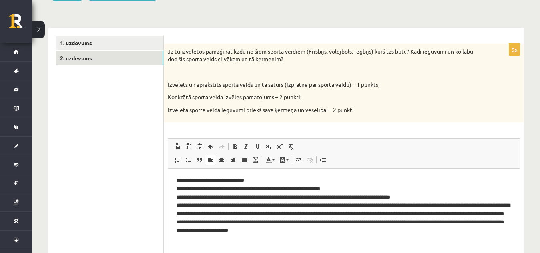
click at [176, 204] on p "**********" at bounding box center [343, 206] width 335 height 58
click at [177, 205] on p "**********" at bounding box center [343, 206] width 335 height 58
click at [412, 211] on p "**********" at bounding box center [343, 206] width 335 height 58
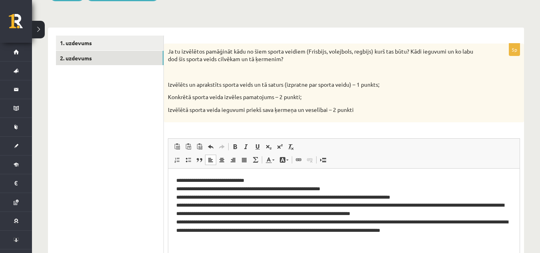
click at [177, 199] on p "**********" at bounding box center [343, 206] width 335 height 58
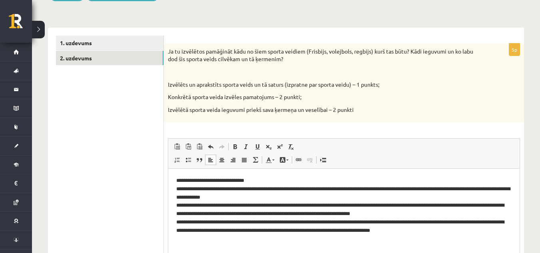
click at [176, 179] on html "**********" at bounding box center [343, 206] width 351 height 74
click at [232, 178] on p "**********" at bounding box center [343, 206] width 335 height 58
click at [200, 191] on p "**********" at bounding box center [343, 206] width 335 height 58
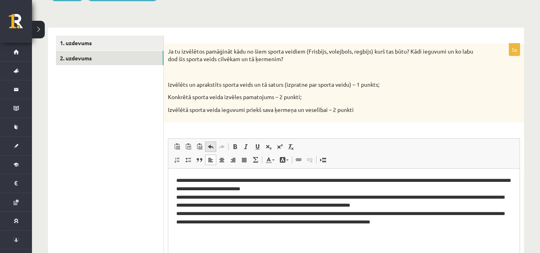
click at [207, 145] on span at bounding box center [210, 146] width 6 height 6
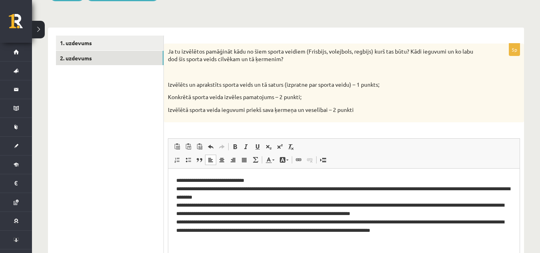
click at [177, 185] on p "**********" at bounding box center [343, 206] width 335 height 58
click at [179, 189] on p "**********" at bounding box center [343, 206] width 335 height 58
click at [220, 207] on p "**********" at bounding box center [343, 206] width 335 height 58
click at [358, 243] on html "**********" at bounding box center [343, 206] width 351 height 74
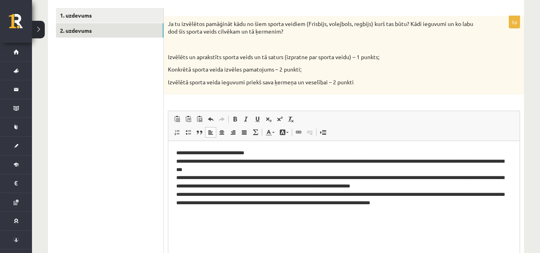
scroll to position [148, 0]
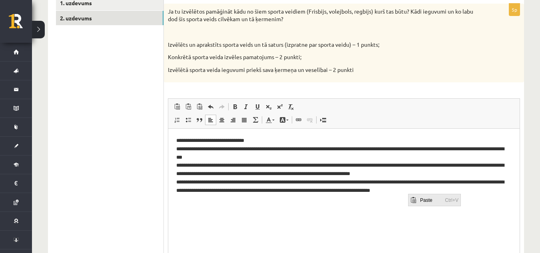
click at [415, 200] on span "Paste" at bounding box center [413, 200] width 6 height 6
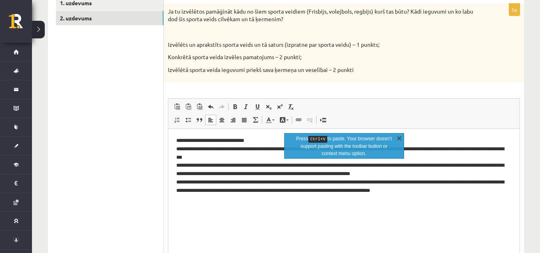
click at [397, 137] on link "X" at bounding box center [399, 138] width 8 height 8
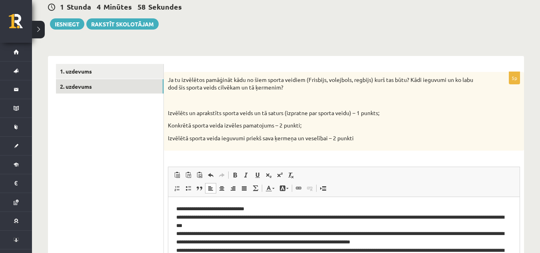
scroll to position [68, 0]
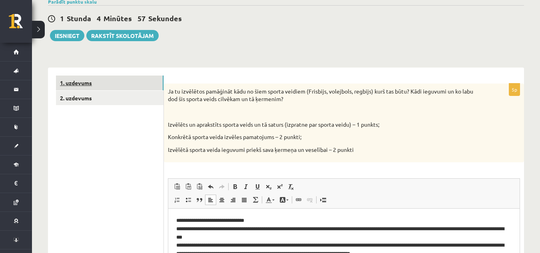
click at [102, 84] on link "1. uzdevums" at bounding box center [109, 82] width 107 height 15
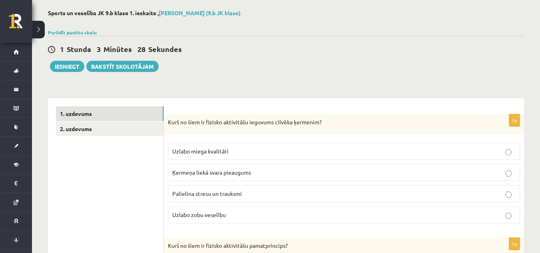
scroll to position [0, 0]
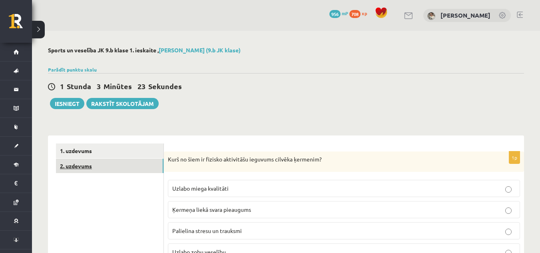
click at [117, 163] on link "2. uzdevums" at bounding box center [109, 166] width 107 height 15
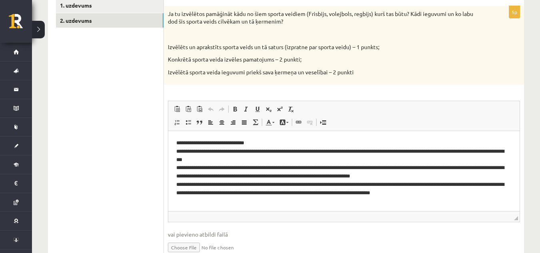
scroll to position [184, 0]
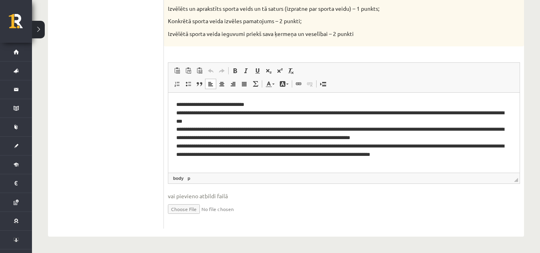
click at [175, 105] on html "**********" at bounding box center [343, 130] width 351 height 74
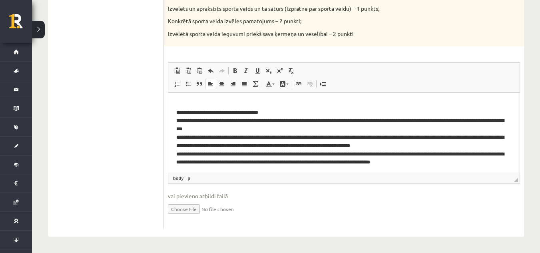
scroll to position [11, 0]
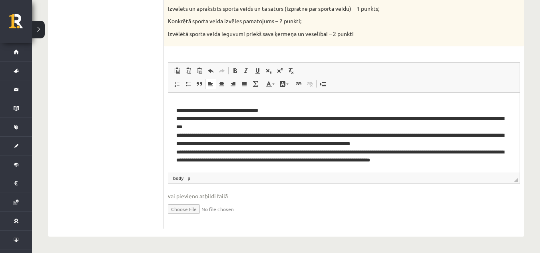
click at [486, 135] on p "**********" at bounding box center [340, 127] width 329 height 75
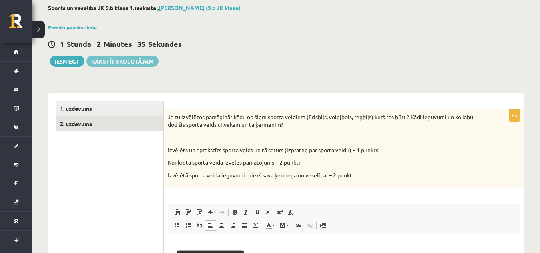
scroll to position [24, 0]
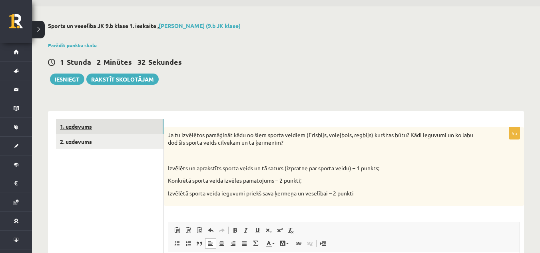
click at [144, 125] on link "1. uzdevums" at bounding box center [109, 126] width 107 height 15
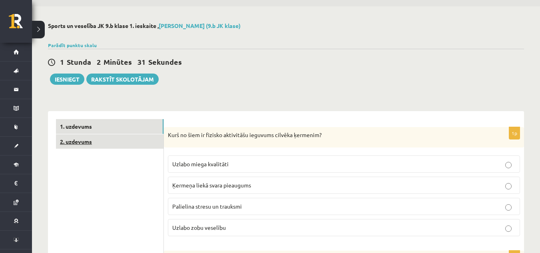
click at [132, 146] on link "2. uzdevums" at bounding box center [109, 141] width 107 height 15
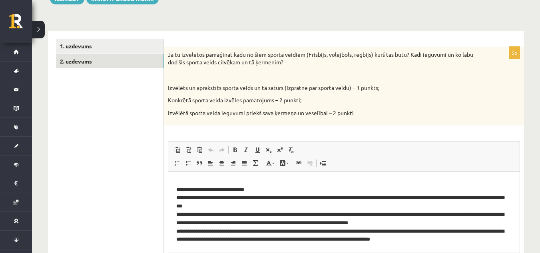
scroll to position [184, 0]
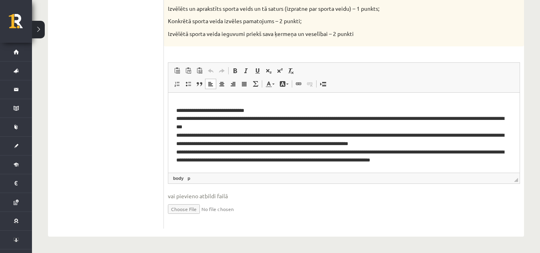
click at [377, 153] on p "**********" at bounding box center [340, 127] width 329 height 75
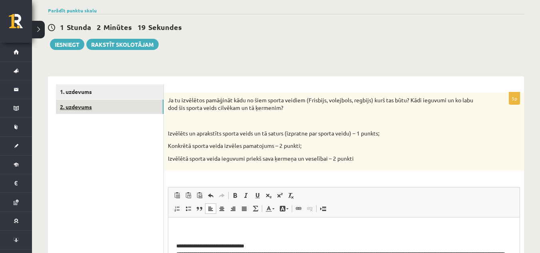
scroll to position [0, 0]
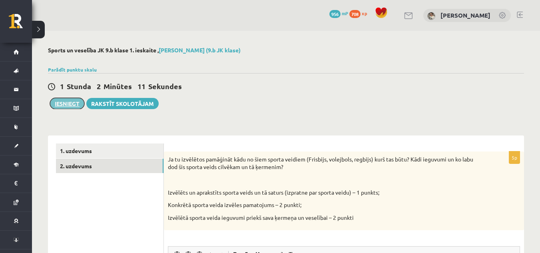
click at [69, 101] on button "Iesniegt" at bounding box center [67, 103] width 34 height 11
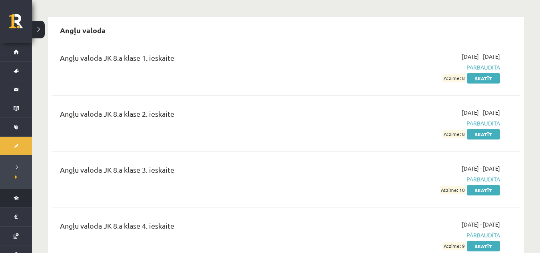
scroll to position [80, 0]
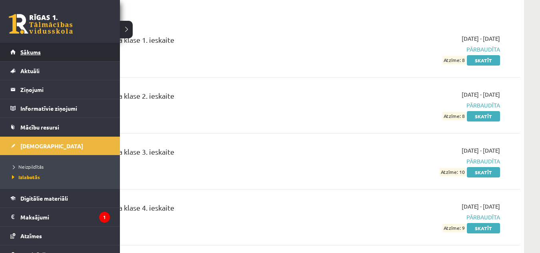
click at [18, 45] on link "Sākums" at bounding box center [59, 52] width 99 height 18
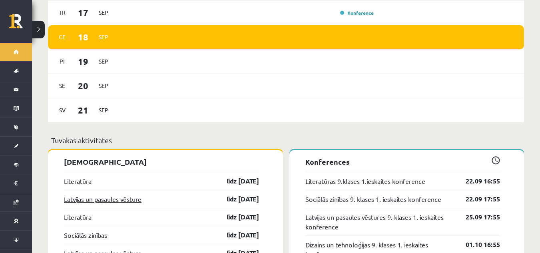
scroll to position [719, 0]
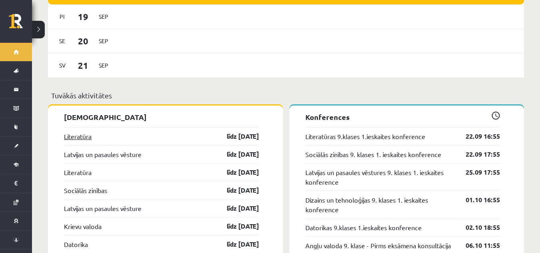
click at [83, 131] on link "Literatūra" at bounding box center [78, 136] width 28 height 10
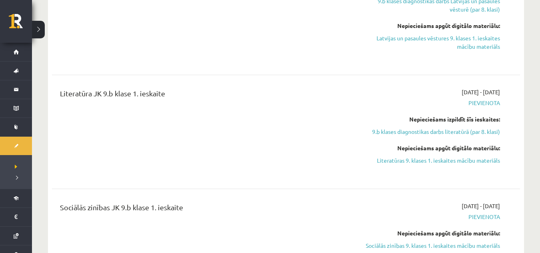
scroll to position [399, 0]
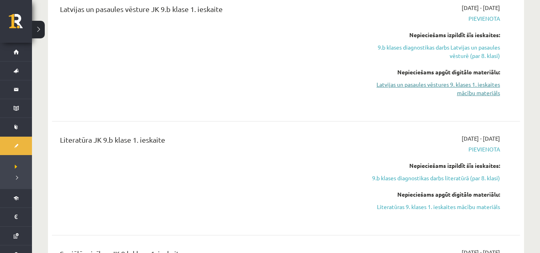
click at [459, 80] on link "Latvijas un pasaules vēstures 9. klases 1. ieskaites mācību materiāls" at bounding box center [430, 88] width 139 height 17
click at [428, 44] on link "9.b klases diagnostikas darbs Latvijas un pasaules vēsturē (par 8. klasi)" at bounding box center [430, 51] width 139 height 17
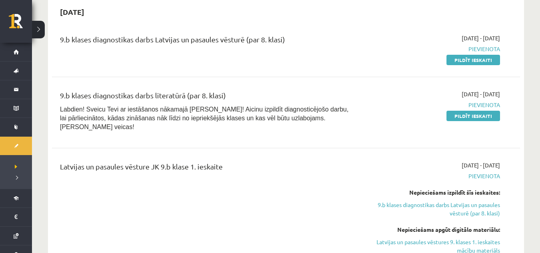
scroll to position [228, 0]
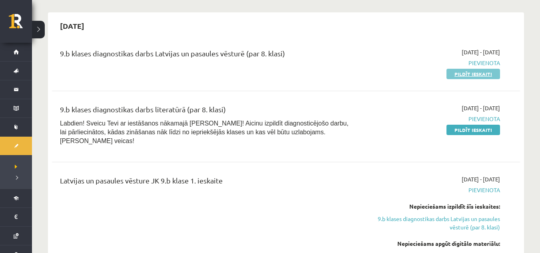
click at [463, 75] on link "Pildīt ieskaiti" at bounding box center [473, 74] width 54 height 10
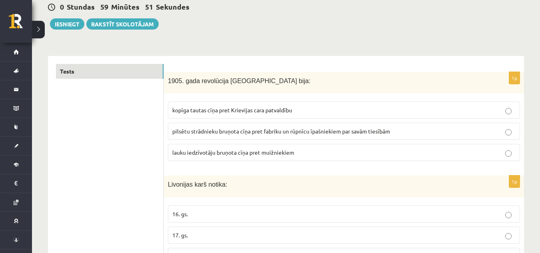
scroll to position [80, 0]
drag, startPoint x: 536, startPoint y: 0, endPoint x: 224, endPoint y: 64, distance: 318.7
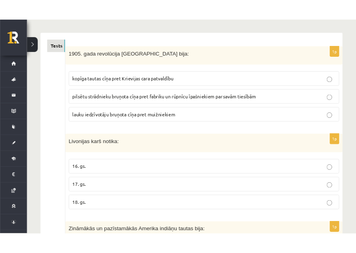
scroll to position [127, 0]
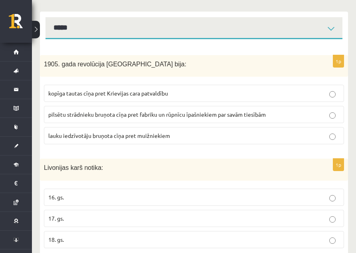
click at [198, 93] on p "kopīga tautas cīņa pret Krievijas cara patvaldību" at bounding box center [194, 93] width 292 height 8
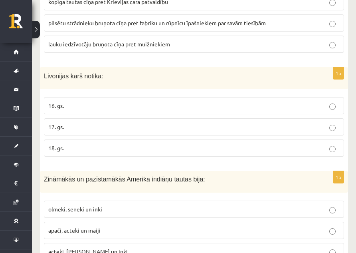
scroll to position [246, 0]
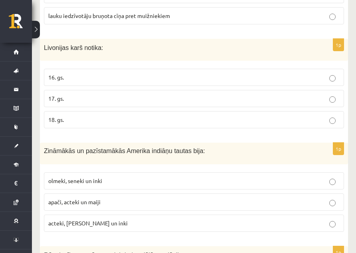
click at [254, 77] on p "16. gs." at bounding box center [194, 77] width 292 height 8
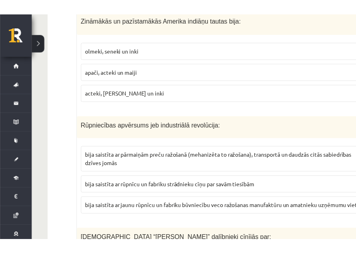
scroll to position [366, 0]
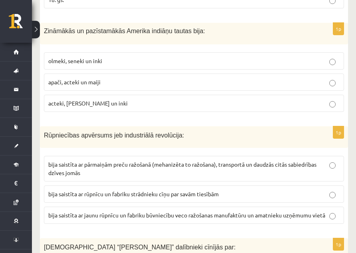
click at [246, 109] on label "acteki, maiji un inki" at bounding box center [194, 103] width 300 height 17
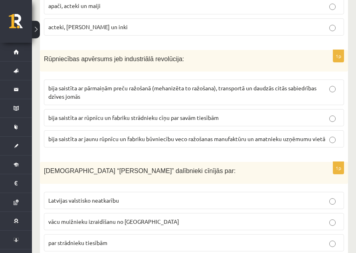
scroll to position [446, 0]
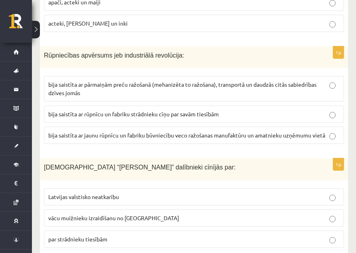
click at [200, 83] on span "bija saistīta ar pārmaiņām preču ražošanā (mehanizēta to ražošana), transportā …" at bounding box center [182, 89] width 268 height 16
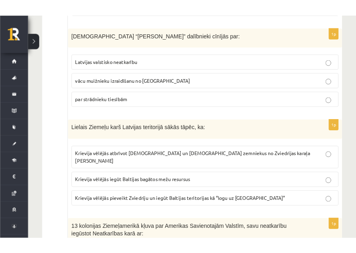
scroll to position [566, 0]
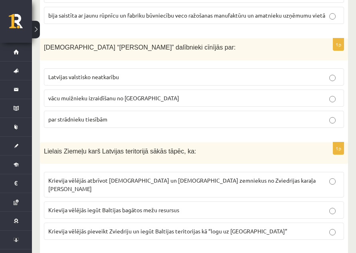
click at [265, 118] on p "par strādnieku tiesībām" at bounding box center [194, 119] width 292 height 8
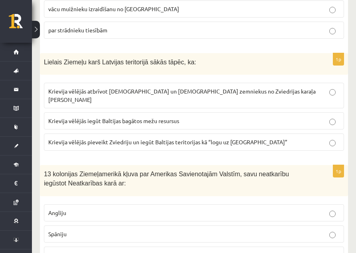
scroll to position [686, 0]
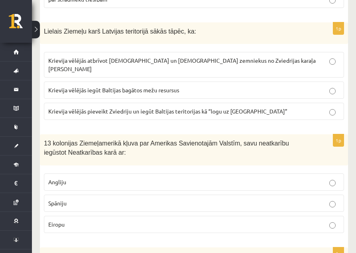
click at [273, 103] on label "Krievija vēlējās pieveikt Zviedriju un iegūt Baltijas teritorijas kā “logu uz E…" at bounding box center [194, 111] width 300 height 17
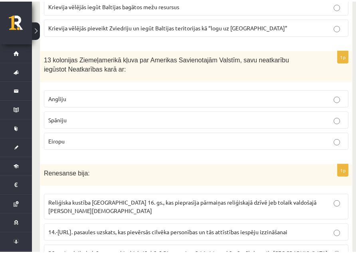
scroll to position [766, 0]
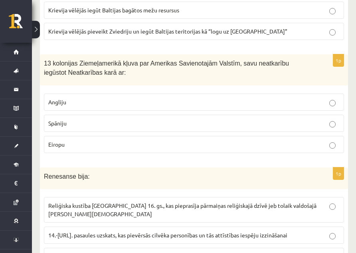
click at [159, 98] on p "Angliju" at bounding box center [194, 102] width 292 height 8
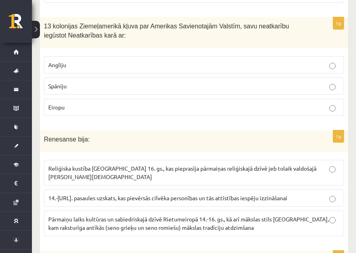
scroll to position [846, 0]
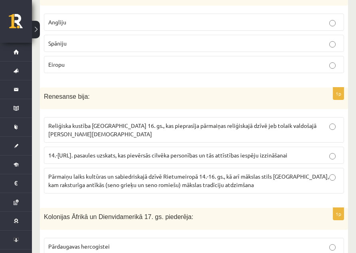
click at [233, 151] on span "14.-16.gs. pasaules uzskats, kas pievērsās cilvēka personības un tās attīstības…" at bounding box center [167, 154] width 239 height 7
click at [242, 173] on span "Pārmaiņu laiks kultūras un sabiedriskajā dzīvē Rietumeiropā 14.-16. gs., kā arī…" at bounding box center [188, 181] width 281 height 16
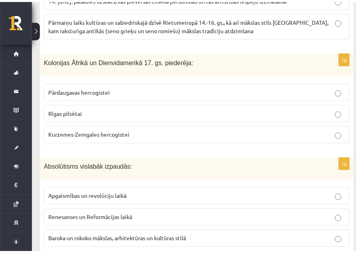
scroll to position [1005, 0]
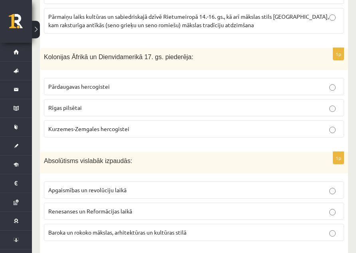
click at [235, 125] on p "Kurzemes-Zemgales hercogistei" at bounding box center [194, 129] width 292 height 8
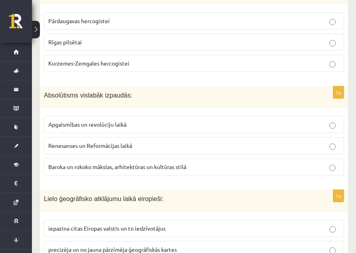
scroll to position [1085, 0]
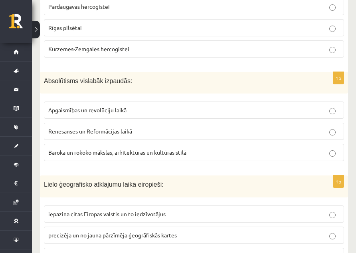
click at [278, 148] on p "Baroka un rokoko mākslas, arhitektūras un kultūras stilā" at bounding box center [194, 152] width 292 height 8
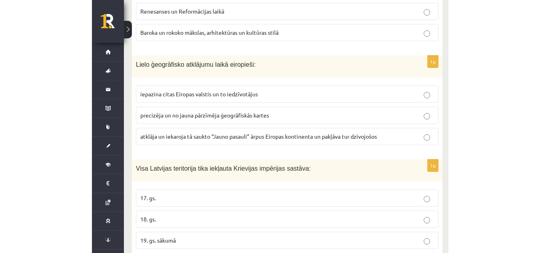
scroll to position [1190, 0]
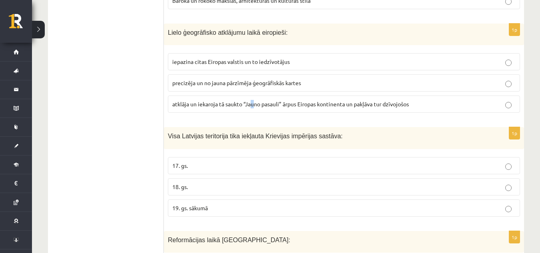
click at [253, 100] on p "atklāja un iekaroja tā saukto “Jauno pasauli” ārpus Eiropas kontinenta un pakļā…" at bounding box center [343, 104] width 343 height 8
click at [468, 95] on label "atklāja un iekaroja tā saukto “Jauno pasauli” ārpus Eiropas kontinenta un pakļā…" at bounding box center [344, 103] width 352 height 17
click at [372, 131] on p "Visa Latvijas teritorija tika iekļauta Krievijas impērijas sastāva:" at bounding box center [324, 135] width 312 height 9
click at [514, 183] on p "18. gs." at bounding box center [343, 187] width 343 height 8
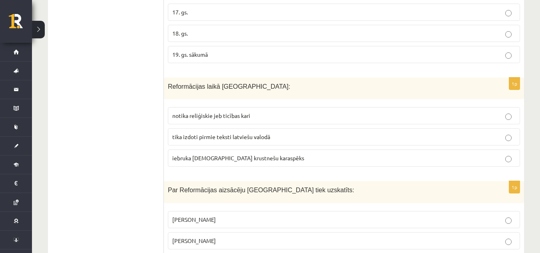
scroll to position [1390, 0]
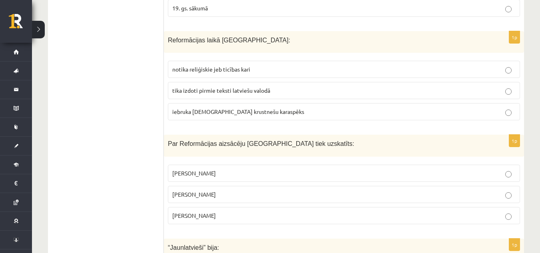
click at [196, 65] on p "notika reliģiskie jeb ticības kari" at bounding box center [343, 69] width 343 height 8
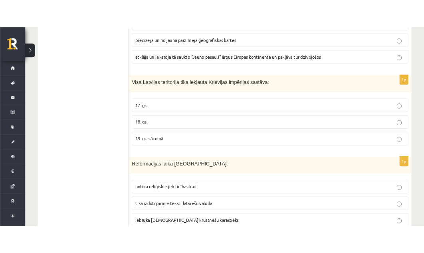
scroll to position [1372, 0]
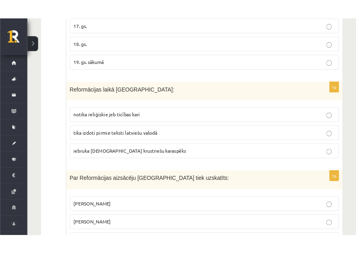
scroll to position [1379, 0]
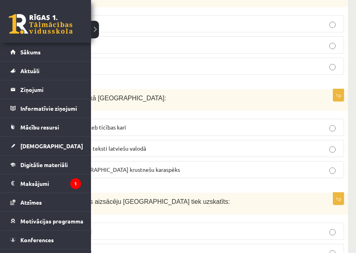
click at [0, 4] on div "0 Dāvanas 956 mP 708 xp" at bounding box center [45, 21] width 91 height 43
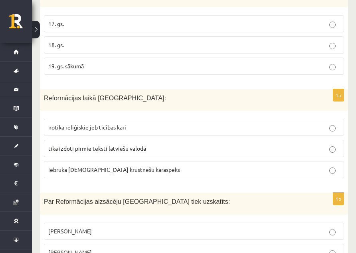
click at [189, 165] on p "iebruka vācu krustnešu karaspēks" at bounding box center [194, 169] width 292 height 8
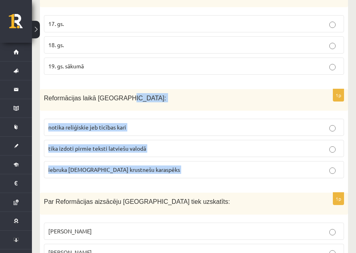
drag, startPoint x: 189, startPoint y: 161, endPoint x: 532, endPoint y: 82, distance: 352.4
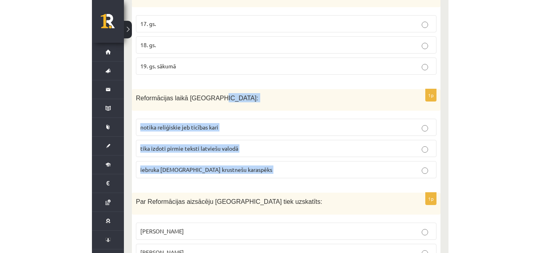
scroll to position [1364, 0]
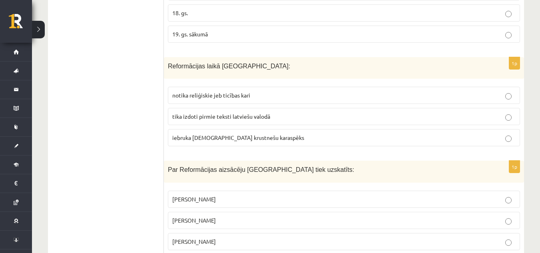
click at [282, 87] on label "notika reliģiskie jeb ticības kari" at bounding box center [344, 95] width 352 height 17
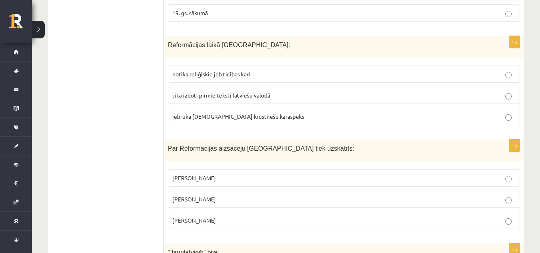
scroll to position [1404, 0]
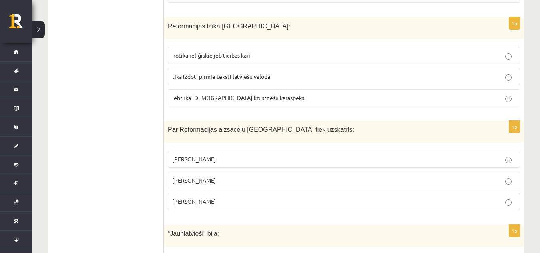
click at [210, 176] on p "Mārtiņš Luters" at bounding box center [343, 180] width 343 height 8
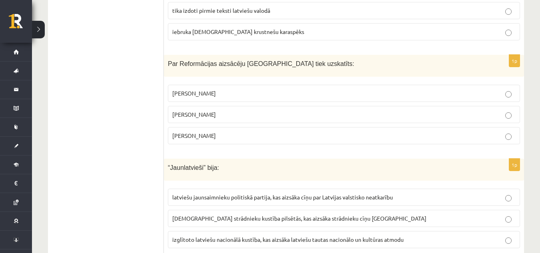
scroll to position [1484, 0]
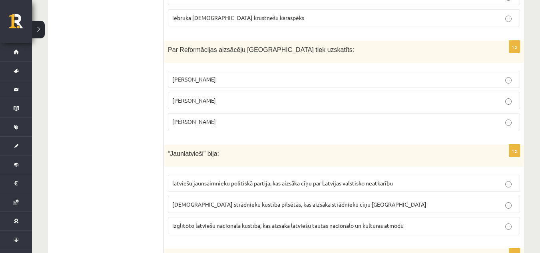
click at [208, 150] on span "“Jaunlatvieši” bija:" at bounding box center [193, 153] width 51 height 7
drag, startPoint x: 545, startPoint y: 0, endPoint x: 341, endPoint y: 60, distance: 213.1
click at [341, 75] on p "Kristofors Kolumbs" at bounding box center [343, 79] width 343 height 8
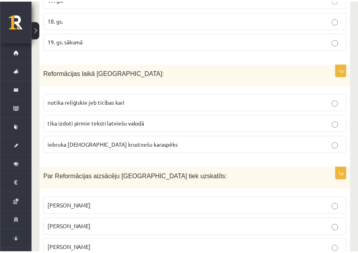
scroll to position [1419, 0]
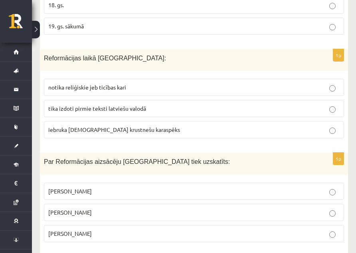
click at [189, 104] on p "tika izdoti pirmie teksti latviešu valodā" at bounding box center [194, 108] width 292 height 8
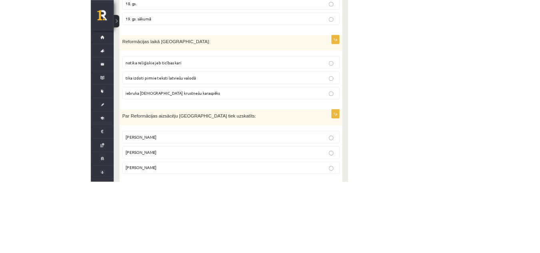
scroll to position [1404, 0]
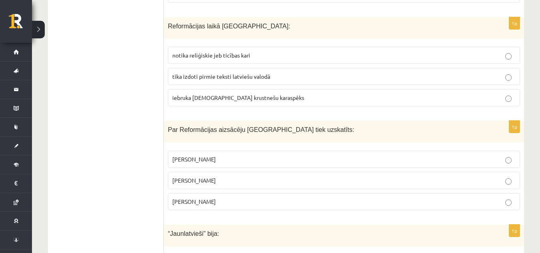
click at [411, 176] on p "Mārtiņš Luters" at bounding box center [343, 180] width 343 height 8
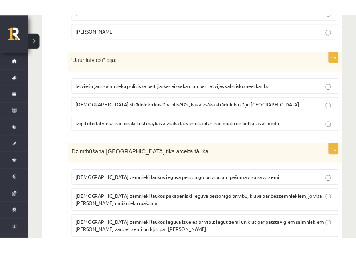
scroll to position [1619, 0]
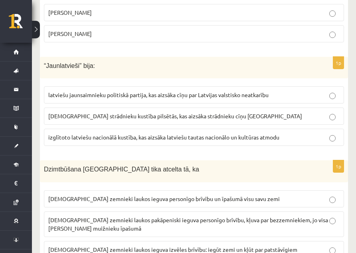
click at [137, 133] on span "izglītoto latviešu nacionālā kustība, kas aizsāka latviešu tautas nacionālo un …" at bounding box center [163, 136] width 231 height 7
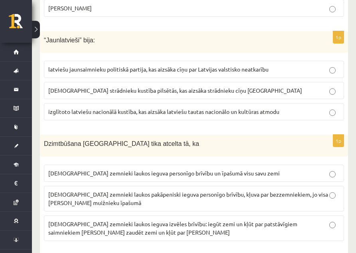
scroll to position [1659, 0]
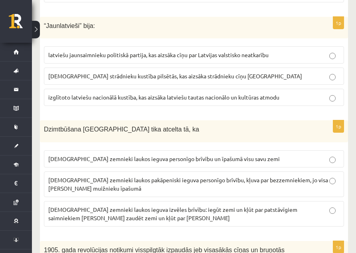
click at [204, 181] on p "latviešu zemnieki laukos pakāpeniski ieguva personīgo brīvību, kļuva par bezzem…" at bounding box center [194, 184] width 292 height 17
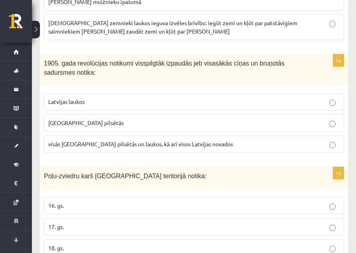
scroll to position [1858, 0]
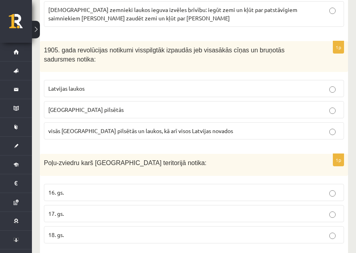
click at [132, 122] on label "visās Latvijas pilsētās un laukos, kā arī visos Latvijas novados" at bounding box center [194, 130] width 300 height 17
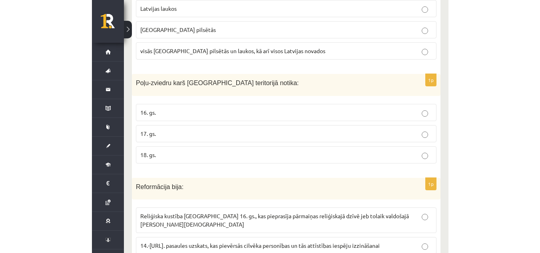
scroll to position [1914, 0]
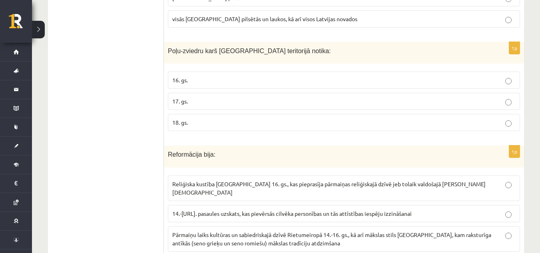
click at [395, 97] on p "17. gs." at bounding box center [343, 101] width 343 height 8
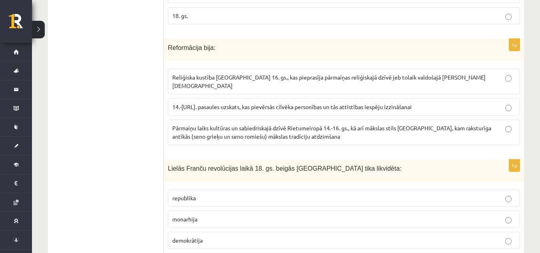
scroll to position [2034, 0]
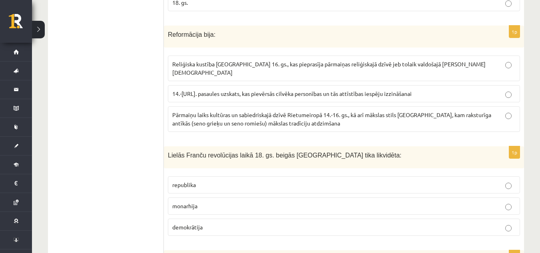
click at [370, 111] on span "Pārmaiņu laiks kultūras un sabiedriskajā dzīvē Rietumeiropā 14.-16. gs., kā arī…" at bounding box center [331, 119] width 319 height 16
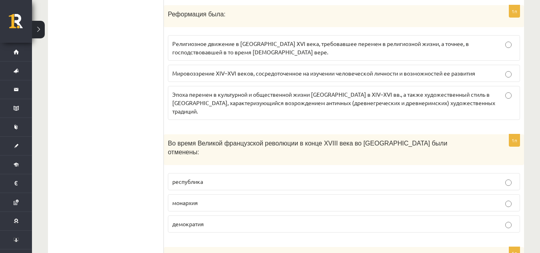
scroll to position [2154, 0]
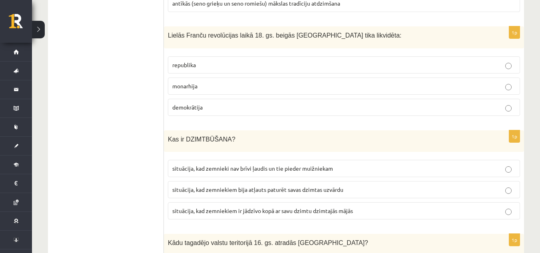
click at [299, 83] on fieldset "republika monarhija demokrātija" at bounding box center [344, 85] width 352 height 66
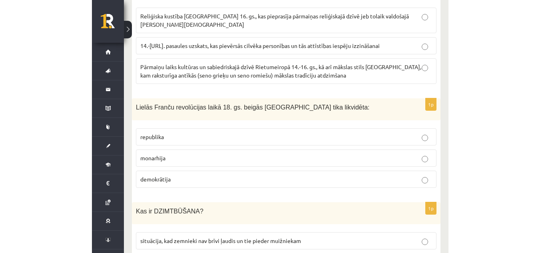
scroll to position [2106, 0]
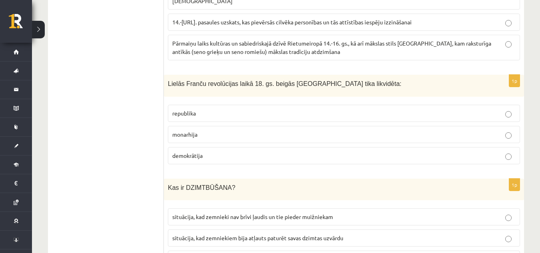
click at [305, 130] on p "monarhija" at bounding box center [343, 134] width 343 height 8
drag, startPoint x: 271, startPoint y: 104, endPoint x: 257, endPoint y: 109, distance: 15.3
click at [257, 109] on fieldset "republika monarhija demokrātija" at bounding box center [344, 134] width 352 height 66
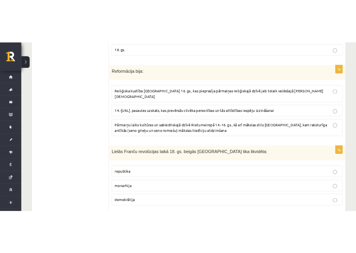
scroll to position [2050, 0]
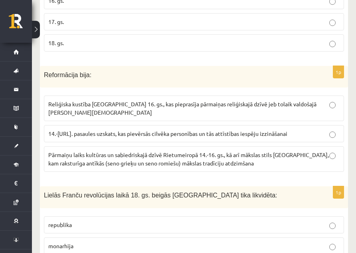
click at [300, 100] on span "Reliģiska kustība Eiropā 16. gs., kas pieprasīja pārmaiņas reliģiskajā dzīvē je…" at bounding box center [182, 108] width 268 height 16
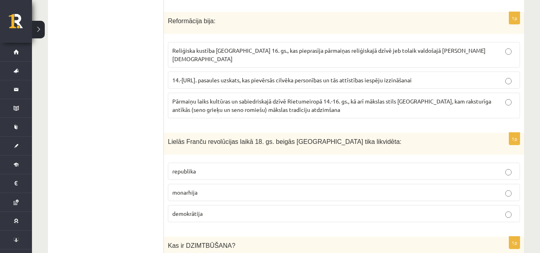
scroll to position [2066, 0]
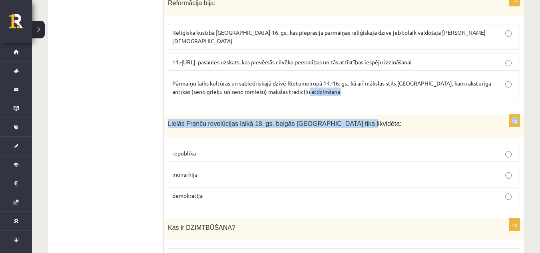
drag, startPoint x: 418, startPoint y: 99, endPoint x: 307, endPoint y: 56, distance: 119.1
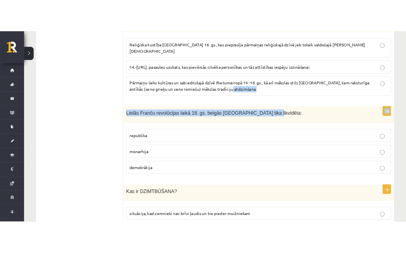
scroll to position [2106, 0]
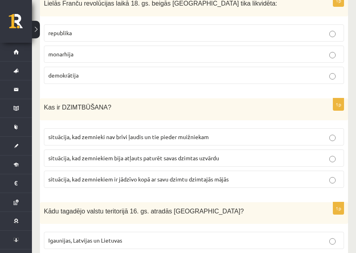
scroll to position [2249, 0]
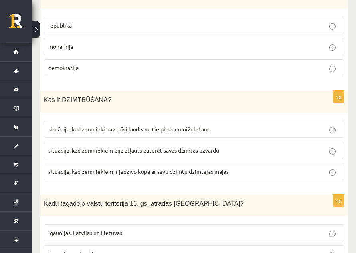
click at [249, 126] on label "situācija, kad zemnieki nav brīvi ļaudis un tie pieder muižniekam" at bounding box center [194, 129] width 300 height 17
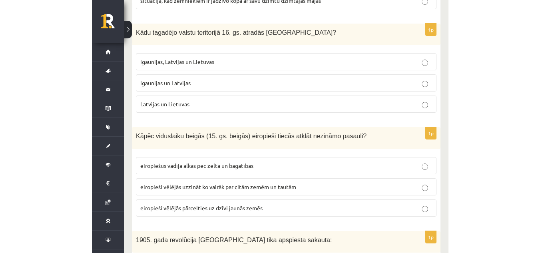
scroll to position [2376, 0]
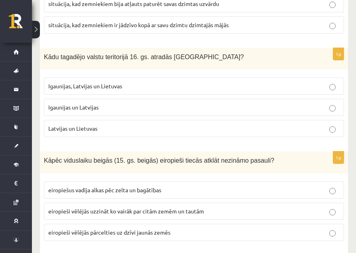
scroll to position [2409, 0]
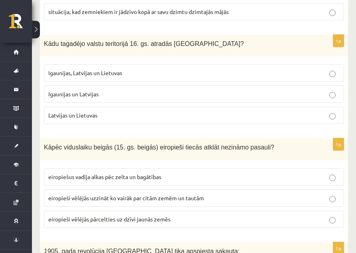
click at [161, 90] on p "Igaunijas un Latvijas" at bounding box center [194, 94] width 292 height 8
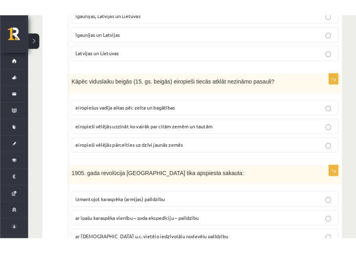
scroll to position [2483, 0]
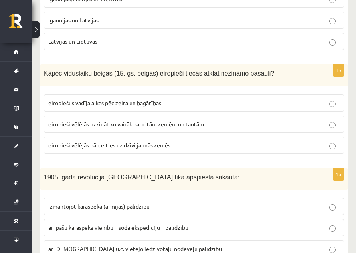
click at [203, 99] on p "eiropiešus vadīja alkas pēc zelta un bagātības" at bounding box center [194, 103] width 292 height 8
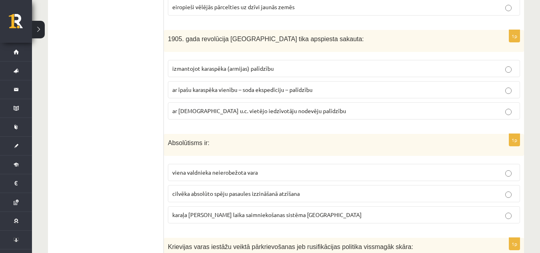
scroll to position [2554, 0]
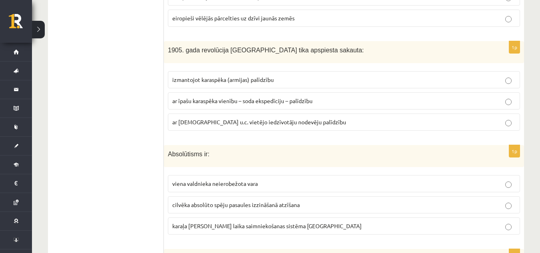
drag, startPoint x: 519, startPoint y: 0, endPoint x: 367, endPoint y: 131, distance: 200.8
click at [367, 145] on div "Absolūtisms ir:" at bounding box center [344, 156] width 360 height 22
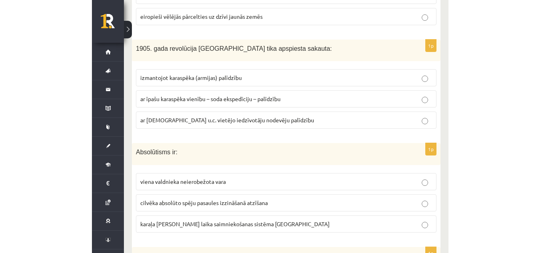
scroll to position [2579, 0]
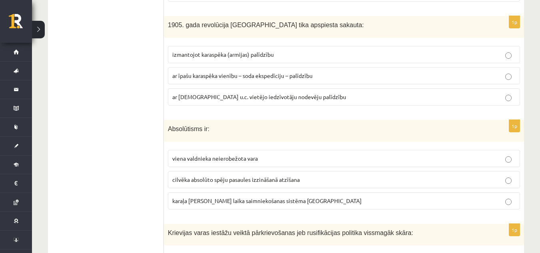
click at [254, 72] on span "ar īpašu karaspēka vienību – soda ekspedīciju – palīdzību" at bounding box center [242, 75] width 140 height 7
click at [240, 155] on span "viena valdnieka neierobežota vara" at bounding box center [214, 158] width 85 height 7
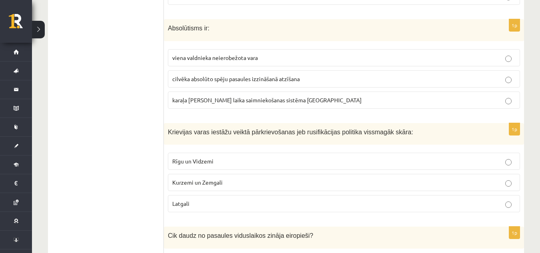
scroll to position [2699, 0]
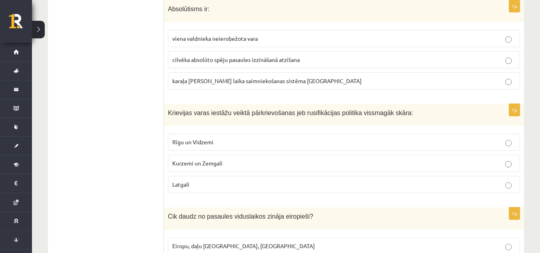
click at [239, 180] on p "Latgali" at bounding box center [343, 184] width 343 height 8
click at [240, 180] on p "Latgali" at bounding box center [343, 184] width 343 height 8
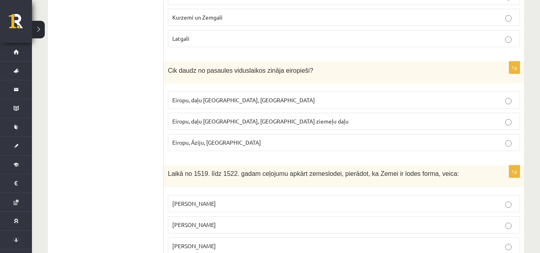
scroll to position [2858, 0]
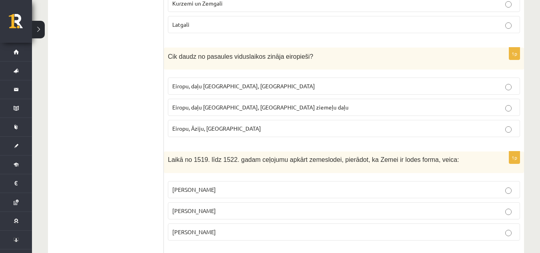
click at [216, 228] on span "Fernans Magelāns" at bounding box center [194, 231] width 44 height 7
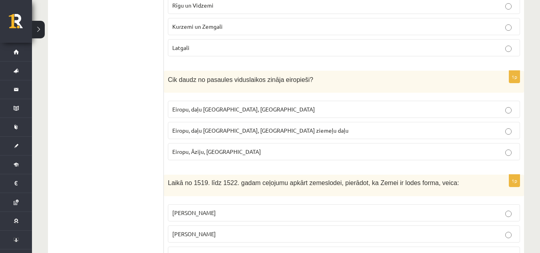
scroll to position [2810, 0]
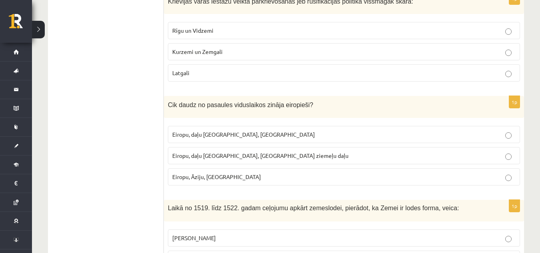
click at [222, 225] on fieldset "Kristofors Kolumbs Vasko de Gama Fernans Magelāns" at bounding box center [344, 258] width 352 height 66
click at [224, 151] on p "Eiropu, daļu Āzijas, Āfrikas ziemeļu daļu" at bounding box center [343, 155] width 343 height 8
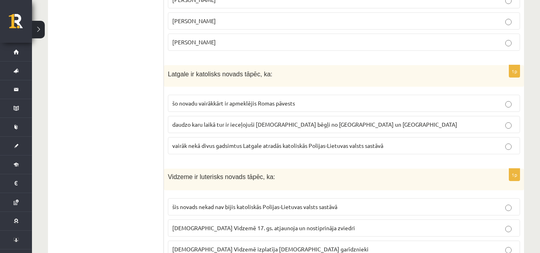
scroll to position [3050, 0]
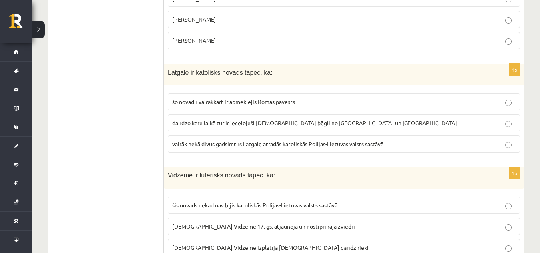
click at [238, 140] on span "vairāk nekā divus gadsimtus Latgale atradās katoliskās Polijas-Lietuvas valsts …" at bounding box center [277, 143] width 211 height 7
click at [247, 218] on label "luterānismu Vidzemē 17. gs. atjaunoja un nostiprināja zviedri" at bounding box center [344, 226] width 352 height 17
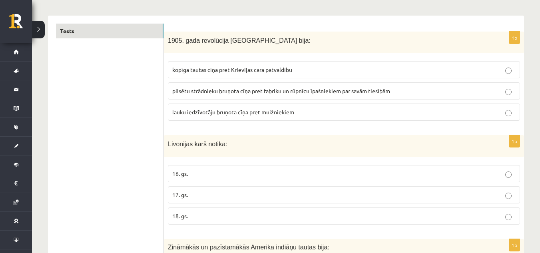
scroll to position [0, 0]
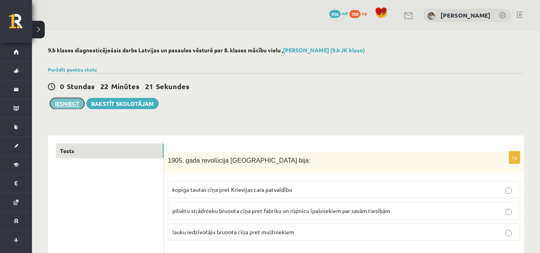
click at [62, 103] on button "Iesniegt" at bounding box center [67, 103] width 34 height 11
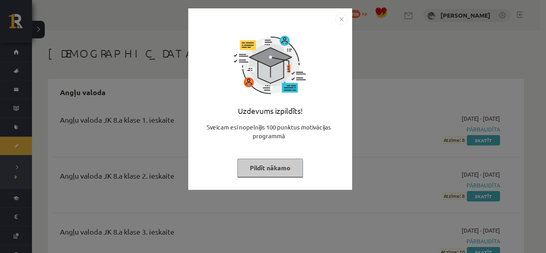
click at [268, 169] on button "Pildīt nākamo" at bounding box center [269, 168] width 65 height 18
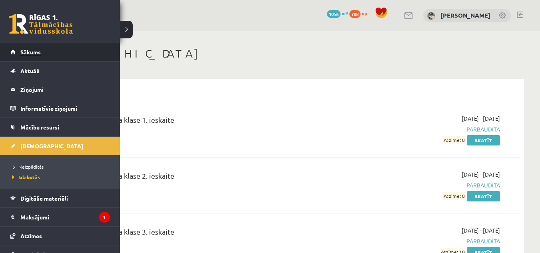
click at [16, 51] on link "Sākums" at bounding box center [59, 52] width 99 height 18
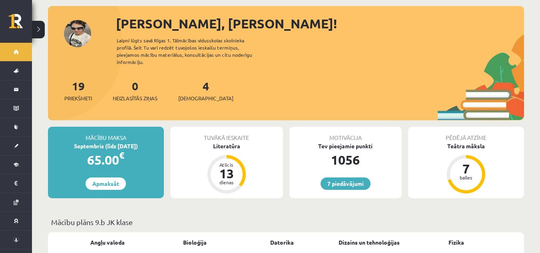
scroll to position [40, 0]
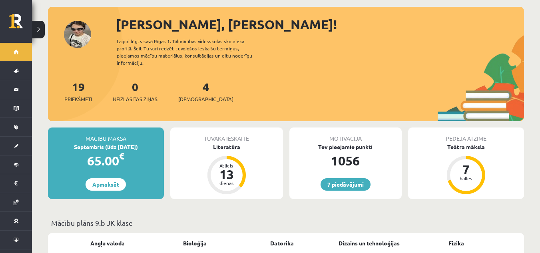
drag, startPoint x: 522, startPoint y: 1, endPoint x: 369, endPoint y: 75, distance: 170.4
click at [355, 97] on div "19 Priekšmeti 0 Neizlasītās ziņas 4 Ieskaites" at bounding box center [286, 99] width 476 height 43
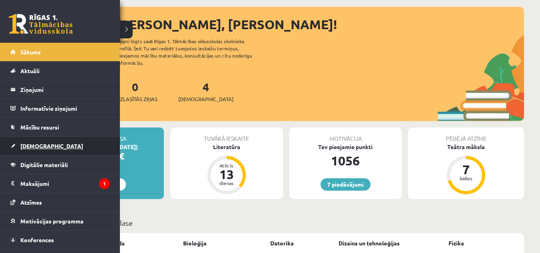
click at [29, 146] on span "[DEMOGRAPHIC_DATA]" at bounding box center [51, 145] width 63 height 7
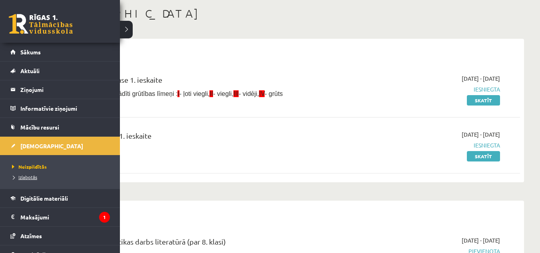
click at [21, 178] on span "Izlabotās" at bounding box center [23, 177] width 27 height 6
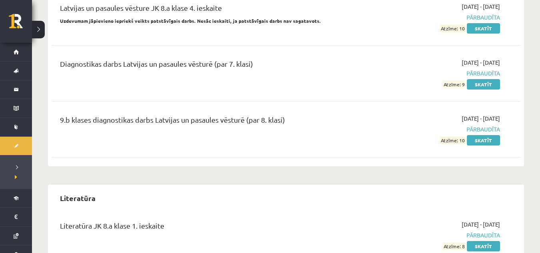
scroll to position [3994, 0]
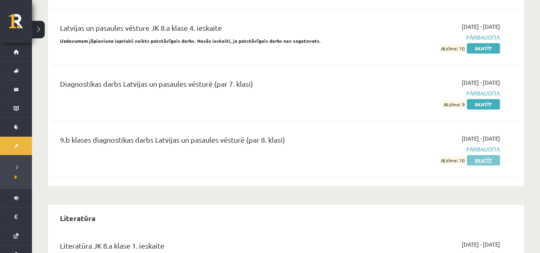
click at [494, 159] on link "Skatīt" at bounding box center [482, 160] width 33 height 10
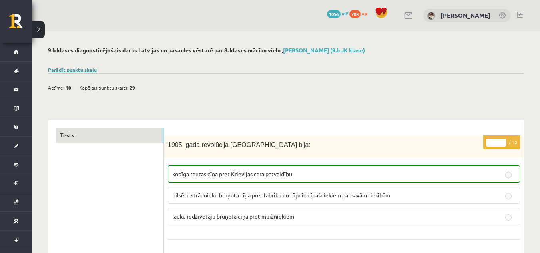
click at [76, 69] on link "Parādīt punktu skalu" at bounding box center [72, 69] width 49 height 6
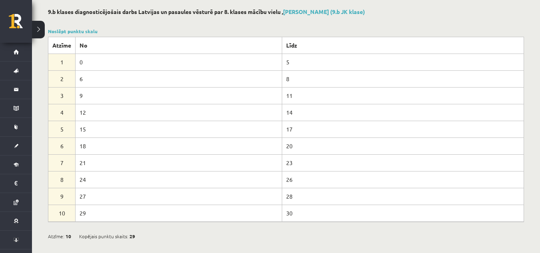
scroll to position [80, 0]
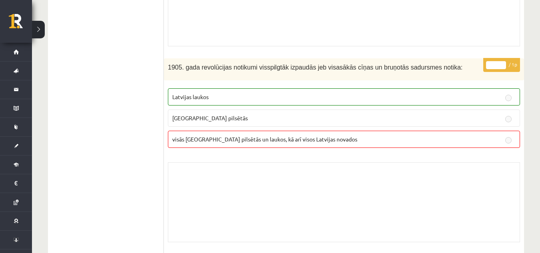
scroll to position [3355, 0]
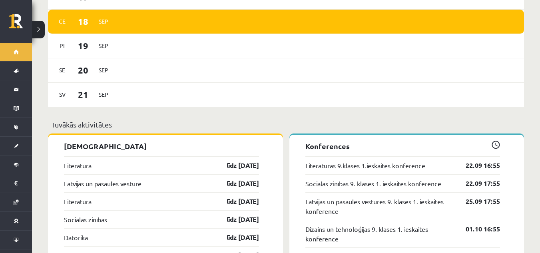
scroll to position [799, 0]
